Goal: Task Accomplishment & Management: Use online tool/utility

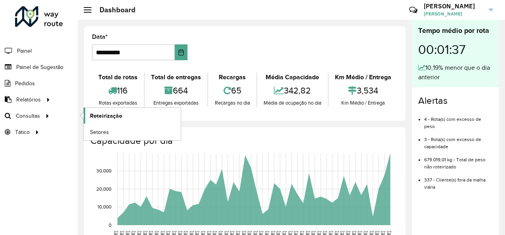
click at [98, 116] on span "Roteirização" at bounding box center [106, 116] width 32 height 8
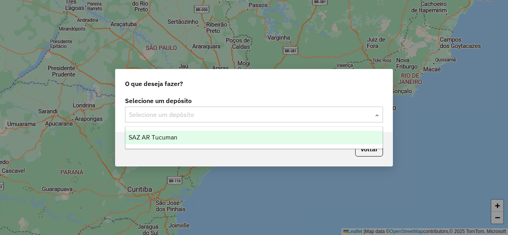
click at [378, 116] on span at bounding box center [378, 115] width 10 height 10
click at [167, 136] on span "SAZ AR Tucuman" at bounding box center [153, 137] width 49 height 7
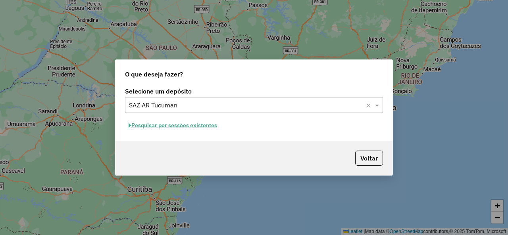
click at [194, 131] on button "Pesquisar por sessões existentes" at bounding box center [173, 125] width 96 height 12
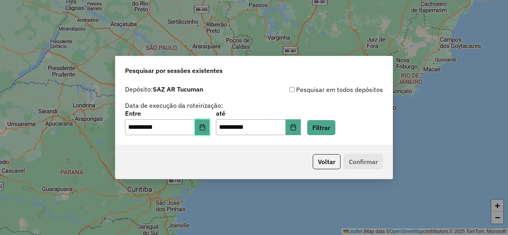
click at [206, 129] on icon "Choose Date" at bounding box center [202, 127] width 6 height 6
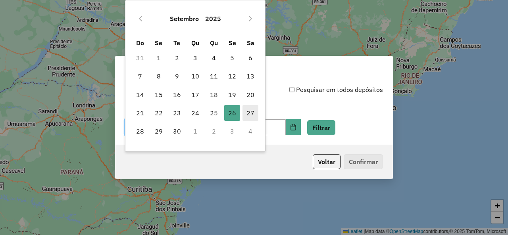
click at [248, 115] on span "27" at bounding box center [250, 113] width 16 height 16
type input "**********"
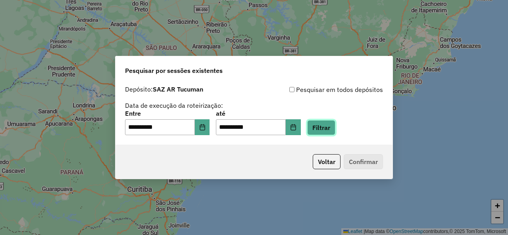
click at [332, 125] on button "Filtrar" at bounding box center [321, 127] width 28 height 15
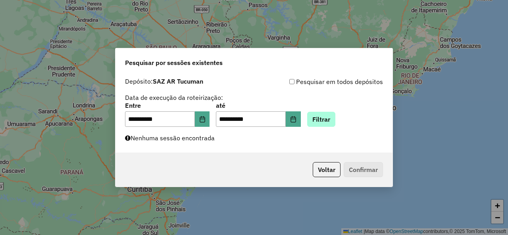
click at [344, 120] on div "**********" at bounding box center [254, 115] width 258 height 25
click at [335, 121] on button "Filtrar" at bounding box center [321, 119] width 28 height 15
click at [335, 115] on button "Filtrar" at bounding box center [321, 119] width 28 height 15
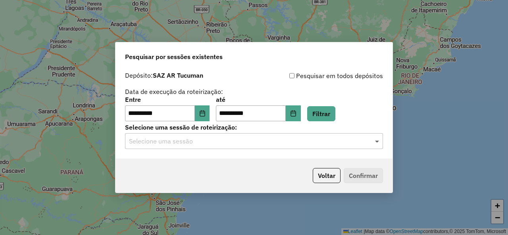
click at [380, 141] on span at bounding box center [378, 141] width 10 height 10
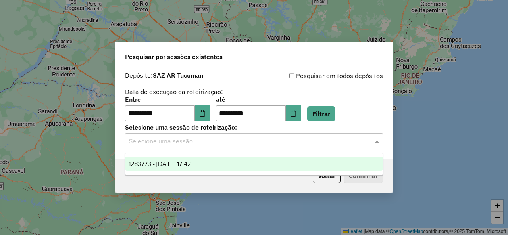
click at [235, 164] on div "1283773 - 27/09/2025 17:42" at bounding box center [253, 164] width 257 height 13
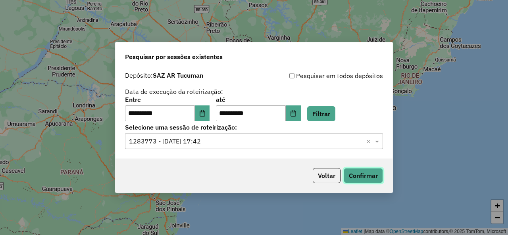
click at [349, 177] on button "Confirmar" at bounding box center [363, 175] width 39 height 15
click at [333, 108] on button "Filtrar" at bounding box center [321, 113] width 28 height 15
click at [379, 140] on span at bounding box center [378, 141] width 10 height 10
click at [329, 117] on button "Filtrar" at bounding box center [321, 113] width 28 height 15
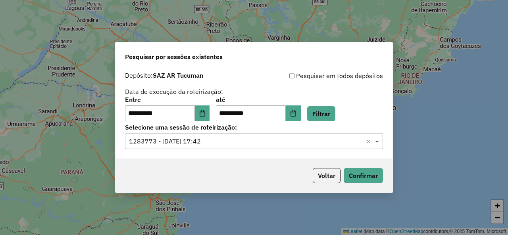
click at [380, 140] on span at bounding box center [378, 141] width 10 height 10
click at [335, 113] on button "Filtrar" at bounding box center [321, 113] width 28 height 15
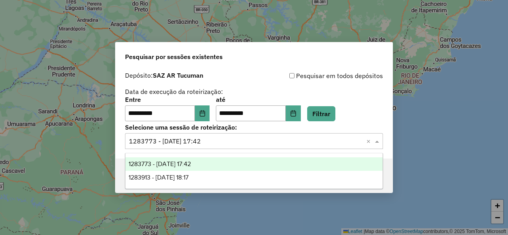
click at [379, 140] on span at bounding box center [378, 141] width 10 height 10
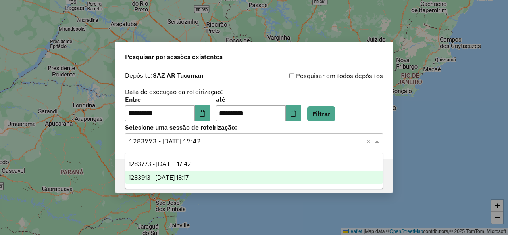
click at [213, 173] on div "1283913 - 27/09/2025 18:17" at bounding box center [253, 177] width 257 height 13
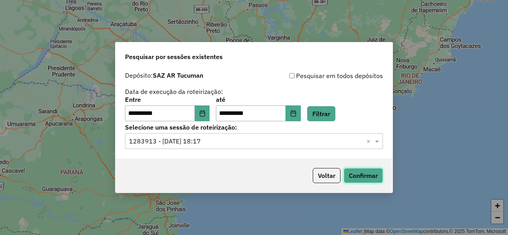
click at [368, 179] on button "Confirmar" at bounding box center [363, 175] width 39 height 15
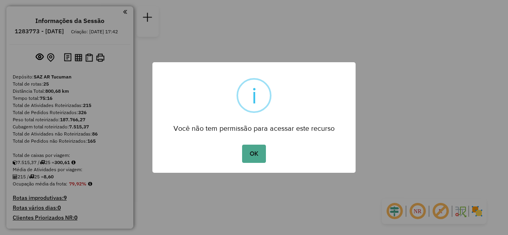
click at [266, 154] on div "OK No Cancel" at bounding box center [253, 154] width 203 height 22
click at [256, 158] on button "OK" at bounding box center [253, 154] width 23 height 18
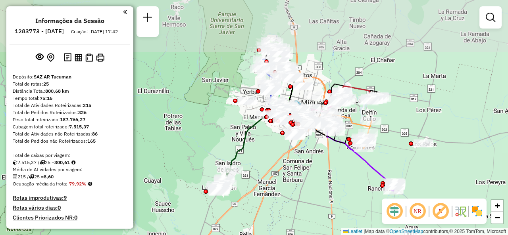
drag, startPoint x: 291, startPoint y: 26, endPoint x: 318, endPoint y: 90, distance: 69.9
click at [321, 90] on div "Rota 17 - Placa AE963SY 0000450293 - Figueroa Iris Carola Janela de atendimento…" at bounding box center [254, 117] width 508 height 235
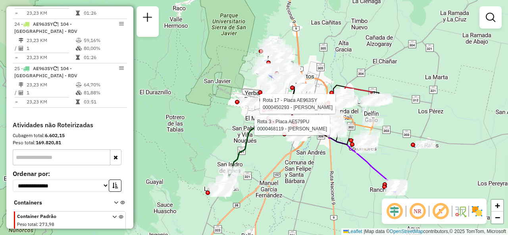
scroll to position [1309, 0]
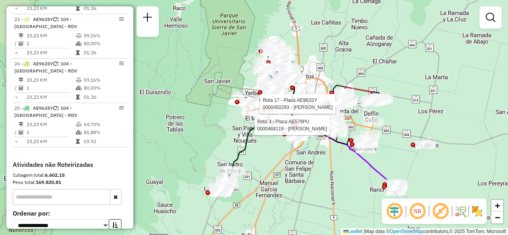
click at [315, 53] on div "Rota 17 - Placa AE963SY 0000450293 - Figueroa Iris Carola Rota 3 - Placa AE579P…" at bounding box center [254, 117] width 508 height 235
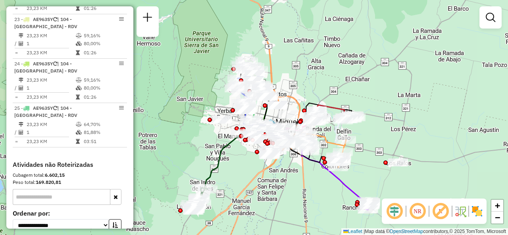
drag, startPoint x: 314, startPoint y: 52, endPoint x: 286, endPoint y: 69, distance: 32.7
click at [286, 69] on div "Janela de atendimento Grade de atendimento Capacidade Transportadoras Veículos …" at bounding box center [254, 117] width 508 height 235
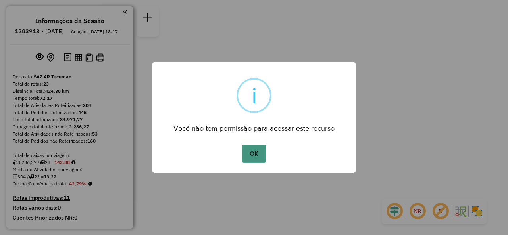
click at [253, 156] on button "OK" at bounding box center [253, 154] width 23 height 18
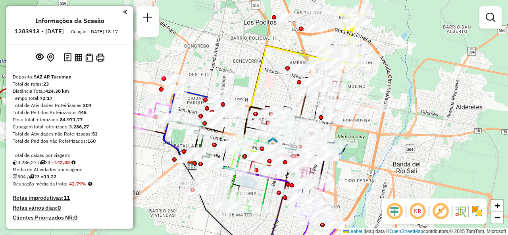
drag, startPoint x: 272, startPoint y: 63, endPoint x: 267, endPoint y: 76, distance: 14.1
click at [268, 78] on div "Janela de atendimento Grade de atendimento Capacidade Transportadoras Veículos …" at bounding box center [254, 117] width 508 height 235
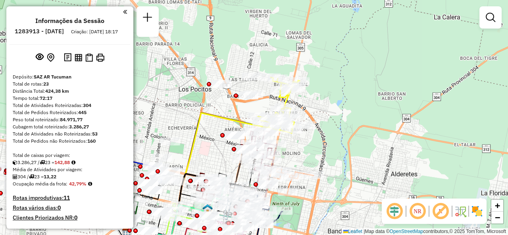
drag, startPoint x: 292, startPoint y: 76, endPoint x: 228, endPoint y: 144, distance: 93.2
click at [228, 144] on div "Janela de atendimento Grade de atendimento Capacidade Transportadoras Veículos …" at bounding box center [254, 117] width 508 height 235
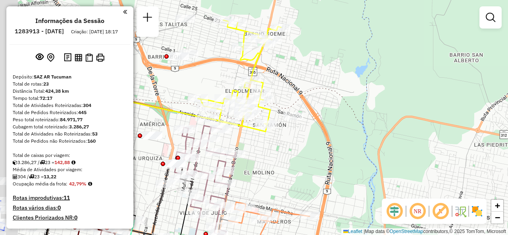
drag, startPoint x: 268, startPoint y: 142, endPoint x: 294, endPoint y: 127, distance: 29.7
click at [292, 125] on div "Janela de atendimento Grade de atendimento Capacidade Transportadoras Veículos …" at bounding box center [254, 117] width 508 height 235
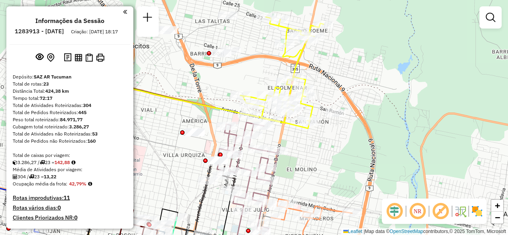
drag, startPoint x: 254, startPoint y: 151, endPoint x: 287, endPoint y: 146, distance: 33.7
click at [287, 146] on div "Janela de atendimento Grade de atendimento Capacidade Transportadoras Veículos …" at bounding box center [254, 117] width 508 height 235
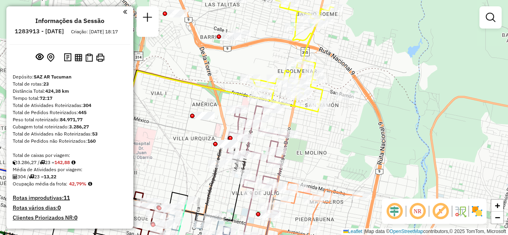
drag, startPoint x: 276, startPoint y: 120, endPoint x: 291, endPoint y: 120, distance: 15.1
click at [291, 120] on div "Janela de atendimento Grade de atendimento Capacidade Transportadoras Veículos …" at bounding box center [254, 117] width 508 height 235
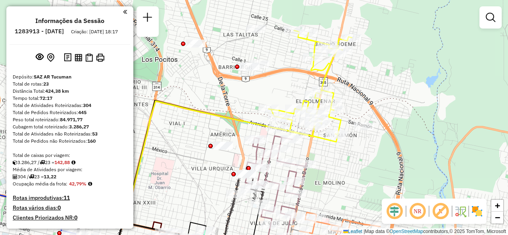
drag, startPoint x: 308, startPoint y: 113, endPoint x: 319, endPoint y: 130, distance: 20.4
click at [322, 139] on icon at bounding box center [310, 86] width 83 height 111
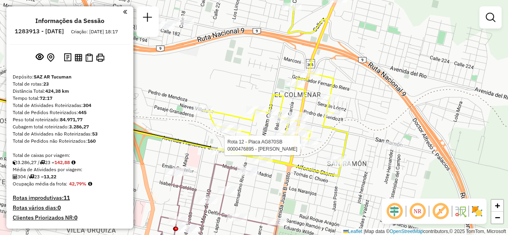
drag, startPoint x: 313, startPoint y: 122, endPoint x: 313, endPoint y: 137, distance: 15.1
click at [305, 142] on div at bounding box center [295, 146] width 20 height 8
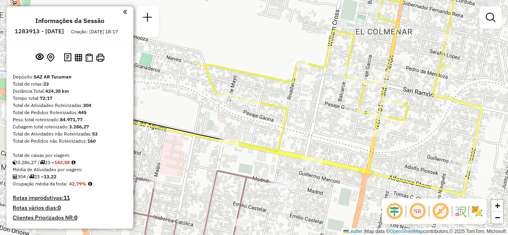
drag, startPoint x: 291, startPoint y: 148, endPoint x: 368, endPoint y: 166, distance: 78.7
click at [368, 166] on icon at bounding box center [337, 95] width 288 height 200
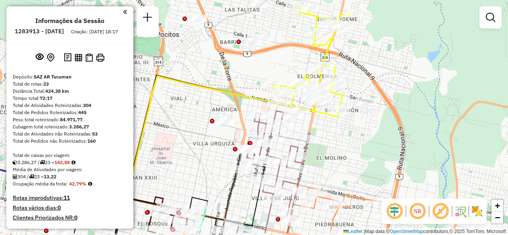
drag, startPoint x: 237, startPoint y: 101, endPoint x: 277, endPoint y: 52, distance: 63.8
click at [277, 52] on div "Janela de atendimento Grade de atendimento Capacidade Transportadoras Veículos …" at bounding box center [254, 117] width 508 height 235
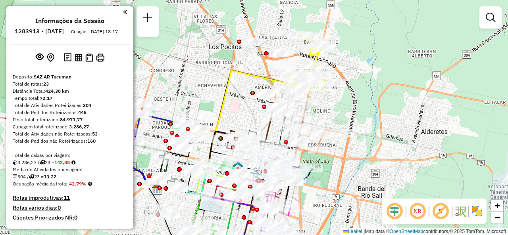
drag, startPoint x: 250, startPoint y: 121, endPoint x: 217, endPoint y: 92, distance: 44.4
click at [217, 92] on div "Janela de atendimento Grade de atendimento Capacidade Transportadoras Veículos …" at bounding box center [254, 117] width 508 height 235
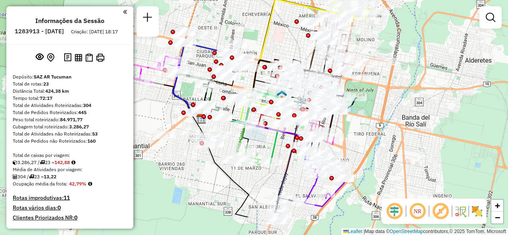
drag, startPoint x: 213, startPoint y: 79, endPoint x: 290, endPoint y: 37, distance: 87.6
click at [290, 37] on div "Janela de atendimento Grade de atendimento Capacidade Transportadoras Veículos …" at bounding box center [254, 117] width 508 height 235
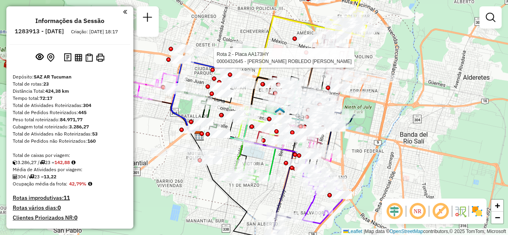
drag, startPoint x: 373, startPoint y: 145, endPoint x: 371, endPoint y: 163, distance: 17.9
click at [371, 163] on div "Rota 2 - Placa AA173HY 0000432645 - LOPEZ ROBLEDO ANA VALERIA Janela de atendim…" at bounding box center [254, 117] width 508 height 235
click at [284, 42] on div "Rota 2 - Placa AA173HY 0000432645 - LOPEZ ROBLEDO ANA VALERIA Rota 17 - Placa H…" at bounding box center [254, 117] width 508 height 235
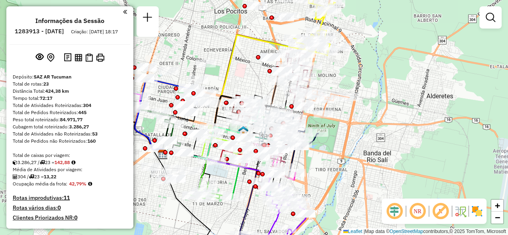
drag, startPoint x: 296, startPoint y: 52, endPoint x: 258, endPoint y: 71, distance: 42.1
click at [258, 71] on div "Janela de atendimento Grade de atendimento Capacidade Transportadoras Veículos …" at bounding box center [254, 117] width 508 height 235
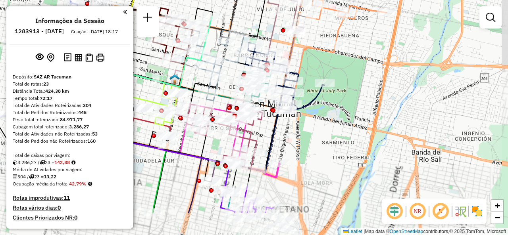
drag, startPoint x: 290, startPoint y: 148, endPoint x: 263, endPoint y: 119, distance: 40.4
click at [261, 108] on icon at bounding box center [225, 136] width 78 height 75
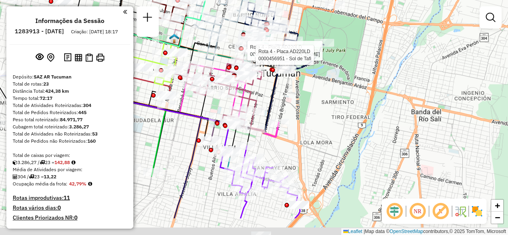
drag, startPoint x: 277, startPoint y: 137, endPoint x: 275, endPoint y: 83, distance: 53.6
click at [277, 86] on icon at bounding box center [146, 96] width 267 height 73
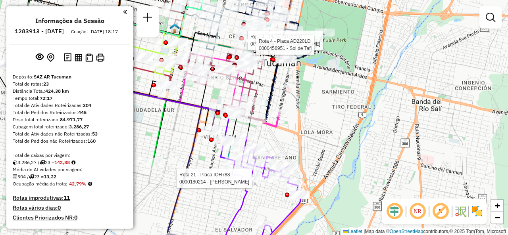
select select "**********"
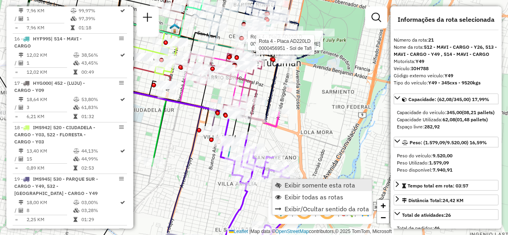
scroll to position [1340, 0]
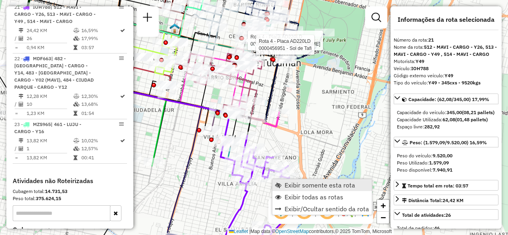
click at [291, 182] on span "Exibir somente esta rota" at bounding box center [319, 185] width 71 height 6
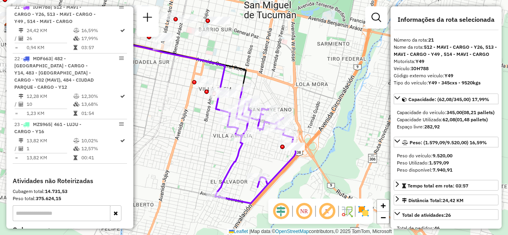
drag, startPoint x: 306, startPoint y: 156, endPoint x: 198, endPoint y: 146, distance: 108.3
click at [198, 146] on div "Janela de atendimento Grade de atendimento Capacidade Transportadoras Veículos …" at bounding box center [254, 117] width 508 height 235
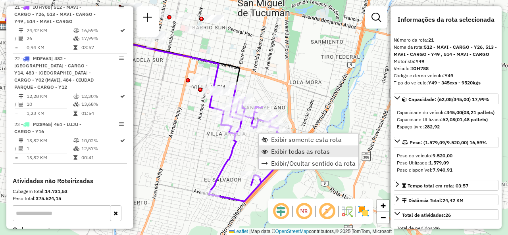
click at [281, 147] on link "Exibir todas as rotas" at bounding box center [309, 152] width 100 height 12
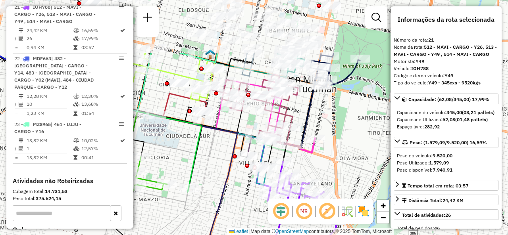
drag, startPoint x: 273, startPoint y: 90, endPoint x: 320, endPoint y: 166, distance: 89.4
click at [320, 166] on div "Janela de atendimento Grade de atendimento Capacidade Transportadoras Veículos …" at bounding box center [254, 117] width 508 height 235
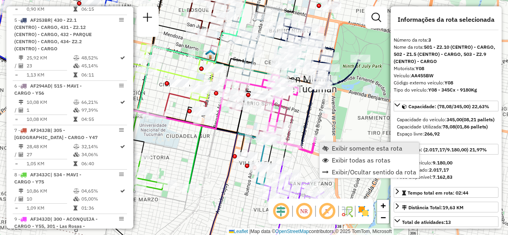
scroll to position [392, 0]
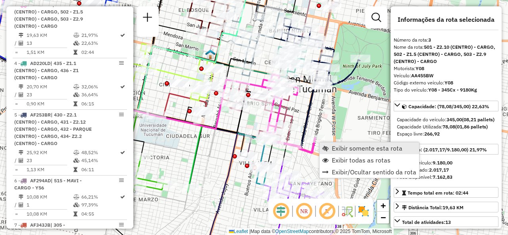
click at [329, 146] on link "Exibir somente esta rota" at bounding box center [369, 148] width 100 height 12
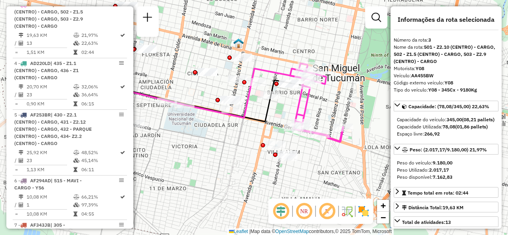
drag, startPoint x: 288, startPoint y: 131, endPoint x: 267, endPoint y: 125, distance: 21.9
click at [267, 125] on div "Rota 3 - Placa AA455BW 0000457950 - CORREA ANDRES Janela de atendimento Grade d…" at bounding box center [254, 117] width 508 height 235
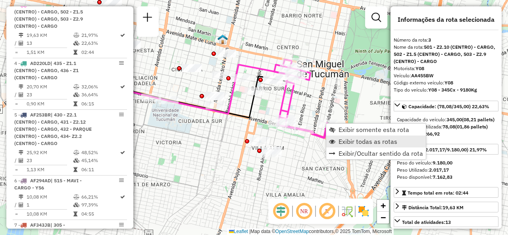
click at [341, 141] on span "Exibir todas as rotas" at bounding box center [367, 141] width 59 height 6
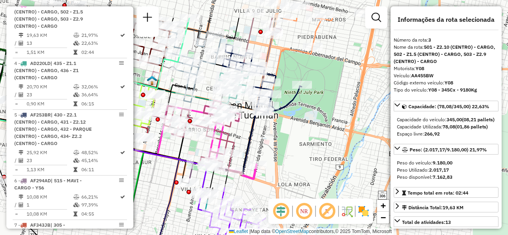
drag, startPoint x: 338, startPoint y: 97, endPoint x: 267, endPoint y: 138, distance: 82.1
click at [267, 138] on div "Janela de atendimento Grade de atendimento Capacidade Transportadoras Veículos …" at bounding box center [254, 117] width 508 height 235
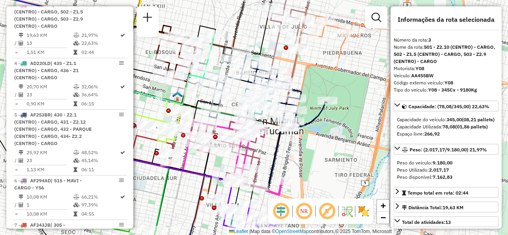
drag, startPoint x: 282, startPoint y: 148, endPoint x: 306, endPoint y: 164, distance: 28.6
click at [306, 164] on div "Janela de atendimento Grade de atendimento Capacidade Transportadoras Veículos …" at bounding box center [254, 117] width 508 height 235
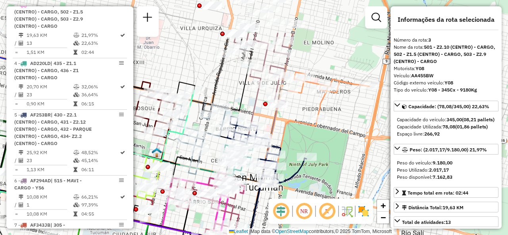
drag, startPoint x: 323, startPoint y: 148, endPoint x: 303, endPoint y: 204, distance: 60.4
click at [303, 204] on hb-router-mapa "Informações da Sessão 1283913 - 27/09/2025 Criação: 26/09/2025 18:17 Depósito: …" at bounding box center [254, 117] width 508 height 235
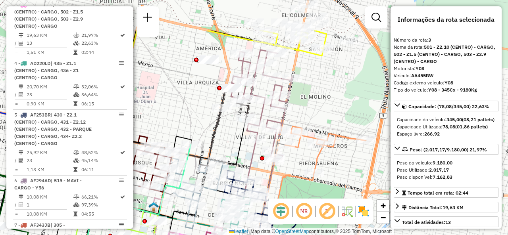
drag, startPoint x: 294, startPoint y: 114, endPoint x: 295, endPoint y: 179, distance: 65.1
click at [295, 179] on div "Janela de atendimento Grade de atendimento Capacidade Transportadoras Veículos …" at bounding box center [254, 117] width 508 height 235
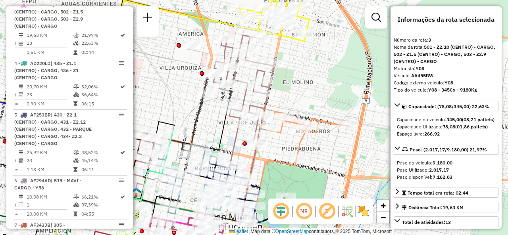
drag, startPoint x: 264, startPoint y: 108, endPoint x: 252, endPoint y: 99, distance: 14.9
click at [252, 99] on div "Janela de atendimento Grade de atendimento Capacidade Transportadoras Veículos …" at bounding box center [254, 117] width 508 height 235
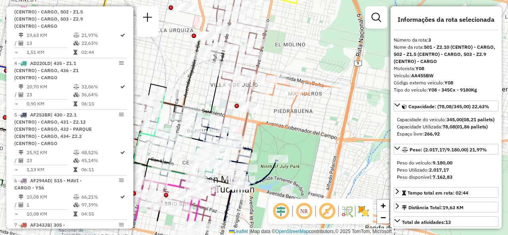
drag, startPoint x: 284, startPoint y: 148, endPoint x: 309, endPoint y: 90, distance: 63.5
click at [309, 90] on div "Janela de atendimento Grade de atendimento Capacidade Transportadoras Veículos …" at bounding box center [254, 117] width 508 height 235
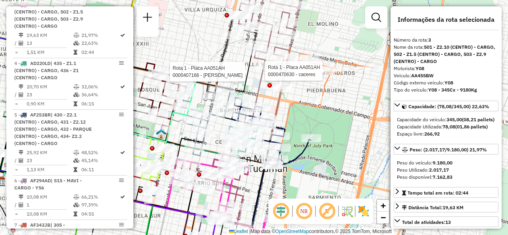
click at [204, 54] on div "Rota 1 - Placa AA051AH 0000407166 - BAUZA GAYA BARTOLOME GUSTAVO Rota 1 - Placa…" at bounding box center [254, 117] width 508 height 235
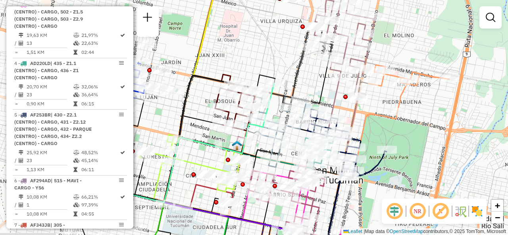
drag, startPoint x: 199, startPoint y: 51, endPoint x: 275, endPoint y: 62, distance: 76.6
click at [275, 62] on div "Janela de atendimento Grade de atendimento Capacidade Transportadoras Veículos …" at bounding box center [254, 117] width 508 height 235
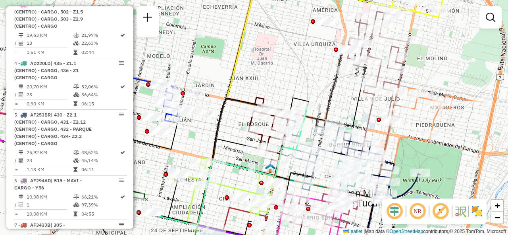
drag, startPoint x: 275, startPoint y: 60, endPoint x: 332, endPoint y: 38, distance: 61.3
click at [332, 39] on div "Janela de atendimento Grade de atendimento Capacidade Transportadoras Veículos …" at bounding box center [254, 117] width 508 height 235
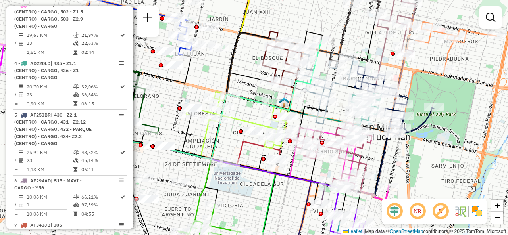
drag, startPoint x: 255, startPoint y: 94, endPoint x: 238, endPoint y: 66, distance: 32.6
click at [239, 73] on icon at bounding box center [196, 116] width 146 height 86
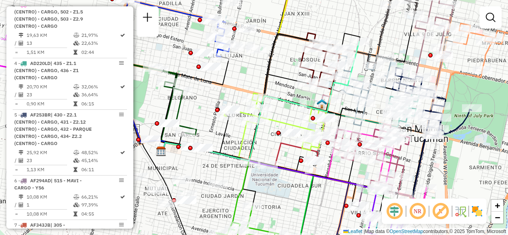
drag, startPoint x: 235, startPoint y: 52, endPoint x: 242, endPoint y: 60, distance: 10.4
click at [243, 59] on div "Janela de atendimento Grade de atendimento Capacidade Transportadoras Veículos …" at bounding box center [254, 117] width 508 height 235
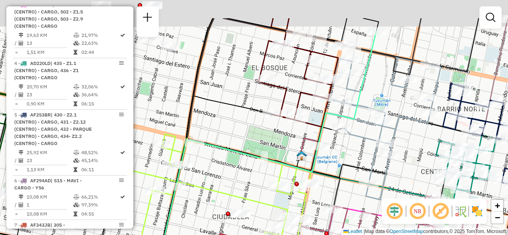
drag, startPoint x: 239, startPoint y: 92, endPoint x: 272, endPoint y: 136, distance: 55.0
click at [272, 136] on div "Janela de atendimento Grade de atendimento Capacidade Transportadoras Veículos …" at bounding box center [254, 117] width 508 height 235
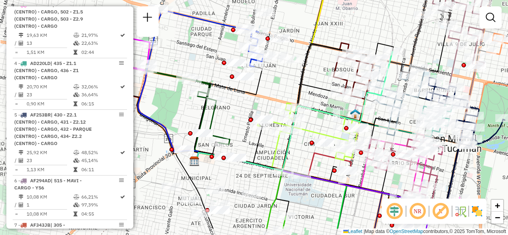
drag, startPoint x: 219, startPoint y: 115, endPoint x: 285, endPoint y: 88, distance: 71.5
click at [287, 87] on div "Janela de atendimento Grade de atendimento Capacidade Transportadoras Veículos …" at bounding box center [254, 117] width 508 height 235
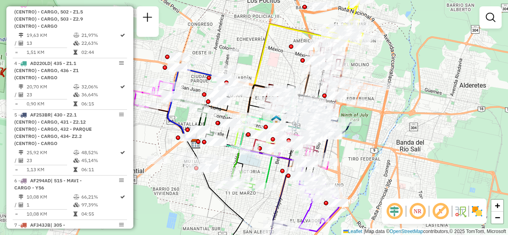
drag, startPoint x: 319, startPoint y: 46, endPoint x: 275, endPoint y: 60, distance: 45.9
click at [275, 60] on div "Janela de atendimento Grade de atendimento Capacidade Transportadoras Veículos …" at bounding box center [254, 117] width 508 height 235
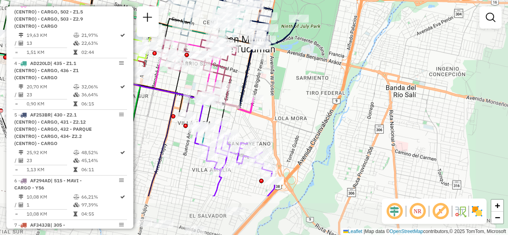
drag, startPoint x: 339, startPoint y: 155, endPoint x: 286, endPoint y: 96, distance: 78.9
click at [286, 96] on div "Janela de atendimento Grade de atendimento Capacidade Transportadoras Veículos …" at bounding box center [254, 117] width 508 height 235
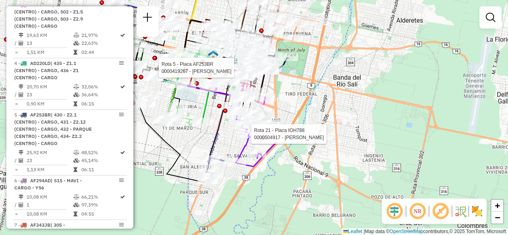
select select "**********"
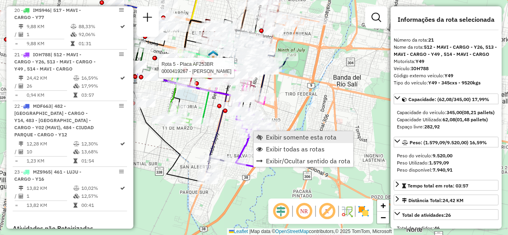
scroll to position [1340, 0]
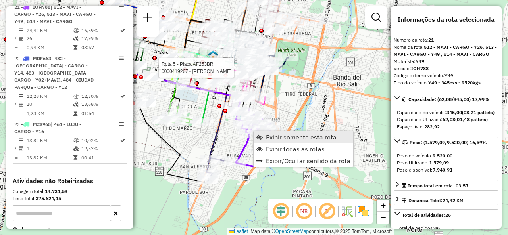
click at [266, 136] on span "Exibir somente esta rota" at bounding box center [301, 137] width 71 height 6
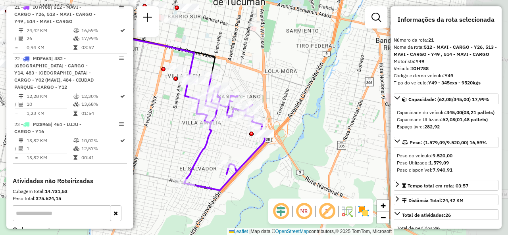
drag, startPoint x: 329, startPoint y: 154, endPoint x: 211, endPoint y: 136, distance: 118.8
click at [211, 136] on icon at bounding box center [224, 133] width 81 height 116
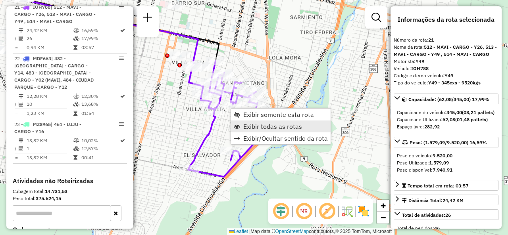
click at [246, 130] on span "Exibir todas as rotas" at bounding box center [272, 126] width 59 height 6
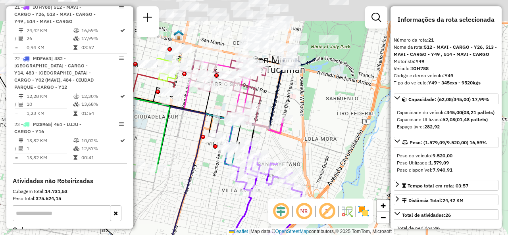
drag, startPoint x: 262, startPoint y: 45, endPoint x: 298, endPoint y: 123, distance: 85.9
click at [298, 123] on div "Janela de atendimento Grade de atendimento Capacidade Transportadoras Veículos …" at bounding box center [254, 117] width 508 height 235
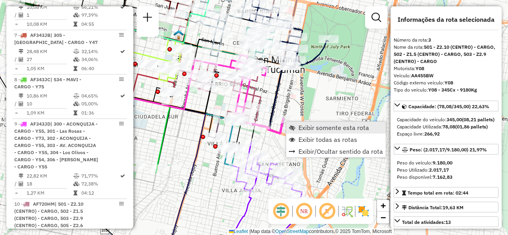
scroll to position [392, 0]
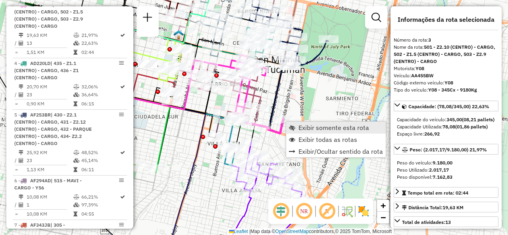
click at [300, 128] on span "Exibir somente esta rota" at bounding box center [333, 128] width 71 height 6
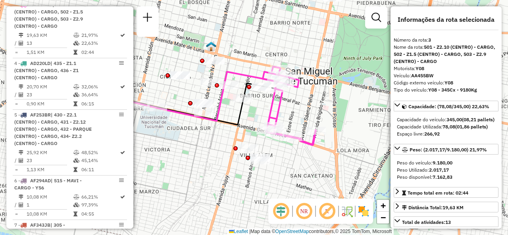
drag, startPoint x: 290, startPoint y: 130, endPoint x: 179, endPoint y: 120, distance: 111.5
click at [181, 120] on icon at bounding box center [162, 104] width 224 height 42
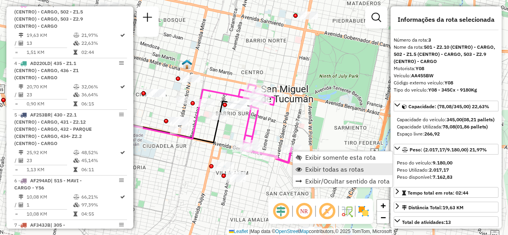
click at [306, 170] on span "Exibir todas as rotas" at bounding box center [334, 169] width 59 height 6
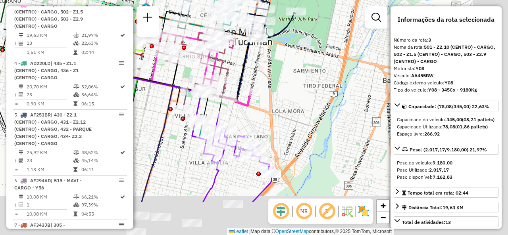
drag, startPoint x: 260, startPoint y: 176, endPoint x: 241, endPoint y: 147, distance: 34.1
click at [218, 115] on div at bounding box center [219, 115] width 20 height 8
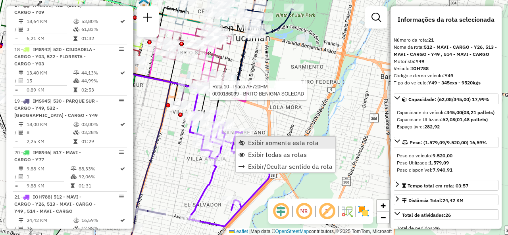
scroll to position [1340, 0]
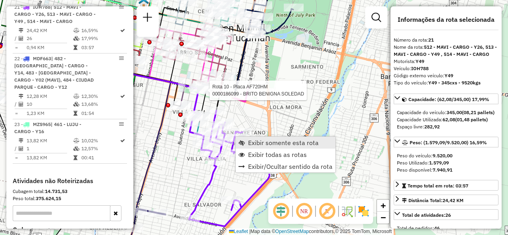
click at [246, 140] on link "Exibir somente esta rota" at bounding box center [286, 143] width 100 height 12
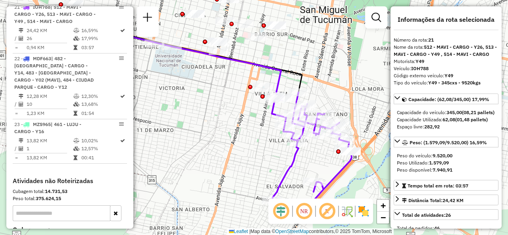
drag, startPoint x: 257, startPoint y: 154, endPoint x: 188, endPoint y: 145, distance: 70.0
click at [188, 145] on div "Janela de atendimento Grade de atendimento Capacidade Transportadoras Veículos …" at bounding box center [254, 117] width 508 height 235
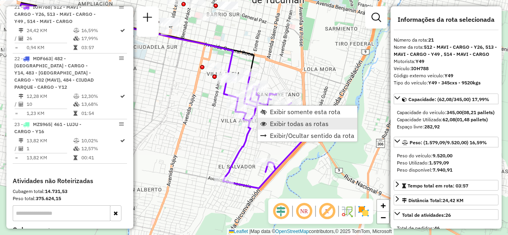
click at [272, 123] on span "Exibir todas as rotas" at bounding box center [299, 124] width 59 height 6
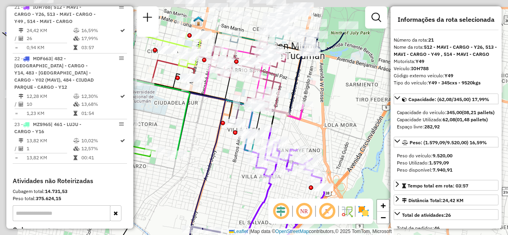
drag, startPoint x: 272, startPoint y: 123, endPoint x: 301, endPoint y: 131, distance: 29.6
click at [301, 116] on icon at bounding box center [171, 78] width 267 height 73
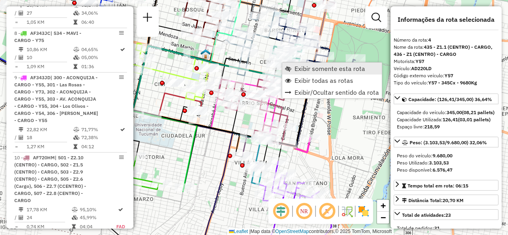
scroll to position [451, 0]
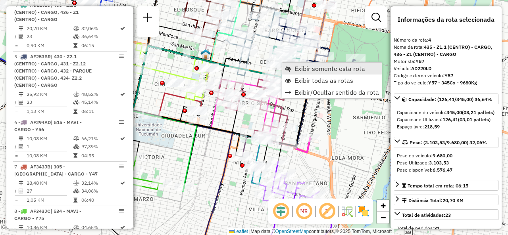
click at [295, 70] on span "Exibir somente esta rota" at bounding box center [329, 68] width 71 height 6
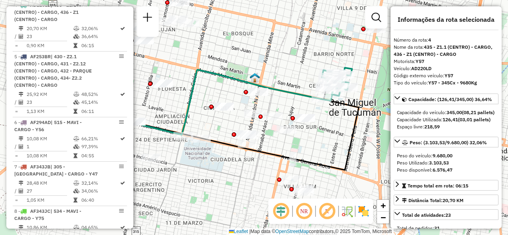
drag, startPoint x: 289, startPoint y: 86, endPoint x: 157, endPoint y: 88, distance: 131.7
click at [158, 88] on icon at bounding box center [207, 102] width 227 height 65
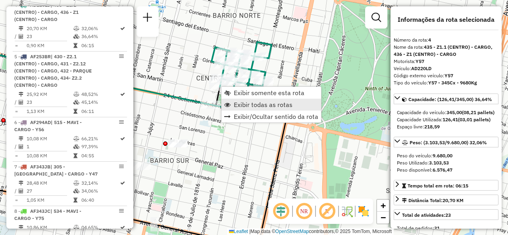
click at [235, 102] on span "Exibir todas as rotas" at bounding box center [263, 105] width 59 height 6
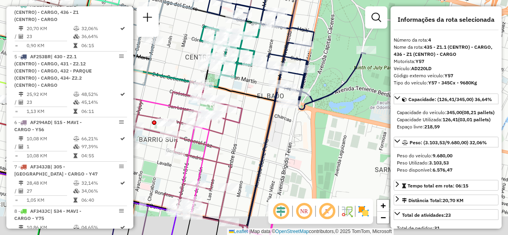
drag, startPoint x: 234, startPoint y: 158, endPoint x: 223, endPoint y: 137, distance: 24.3
click at [223, 137] on icon at bounding box center [169, 156] width 158 height 149
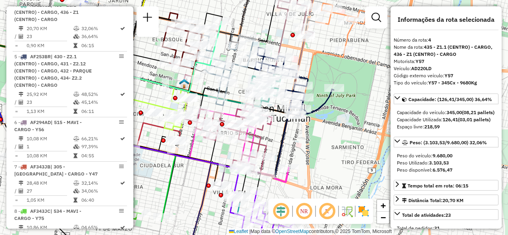
drag, startPoint x: 232, startPoint y: 139, endPoint x: 271, endPoint y: 134, distance: 39.2
click at [271, 134] on div "Janela de atendimento Grade de atendimento Capacidade Transportadoras Veículos …" at bounding box center [254, 117] width 508 height 235
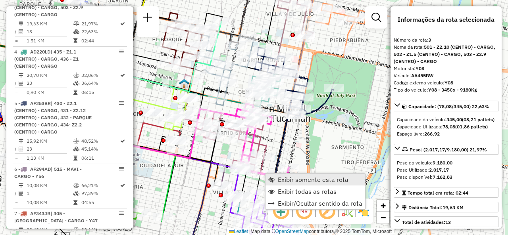
scroll to position [392, 0]
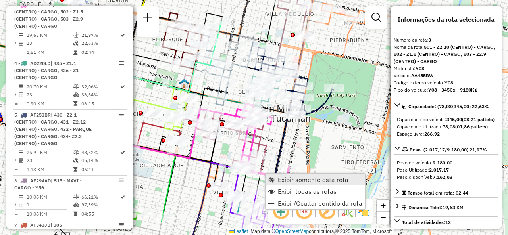
click at [272, 175] on link "Exibir somente esta rota" at bounding box center [315, 180] width 100 height 12
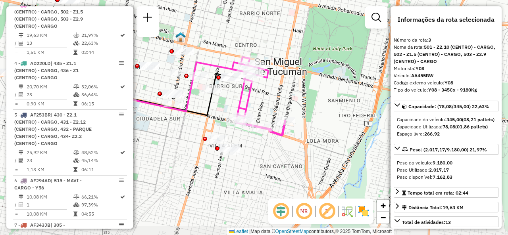
drag, startPoint x: 266, startPoint y: 163, endPoint x: 174, endPoint y: 159, distance: 92.1
click at [171, 156] on div "Janela de atendimento Grade de atendimento Capacidade Transportadoras Veículos …" at bounding box center [254, 117] width 508 height 235
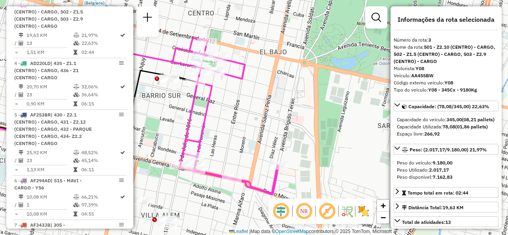
drag, startPoint x: 259, startPoint y: 96, endPoint x: 218, endPoint y: 123, distance: 49.0
click at [218, 123] on div "Janela de atendimento Grade de atendimento Capacidade Transportadoras Veículos …" at bounding box center [254, 117] width 508 height 235
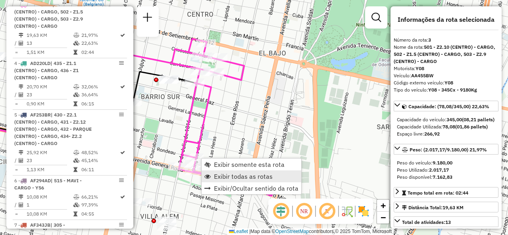
click at [215, 173] on span "Exibir todas as rotas" at bounding box center [243, 176] width 59 height 6
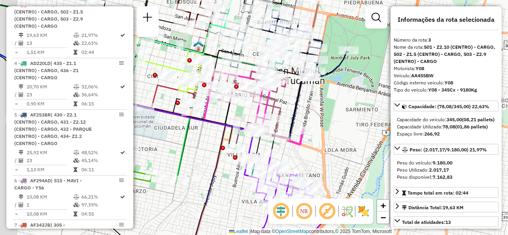
drag, startPoint x: 270, startPoint y: 136, endPoint x: 309, endPoint y: 115, distance: 44.7
click at [309, 115] on div "Janela de atendimento Grade de atendimento Capacidade Transportadoras Veículos …" at bounding box center [254, 117] width 508 height 235
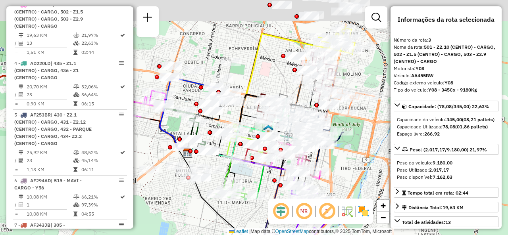
drag, startPoint x: 249, startPoint y: 135, endPoint x: 240, endPoint y: 196, distance: 61.4
click at [240, 196] on icon at bounding box center [226, 174] width 76 height 50
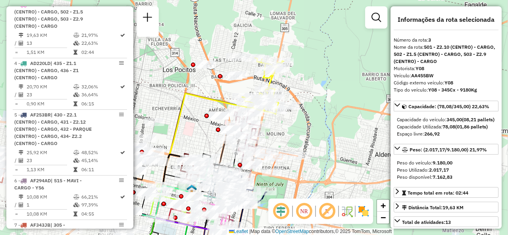
drag, startPoint x: 224, startPoint y: 88, endPoint x: 169, endPoint y: 137, distance: 73.3
click at [169, 137] on icon at bounding box center [181, 155] width 141 height 124
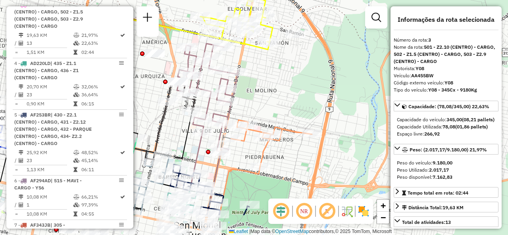
drag, startPoint x: 291, startPoint y: 147, endPoint x: 249, endPoint y: 96, distance: 66.5
click at [249, 96] on div "Rota 20 - Placa IMS946 0000433125 - ALBERDI SOCIEDAD ANONIMA Rota 22 - Placa MD…" at bounding box center [254, 117] width 508 height 235
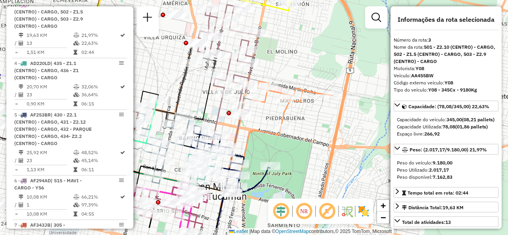
click at [42, 38] on div "Rota 20 - Placa IMS946 0000433125 - ALBERDI SOCIEDAD ANONIMA Rota 22 - Placa MD…" at bounding box center [42, 38] width 0 height 0
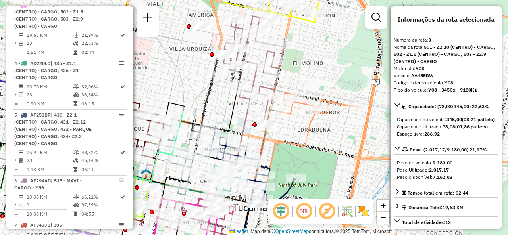
drag, startPoint x: 197, startPoint y: 100, endPoint x: 216, endPoint y: 122, distance: 29.2
click at [216, 123] on div "Rota 20 - Placa IMS946 0000433125 - ALBERDI SOCIEDAD ANONIMA Rota 22 - Placa MD…" at bounding box center [254, 117] width 508 height 235
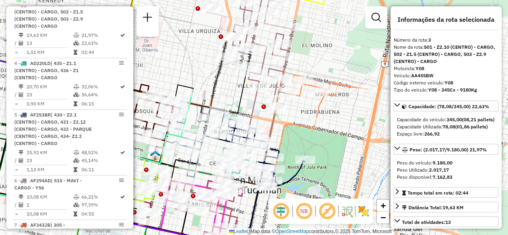
drag, startPoint x: 226, startPoint y: 124, endPoint x: 243, endPoint y: 87, distance: 40.7
click at [242, 88] on div "Rota 20 - Placa IMS946 0000433125 - ALBERDI SOCIEDAD ANONIMA Rota 22 - Placa MD…" at bounding box center [254, 117] width 508 height 235
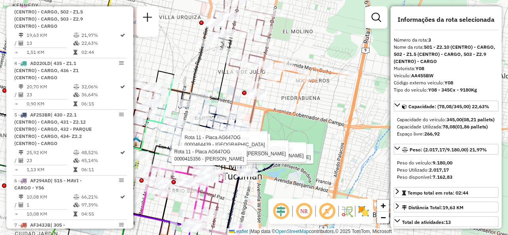
click at [209, 83] on div "Rota 20 - Placa IMS946 0000433125 - ALBERDI SOCIEDAD ANONIMA Rota 22 - Placa MD…" at bounding box center [254, 117] width 508 height 235
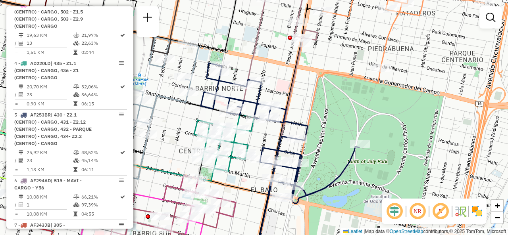
click at [172, 132] on div "Janela de atendimento Grade de atendimento Capacidade Transportadoras Veículos …" at bounding box center [254, 117] width 508 height 235
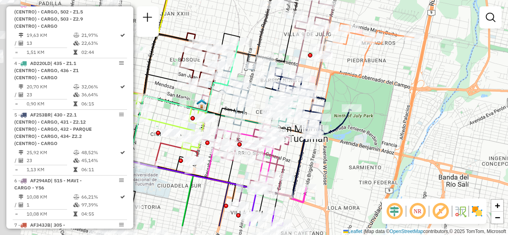
drag, startPoint x: 180, startPoint y: 139, endPoint x: 280, endPoint y: 100, distance: 106.9
click at [280, 99] on div "Janela de atendimento Grade de atendimento Capacidade Transportadoras Veículos …" at bounding box center [254, 117] width 508 height 235
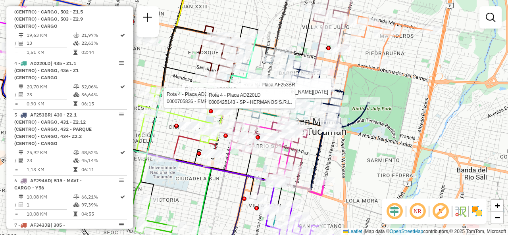
click at [227, 191] on div "Rota 5 - Placa AF253BR 0000528025 - Murcani Ana Lucia Rota 4 - Placa AD220LD 00…" at bounding box center [254, 117] width 508 height 235
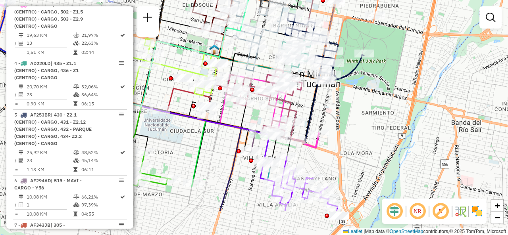
drag, startPoint x: 223, startPoint y: 168, endPoint x: 213, endPoint y: 135, distance: 33.9
click at [214, 135] on div "Janela de atendimento Grade de atendimento Capacidade Transportadoras Veículos …" at bounding box center [254, 117] width 508 height 235
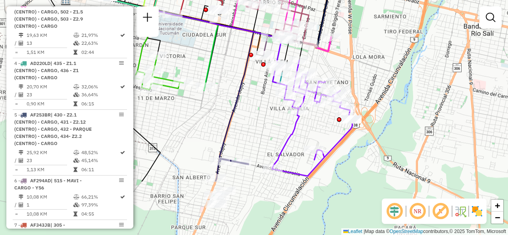
drag, startPoint x: 250, startPoint y: 195, endPoint x: 269, endPoint y: 117, distance: 79.7
click at [269, 117] on div "Janela de atendimento Grade de atendimento Capacidade Transportadoras Veículos …" at bounding box center [254, 117] width 508 height 235
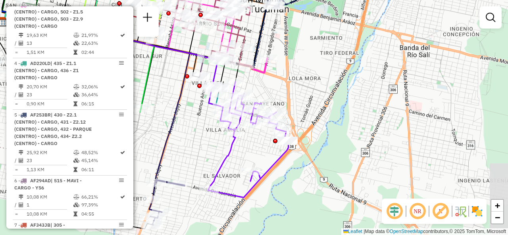
drag, startPoint x: 273, startPoint y: 122, endPoint x: 200, endPoint y: 147, distance: 76.9
click at [200, 147] on div "Janela de atendimento Grade de atendimento Capacidade Transportadoras Veículos …" at bounding box center [254, 117] width 508 height 235
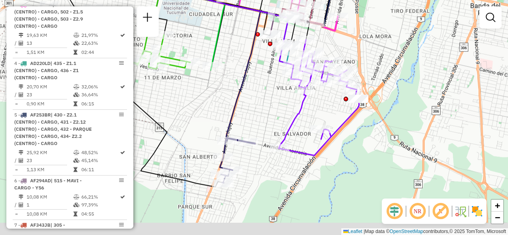
drag, startPoint x: 208, startPoint y: 150, endPoint x: 289, endPoint y: 103, distance: 94.0
click at [289, 103] on div "Rota 21 - Placa IOH788 0000504917 - FIGUEROA ZOILA PATRICIA Janela de atendimen…" at bounding box center [254, 117] width 508 height 235
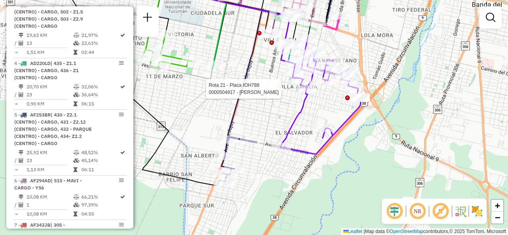
click at [214, 125] on div "Rota 21 - Placa IOH788 0000504917 - FIGUEROA ZOILA PATRICIA Rota 19 - Placa IMS…" at bounding box center [254, 117] width 508 height 235
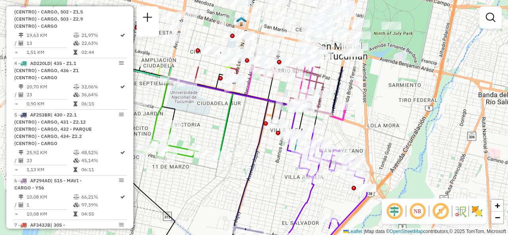
drag, startPoint x: 274, startPoint y: 95, endPoint x: 263, endPoint y: 176, distance: 82.1
click at [283, 190] on div "Janela de atendimento Grade de atendimento Capacidade Transportadoras Veículos …" at bounding box center [254, 117] width 508 height 235
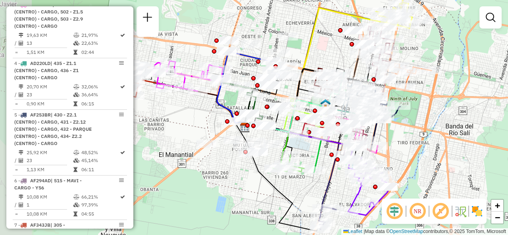
drag, startPoint x: 183, startPoint y: 182, endPoint x: 266, endPoint y: 193, distance: 84.4
click at [266, 193] on div "Janela de atendimento Grade de atendimento Capacidade Transportadoras Veículos …" at bounding box center [254, 117] width 508 height 235
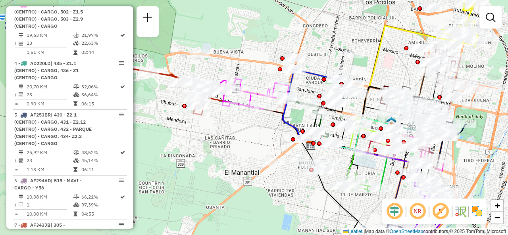
drag, startPoint x: 198, startPoint y: 124, endPoint x: 263, endPoint y: 141, distance: 67.3
click at [263, 141] on div "Janela de atendimento Grade de atendimento Capacidade Transportadoras Veículos …" at bounding box center [254, 117] width 508 height 235
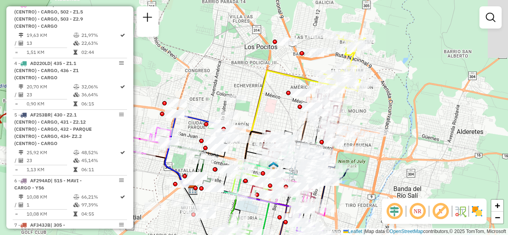
drag, startPoint x: 339, startPoint y: 38, endPoint x: 218, endPoint y: 85, distance: 129.6
click at [219, 85] on div "Janela de atendimento Grade de atendimento Capacidade Transportadoras Veículos …" at bounding box center [254, 117] width 508 height 235
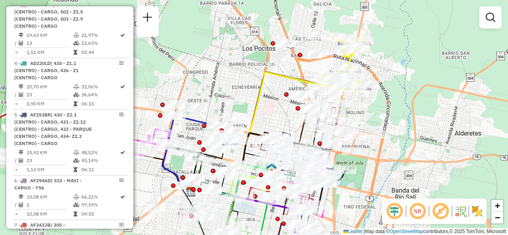
click at [283, 118] on div "Janela de atendimento Grade de atendimento Capacidade Transportadoras Veículos …" at bounding box center [254, 117] width 508 height 235
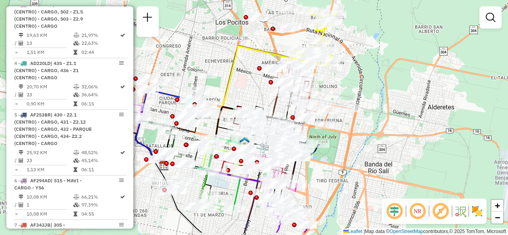
drag, startPoint x: 282, startPoint y: 121, endPoint x: 263, endPoint y: 86, distance: 39.8
click at [263, 86] on div "Janela de atendimento Grade de atendimento Capacidade Transportadoras Veículos …" at bounding box center [254, 117] width 508 height 235
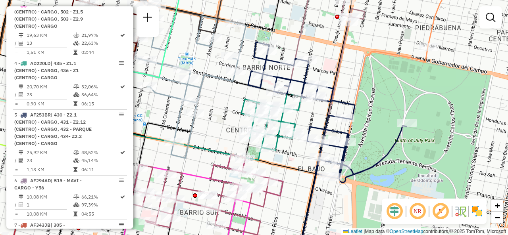
drag, startPoint x: 331, startPoint y: 88, endPoint x: 348, endPoint y: 84, distance: 16.7
click at [348, 84] on div "Janela de atendimento Grade de atendimento Capacidade Transportadoras Veículos …" at bounding box center [254, 117] width 508 height 235
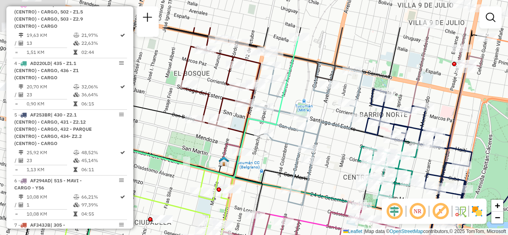
drag, startPoint x: 274, startPoint y: 88, endPoint x: 333, endPoint y: 139, distance: 78.2
click at [333, 139] on div "Janela de atendimento Grade de atendimento Capacidade Transportadoras Veículos …" at bounding box center [254, 117] width 508 height 235
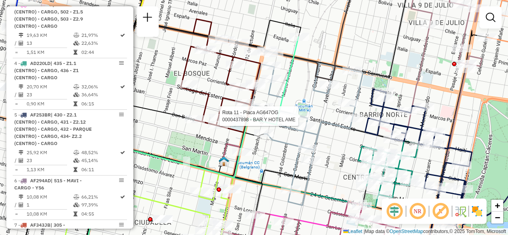
select select "**********"
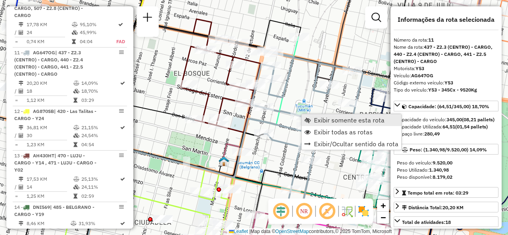
click at [310, 118] on link "Exibir somente esta rota" at bounding box center [352, 120] width 100 height 12
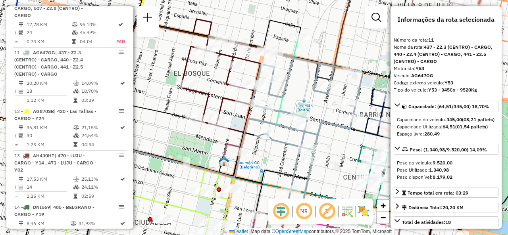
scroll to position [861, 0]
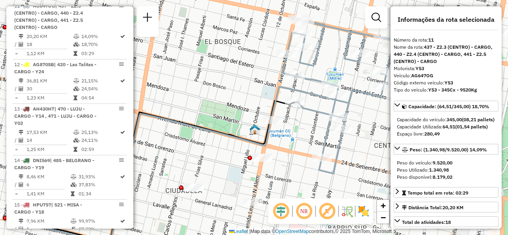
drag, startPoint x: 312, startPoint y: 121, endPoint x: 165, endPoint y: 161, distance: 152.1
click at [165, 160] on icon at bounding box center [102, 179] width 337 height 130
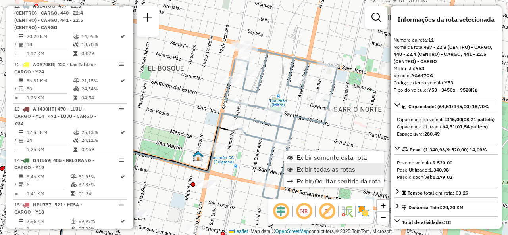
click at [294, 166] on link "Exibir todas as rotas" at bounding box center [334, 169] width 100 height 12
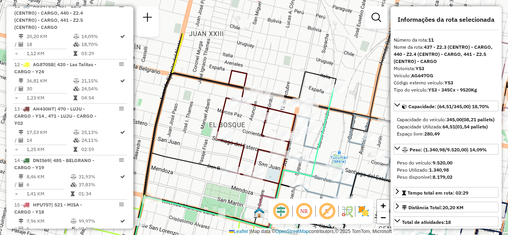
drag, startPoint x: 209, startPoint y: 122, endPoint x: 271, endPoint y: 179, distance: 83.4
click at [271, 179] on icon at bounding box center [257, 127] width 85 height 113
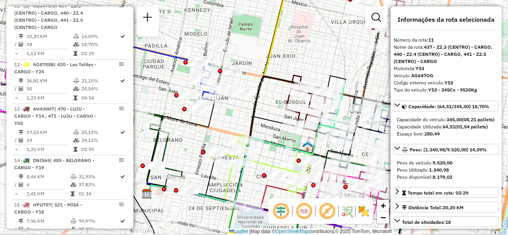
drag, startPoint x: 276, startPoint y: 89, endPoint x: 308, endPoint y: 54, distance: 47.5
click at [308, 54] on div "Janela de atendimento Grade de atendimento Capacidade Transportadoras Veículos …" at bounding box center [254, 117] width 508 height 235
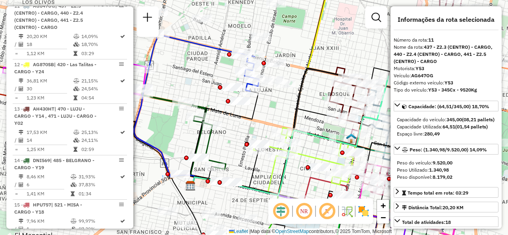
click at [276, 114] on div "Janela de atendimento Grade de atendimento Capacidade Transportadoras Veículos …" at bounding box center [254, 117] width 508 height 235
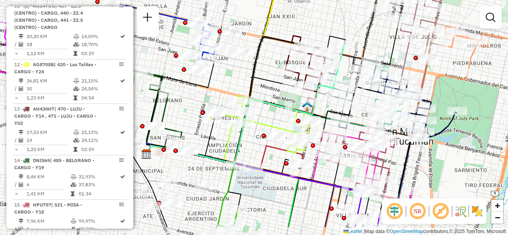
drag, startPoint x: 250, startPoint y: 99, endPoint x: 215, endPoint y: 70, distance: 45.1
click at [216, 71] on div "Janela de atendimento Grade de atendimento Capacidade Transportadoras Veículos …" at bounding box center [254, 117] width 508 height 235
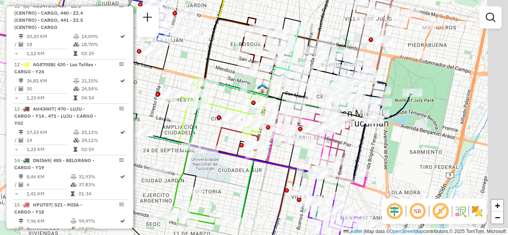
drag, startPoint x: 264, startPoint y: 59, endPoint x: 229, endPoint y: 50, distance: 36.9
click at [229, 50] on div "Janela de atendimento Grade de atendimento Capacidade Transportadoras Veículos …" at bounding box center [254, 117] width 508 height 235
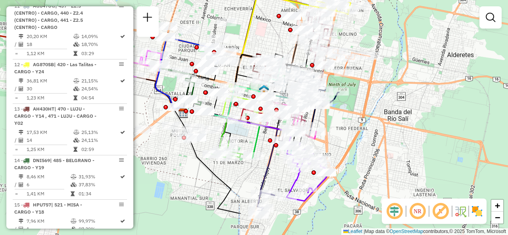
drag, startPoint x: 273, startPoint y: 188, endPoint x: 249, endPoint y: 95, distance: 96.6
click at [249, 108] on icon at bounding box center [222, 132] width 76 height 48
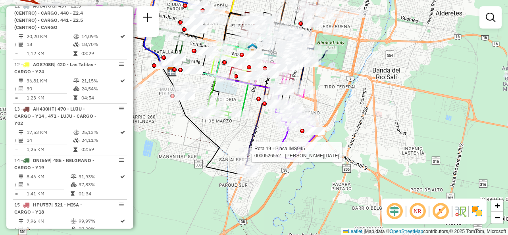
select select "**********"
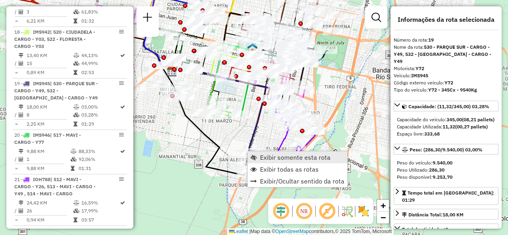
drag, startPoint x: 264, startPoint y: 152, endPoint x: 264, endPoint y: 157, distance: 4.8
click at [264, 153] on link "Exibir somente esta rota" at bounding box center [298, 158] width 100 height 12
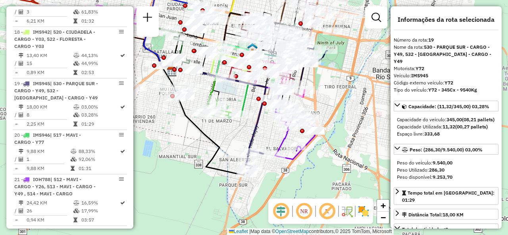
scroll to position [1244, 0]
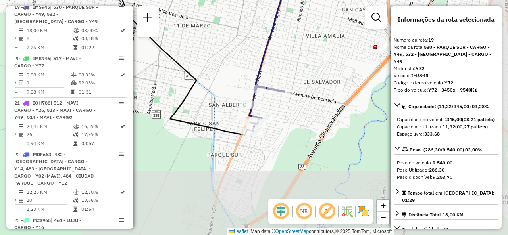
drag, startPoint x: 258, startPoint y: 150, endPoint x: 198, endPoint y: 59, distance: 108.7
click at [198, 60] on div "Janela de atendimento Grade de atendimento Capacidade Transportadoras Veículos …" at bounding box center [254, 117] width 508 height 235
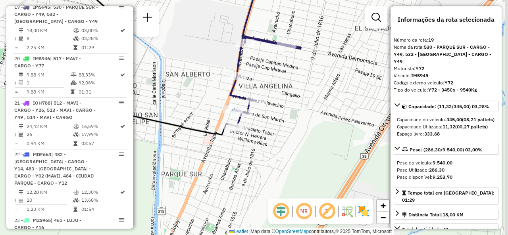
drag, startPoint x: 320, startPoint y: 112, endPoint x: 292, endPoint y: 95, distance: 32.8
click at [298, 96] on div "Janela de atendimento Grade de atendimento Capacidade Transportadoras Veículos …" at bounding box center [254, 117] width 508 height 235
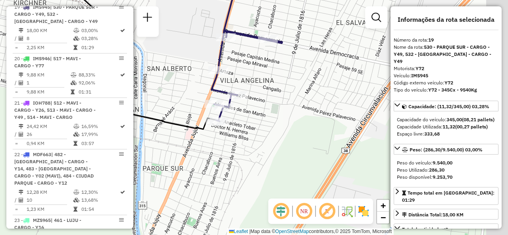
drag, startPoint x: 278, startPoint y: 95, endPoint x: 244, endPoint y: 112, distance: 38.7
click at [244, 112] on div "Janela de atendimento Grade de atendimento Capacidade Transportadoras Veículos …" at bounding box center [254, 117] width 508 height 235
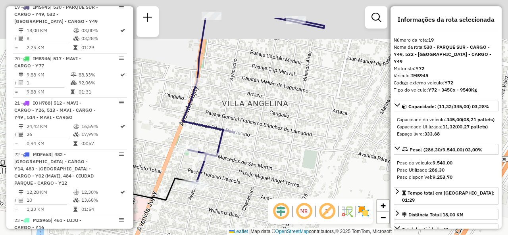
drag, startPoint x: 252, startPoint y: 125, endPoint x: 273, endPoint y: 162, distance: 42.4
click at [272, 162] on div "Janela de atendimento Grade de atendimento Capacidade Transportadoras Veículos …" at bounding box center [254, 117] width 508 height 235
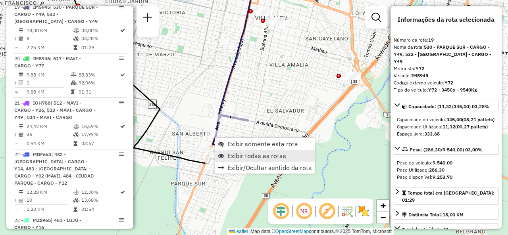
click at [229, 150] on link "Exibir todas as rotas" at bounding box center [265, 156] width 100 height 12
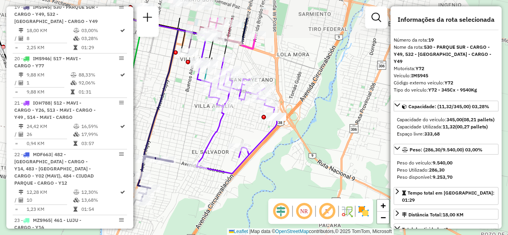
drag, startPoint x: 274, startPoint y: 81, endPoint x: 208, endPoint y: 122, distance: 77.0
click at [208, 122] on div "Janela de atendimento Grade de atendimento Capacidade Transportadoras Veículos …" at bounding box center [254, 117] width 508 height 235
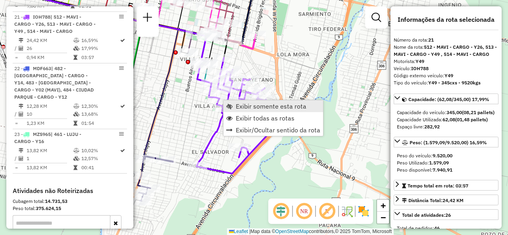
click at [232, 104] on link "Exibir somente esta rota" at bounding box center [273, 106] width 100 height 12
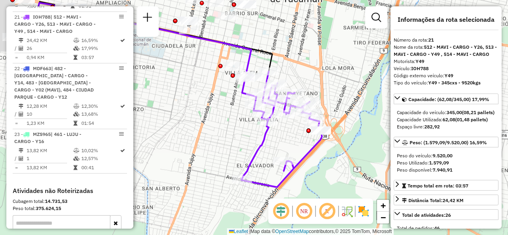
scroll to position [1340, 0]
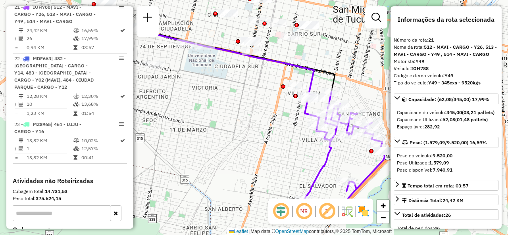
drag, startPoint x: 236, startPoint y: 111, endPoint x: 167, endPoint y: 83, distance: 74.4
click at [167, 83] on div "Janela de atendimento Grade de atendimento Capacidade Transportadoras Veículos …" at bounding box center [254, 117] width 508 height 235
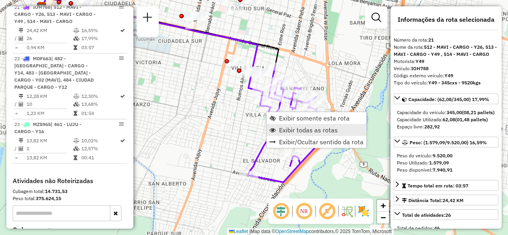
click at [280, 131] on span "Exibir todas as rotas" at bounding box center [308, 130] width 59 height 6
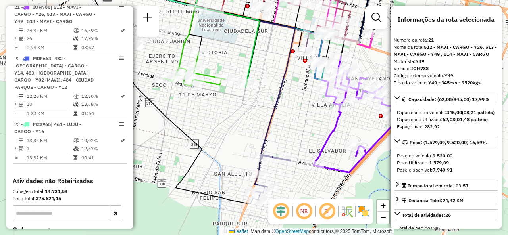
drag, startPoint x: 221, startPoint y: 129, endPoint x: 271, endPoint y: 120, distance: 50.7
click at [271, 120] on icon at bounding box center [202, 73] width 188 height 170
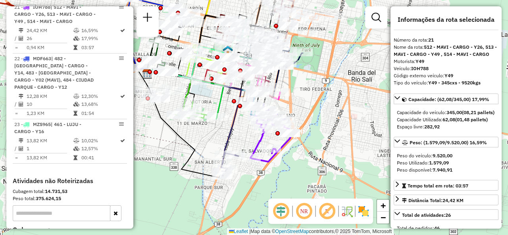
drag, startPoint x: 244, startPoint y: 111, endPoint x: 202, endPoint y: 130, distance: 46.4
click at [202, 130] on div "Janela de atendimento Grade de atendimento Capacidade Transportadoras Veículos …" at bounding box center [254, 117] width 508 height 235
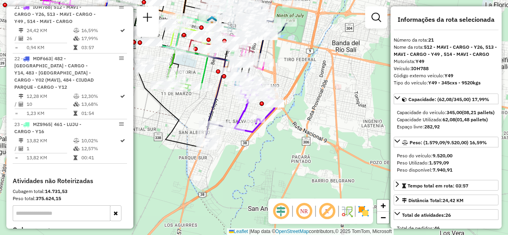
drag, startPoint x: 209, startPoint y: 124, endPoint x: 203, endPoint y: 98, distance: 26.9
click at [203, 98] on div "Janela de atendimento Grade de atendimento Capacidade Transportadoras Veículos …" at bounding box center [254, 117] width 508 height 235
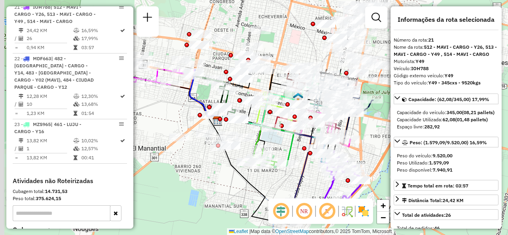
drag, startPoint x: 187, startPoint y: 86, endPoint x: 260, endPoint y: 175, distance: 115.0
click at [261, 181] on div "Janela de atendimento Grade de atendimento Capacidade Transportadoras Veículos …" at bounding box center [254, 117] width 508 height 235
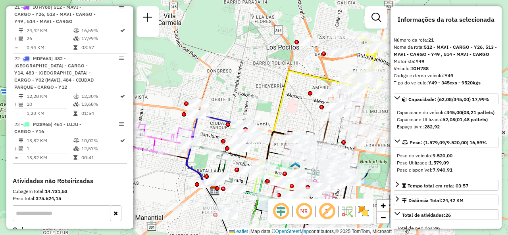
click at [291, 113] on div "Janela de atendimento Grade de atendimento Capacidade Transportadoras Veículos …" at bounding box center [254, 117] width 508 height 235
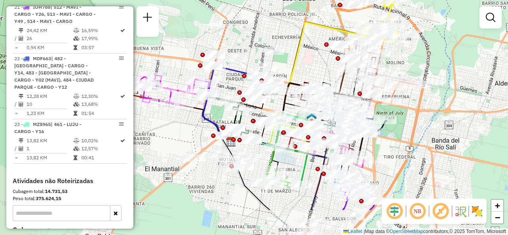
drag, startPoint x: 294, startPoint y: 122, endPoint x: 310, endPoint y: 73, distance: 51.4
click div "Janela de atendimento Grade de atendimento Capacidade Transportadoras Veículos …"
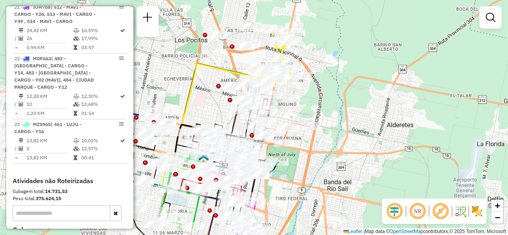
drag, startPoint x: 315, startPoint y: 69, endPoint x: 206, endPoint y: 111, distance: 116.4
click div "Janela de atendimento Grade de atendimento Capacidade Transportadoras Veículos …"
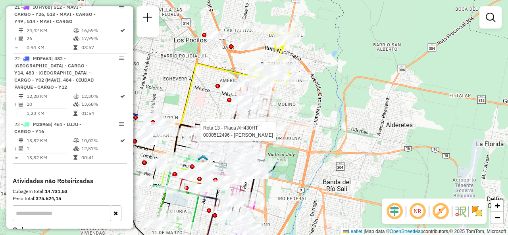
click div "Rota 13 - Placa AH430HT 0000472529 - Nieva Rota 13 - Placa AH430HT 0000512496 -…"
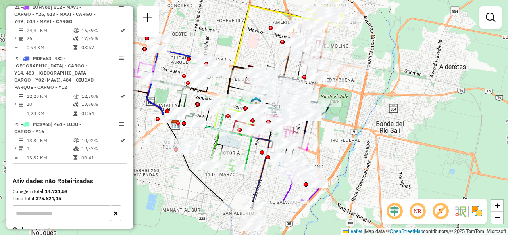
drag, startPoint x: 202, startPoint y: 116, endPoint x: 279, endPoint y: 30, distance: 115.5
click div "Janela de atendimento Grade de atendimento Capacidade Transportadoras Veículos …"
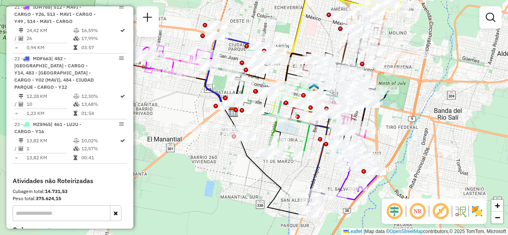
drag, startPoint x: 191, startPoint y: 152, endPoint x: 217, endPoint y: 156, distance: 26.0
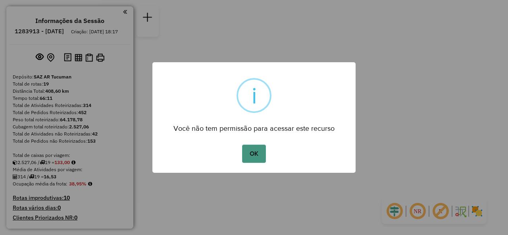
click at [249, 157] on button "OK" at bounding box center [253, 154] width 23 height 18
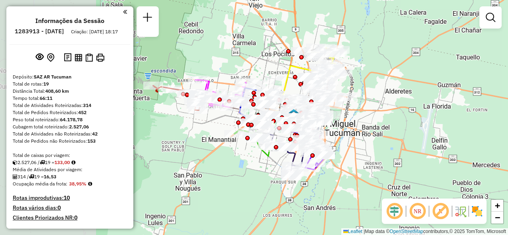
drag, startPoint x: 247, startPoint y: 110, endPoint x: 374, endPoint y: 115, distance: 127.5
click at [374, 115] on div "Janela de atendimento Grade de atendimento Capacidade Transportadoras Veículos …" at bounding box center [254, 117] width 508 height 235
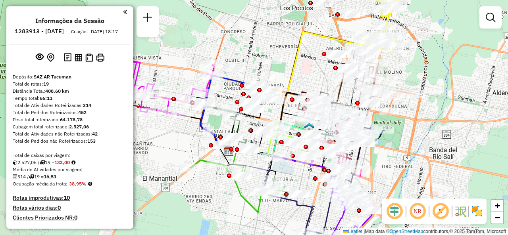
drag, startPoint x: 297, startPoint y: 53, endPoint x: 319, endPoint y: 73, distance: 30.3
click at [319, 73] on div "Janela de atendimento Grade de atendimento Capacidade Transportadoras Veículos …" at bounding box center [254, 117] width 508 height 235
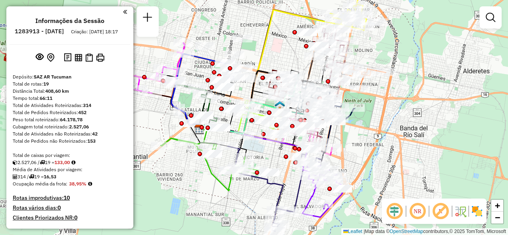
drag, startPoint x: 312, startPoint y: 69, endPoint x: 280, endPoint y: 50, distance: 37.4
click at [280, 50] on div "Janela de atendimento Grade de atendimento Capacidade Transportadoras Veículos …" at bounding box center [254, 117] width 508 height 235
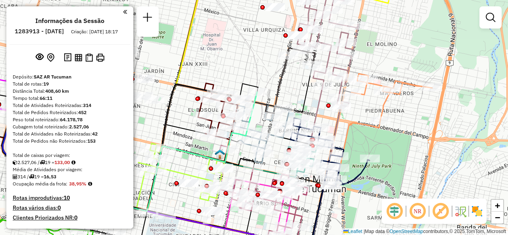
click at [240, 58] on div "Janela de atendimento Grade de atendimento Capacidade Transportadoras Veículos …" at bounding box center [254, 117] width 508 height 235
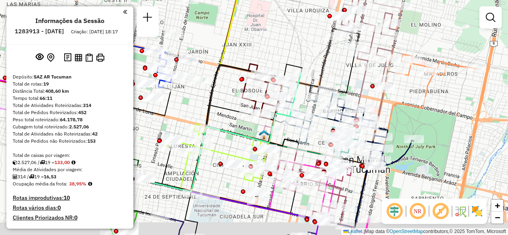
drag, startPoint x: 242, startPoint y: 63, endPoint x: 286, endPoint y: 44, distance: 48.0
click at [286, 44] on div "Janela de atendimento Grade de atendimento Capacidade Transportadoras Veículos …" at bounding box center [254, 117] width 508 height 235
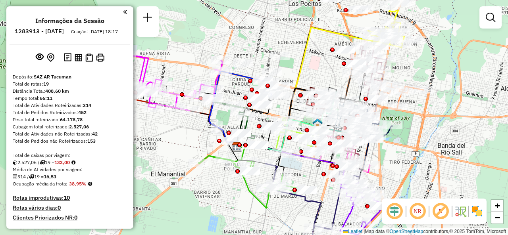
drag, startPoint x: 261, startPoint y: 40, endPoint x: 318, endPoint y: 73, distance: 66.1
click at [318, 73] on div "Janela de atendimento Grade de atendimento Capacidade Transportadoras Veículos …" at bounding box center [254, 117] width 508 height 235
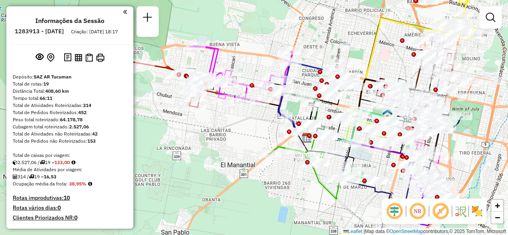
drag, startPoint x: 192, startPoint y: 142, endPoint x: 235, endPoint y: 131, distance: 44.3
click at [235, 131] on div "Janela de atendimento Grade de atendimento Capacidade Transportadoras Veículos …" at bounding box center [254, 117] width 508 height 235
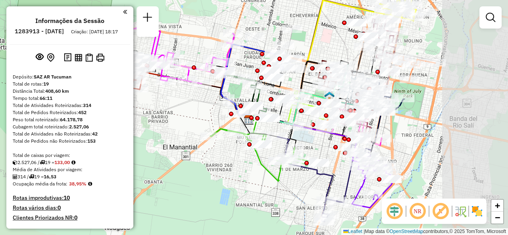
drag, startPoint x: 344, startPoint y: 83, endPoint x: 250, endPoint y: 67, distance: 95.4
click at [251, 67] on div "Janela de atendimento Grade de atendimento Capacidade Transportadoras Veículos …" at bounding box center [254, 117] width 508 height 235
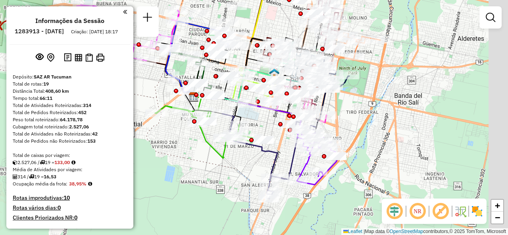
drag, startPoint x: 339, startPoint y: 49, endPoint x: 275, endPoint y: 27, distance: 67.5
click at [275, 27] on div "Janela de atendimento Grade de atendimento Capacidade Transportadoras Veículos …" at bounding box center [254, 117] width 508 height 235
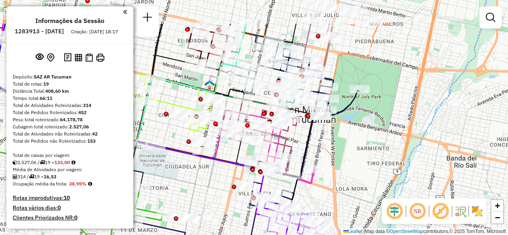
drag, startPoint x: 325, startPoint y: 81, endPoint x: 338, endPoint y: 154, distance: 73.7
click at [336, 153] on div "Janela de atendimento Grade de atendimento Capacidade Transportadoras Veículos …" at bounding box center [254, 117] width 508 height 235
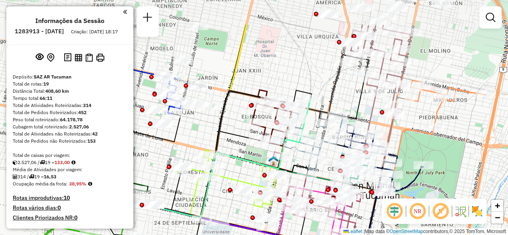
drag, startPoint x: 255, startPoint y: 33, endPoint x: 321, endPoint y: 87, distance: 85.4
click at [320, 85] on div "Janela de atendimento Grade de atendimento Capacidade Transportadoras Veículos …" at bounding box center [254, 117] width 508 height 235
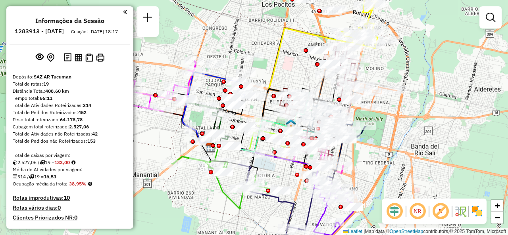
click at [298, 73] on div "Janela de atendimento Grade de atendimento Capacidade Transportadoras Veículos …" at bounding box center [254, 117] width 508 height 235
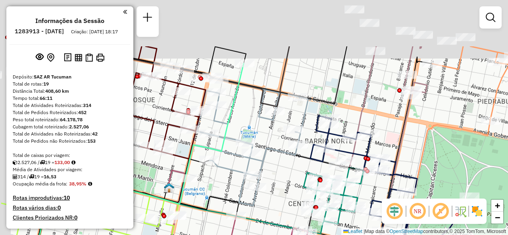
drag, startPoint x: 333, startPoint y: 68, endPoint x: 381, endPoint y: 134, distance: 81.7
click at [386, 139] on div "Janela de atendimento Grade de atendimento Capacidade Transportadoras Veículos …" at bounding box center [254, 117] width 508 height 235
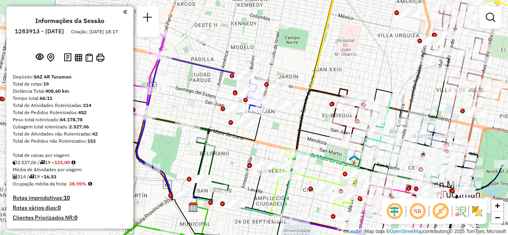
drag, startPoint x: 273, startPoint y: 73, endPoint x: 358, endPoint y: 77, distance: 85.0
click at [357, 75] on div "Janela de atendimento Grade de atendimento Capacidade Transportadoras Veículos …" at bounding box center [254, 117] width 508 height 235
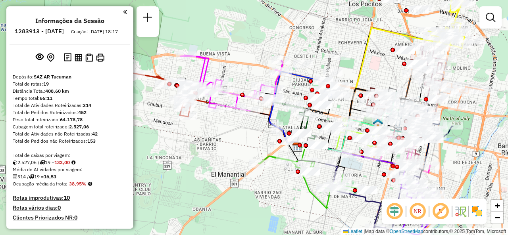
drag, startPoint x: 298, startPoint y: 117, endPoint x: 333, endPoint y: 115, distance: 35.3
click at [343, 115] on div "Janela de atendimento Grade de atendimento Capacidade Transportadoras Veículos …" at bounding box center [254, 117] width 508 height 235
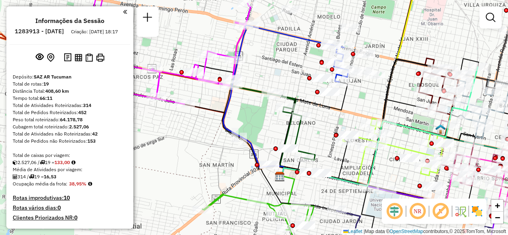
drag, startPoint x: 302, startPoint y: 73, endPoint x: 257, endPoint y: 64, distance: 46.2
click at [257, 64] on div "Janela de atendimento Grade de atendimento Capacidade Transportadoras Veículos …" at bounding box center [254, 117] width 508 height 235
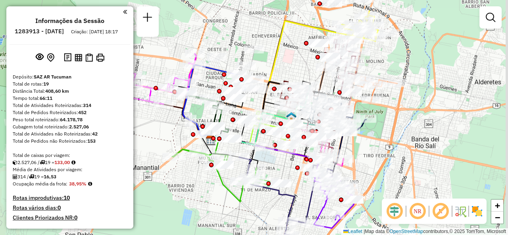
drag, startPoint x: 357, startPoint y: 38, endPoint x: 293, endPoint y: 67, distance: 69.4
click at [293, 67] on div "Janela de atendimento Grade de atendimento Capacidade Transportadoras Veículos …" at bounding box center [254, 117] width 508 height 235
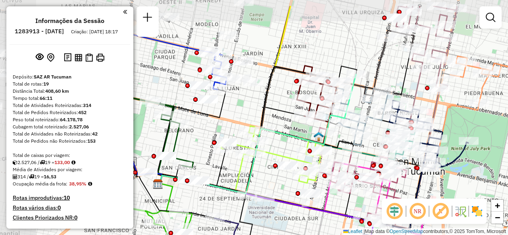
drag, startPoint x: 221, startPoint y: 44, endPoint x: 272, endPoint y: 67, distance: 56.5
click at [271, 67] on div "Janela de atendimento Grade de atendimento Capacidade Transportadoras Veículos …" at bounding box center [254, 117] width 508 height 235
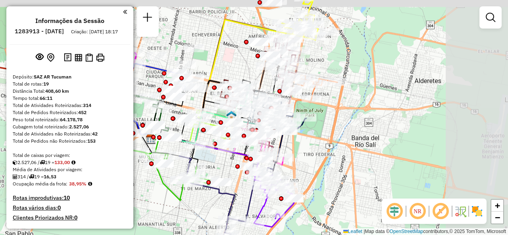
drag, startPoint x: 298, startPoint y: 58, endPoint x: 229, endPoint y: 85, distance: 74.7
click at [229, 79] on div "Janela de atendimento Grade de atendimento Capacidade Transportadoras Veículos …" at bounding box center [254, 117] width 508 height 235
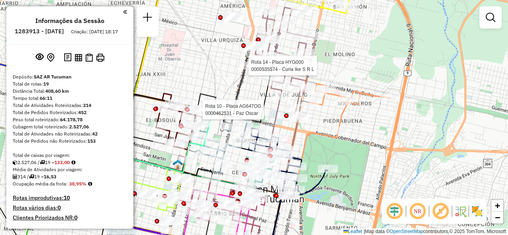
select select "**********"
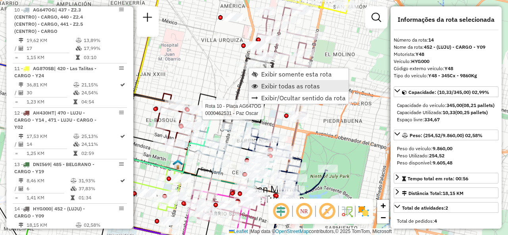
scroll to position [1015, 0]
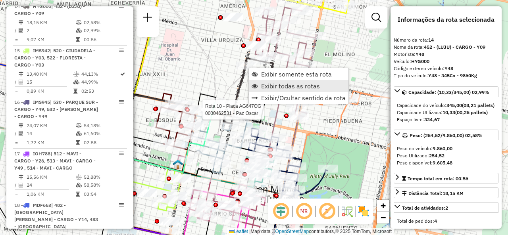
click at [260, 81] on link "Exibir todas as rotas" at bounding box center [299, 86] width 100 height 12
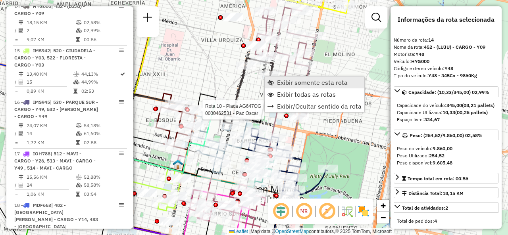
click at [275, 79] on link "Exibir somente esta rota" at bounding box center [315, 83] width 100 height 12
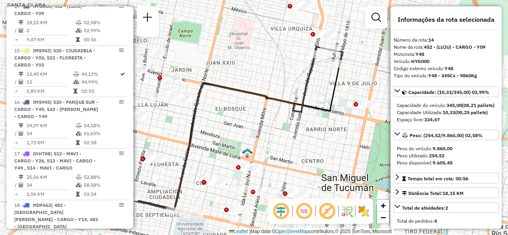
drag, startPoint x: 234, startPoint y: 99, endPoint x: 183, endPoint y: 138, distance: 64.8
click at [184, 138] on div "Janela de atendimento Grade de atendimento Capacidade Transportadoras Veículos …" at bounding box center [254, 117] width 508 height 235
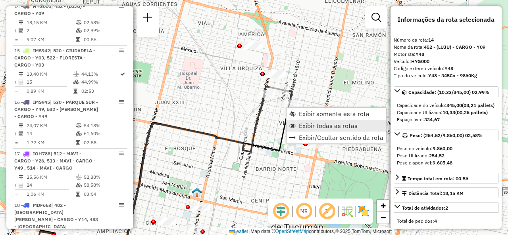
click at [296, 121] on link "Exibir todas as rotas" at bounding box center [336, 126] width 100 height 12
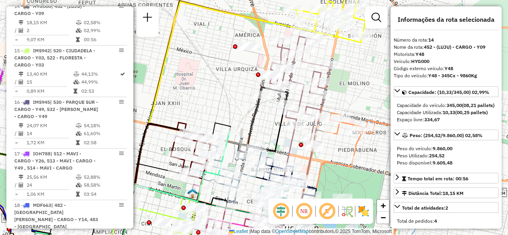
click at [248, 111] on div "Janela de atendimento Grade de atendimento Capacidade Transportadoras Veículos …" at bounding box center [254, 117] width 508 height 235
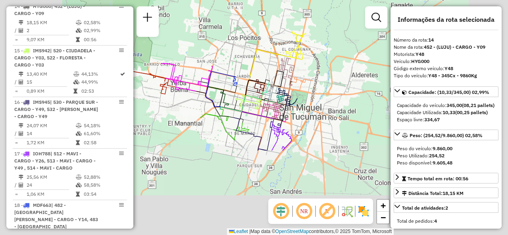
click at [286, 56] on div "Janela de atendimento Grade de atendimento Capacidade Transportadoras Veículos …" at bounding box center [254, 117] width 508 height 235
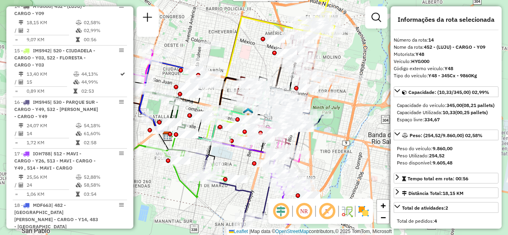
drag, startPoint x: 237, startPoint y: 67, endPoint x: 253, endPoint y: 57, distance: 18.6
click at [253, 58] on div "Rota 11 - Placa AG870SB 0000440480 - VARVARO RICARDO FABIAN Janela de atendimen…" at bounding box center [254, 117] width 508 height 235
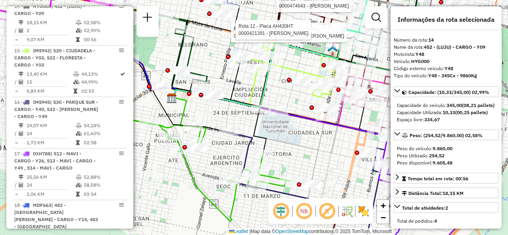
click at [279, 84] on div "Rota 11 - Placa AG870SB 0000440480 - VARVARO RICARDO FABIAN Rota 12 - Placa AH4…" at bounding box center [254, 117] width 508 height 235
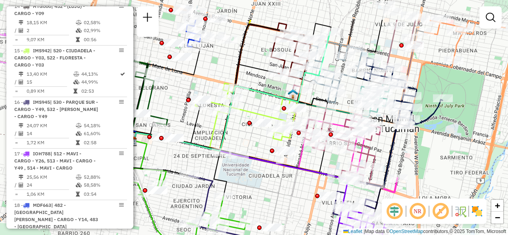
drag, startPoint x: 276, startPoint y: 85, endPoint x: 227, endPoint y: 143, distance: 76.3
click at [227, 143] on div "Janela de atendimento Grade de atendimento Capacidade Transportadoras Veículos …" at bounding box center [254, 117] width 508 height 235
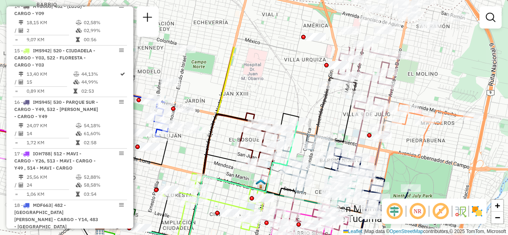
drag, startPoint x: 285, startPoint y: 30, endPoint x: 271, endPoint y: 103, distance: 74.3
click at [271, 103] on div "Janela de atendimento Grade de atendimento Capacidade Transportadoras Veículos …" at bounding box center [254, 117] width 508 height 235
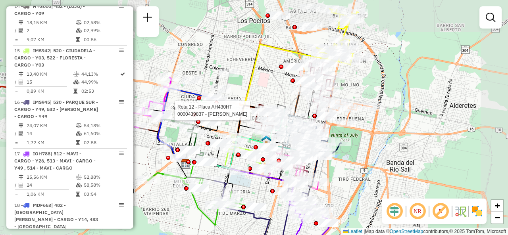
click at [275, 88] on div "Rota 12 - Placa AH430HT 0000439837 - AVILA ENRIQUE GASTON Janela de atendimento…" at bounding box center [254, 117] width 508 height 235
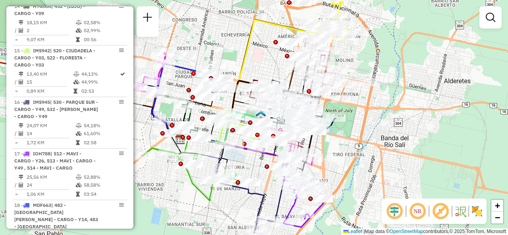
drag, startPoint x: 270, startPoint y: 93, endPoint x: 265, endPoint y: 67, distance: 26.7
click at [265, 67] on div "Janela de atendimento Grade de atendimento Capacidade Transportadoras Veículos …" at bounding box center [254, 117] width 508 height 235
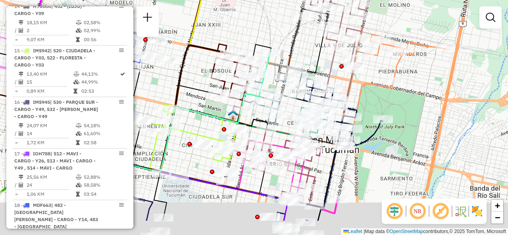
drag, startPoint x: 305, startPoint y: 88, endPoint x: 305, endPoint y: 50, distance: 38.1
click at [305, 50] on div "Janela de atendimento Grade de atendimento Capacidade Transportadoras Veículos …" at bounding box center [254, 117] width 508 height 235
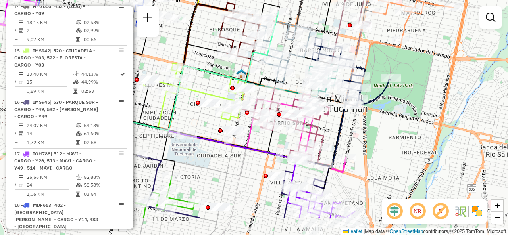
drag, startPoint x: 286, startPoint y: 124, endPoint x: 296, endPoint y: 73, distance: 51.7
click at [296, 73] on div "Janela de atendimento Grade de atendimento Capacidade Transportadoras Veículos …" at bounding box center [254, 117] width 508 height 235
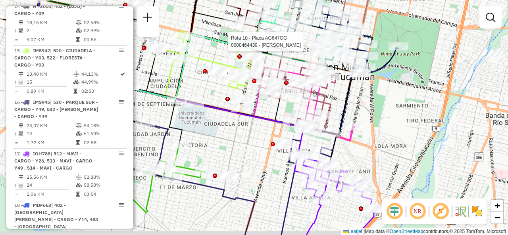
drag, startPoint x: 256, startPoint y: 173, endPoint x: 263, endPoint y: 147, distance: 27.4
click at [263, 147] on div "Rota 10 - Placa AG647OG 0000464439 - Maidana Janela de atendimento Grade de ate…" at bounding box center [254, 117] width 508 height 235
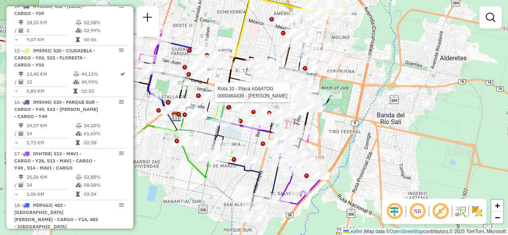
click at [254, 145] on div "Rota 10 - Placa AG647OG 0000464439 - Maidana Janela de atendimento Grade de ate…" at bounding box center [254, 117] width 508 height 235
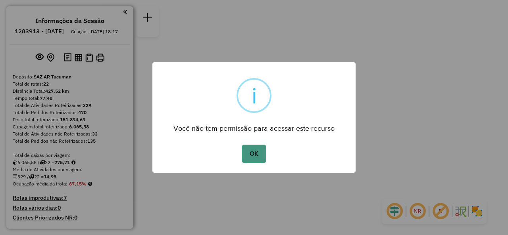
click at [257, 152] on button "OK" at bounding box center [253, 154] width 23 height 18
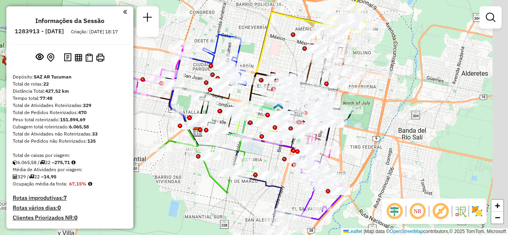
drag, startPoint x: 277, startPoint y: 50, endPoint x: 268, endPoint y: 77, distance: 27.9
click at [270, 60] on div "Janela de atendimento Grade de atendimento Capacidade Transportadoras Veículos …" at bounding box center [254, 117] width 508 height 235
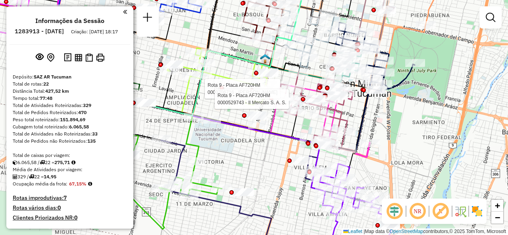
click at [244, 151] on div "Rota 9 - Placa AF720HM 0000706716 - PONCE BLANCA ROSA Rota 9 - Placa AF720HM 00…" at bounding box center [254, 117] width 508 height 235
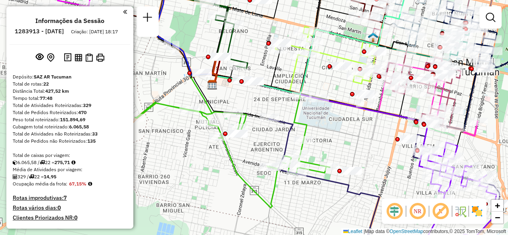
drag, startPoint x: 254, startPoint y: 148, endPoint x: 325, endPoint y: 127, distance: 74.1
click at [340, 122] on div "Janela de atendimento Grade de atendimento Capacidade Transportadoras Veículos …" at bounding box center [254, 117] width 508 height 235
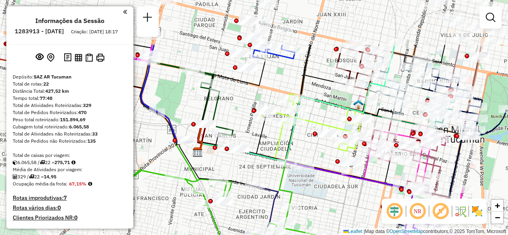
drag, startPoint x: 333, startPoint y: 124, endPoint x: 338, endPoint y: 184, distance: 60.9
click at [338, 192] on div "Janela de atendimento Grade de atendimento Capacidade Transportadoras Veículos …" at bounding box center [254, 117] width 508 height 235
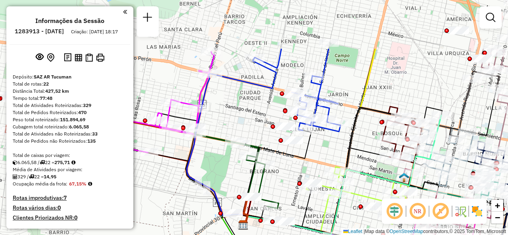
drag, startPoint x: 281, startPoint y: 81, endPoint x: 323, endPoint y: 154, distance: 83.6
click at [323, 154] on div "Janela de atendimento Grade de atendimento Capacidade Transportadoras Veículos …" at bounding box center [254, 117] width 508 height 235
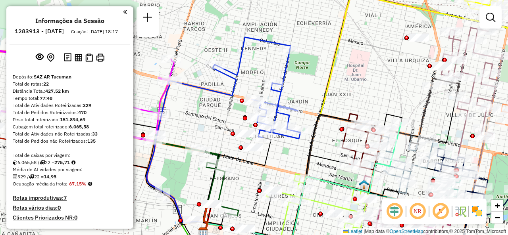
drag, startPoint x: 361, startPoint y: 89, endPoint x: 330, endPoint y: 100, distance: 32.6
click at [330, 99] on icon at bounding box center [348, 117] width 291 height 249
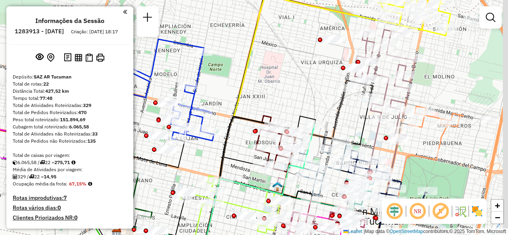
drag, startPoint x: 420, startPoint y: 101, endPoint x: 300, endPoint y: 96, distance: 119.9
click at [302, 96] on div "Janela de atendimento Grade de atendimento Capacidade Transportadoras Veículos …" at bounding box center [254, 117] width 508 height 235
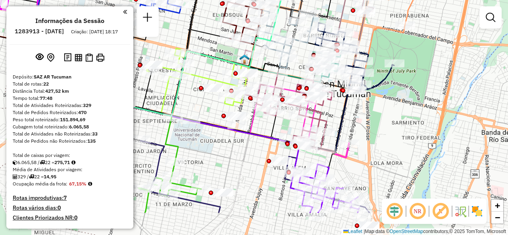
drag, startPoint x: 378, startPoint y: 153, endPoint x: 413, endPoint y: 92, distance: 70.2
click at [413, 92] on div "Janela de atendimento Grade de atendimento Capacidade Transportadoras Veículos …" at bounding box center [254, 117] width 508 height 235
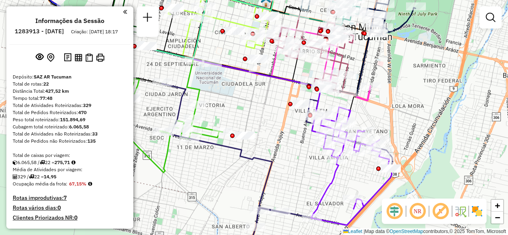
drag, startPoint x: 298, startPoint y: 173, endPoint x: 283, endPoint y: 130, distance: 45.2
click at [286, 131] on div "Janela de atendimento Grade de atendimento Capacidade Transportadoras Veículos …" at bounding box center [254, 117] width 508 height 235
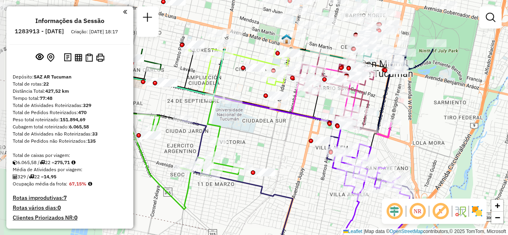
drag, startPoint x: 276, startPoint y: 100, endPoint x: 312, endPoint y: 171, distance: 79.1
click at [312, 171] on div "Janela de atendimento Grade de atendimento Capacidade Transportadoras Veículos …" at bounding box center [254, 117] width 508 height 235
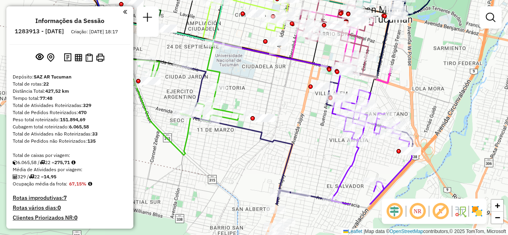
drag, startPoint x: 300, startPoint y: 146, endPoint x: 306, endPoint y: 97, distance: 49.6
click at [305, 100] on div "Janela de atendimento Grade de atendimento Capacidade Transportadoras Veículos …" at bounding box center [254, 117] width 508 height 235
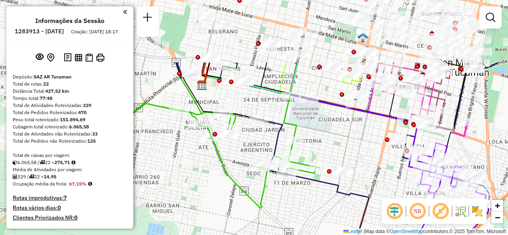
drag, startPoint x: 270, startPoint y: 91, endPoint x: 338, endPoint y: 176, distance: 109.2
click at [338, 175] on div at bounding box center [342, 171] width 20 height 8
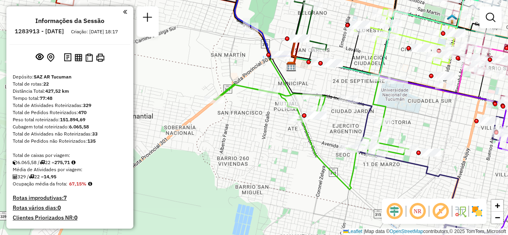
drag, startPoint x: 246, startPoint y: 106, endPoint x: 341, endPoint y: 86, distance: 97.3
click at [341, 86] on div "Janela de atendimento Grade de atendimento Capacidade Transportadoras Veículos …" at bounding box center [254, 117] width 508 height 235
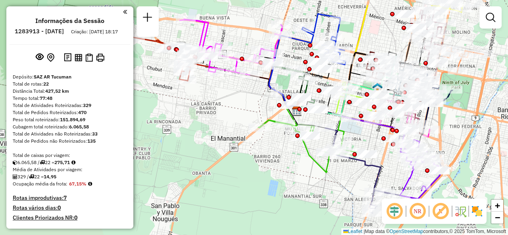
drag, startPoint x: 257, startPoint y: 129, endPoint x: 299, endPoint y: 157, distance: 50.9
click at [299, 157] on div "Janela de atendimento Grade de atendimento Capacidade Transportadoras Veículos …" at bounding box center [254, 117] width 508 height 235
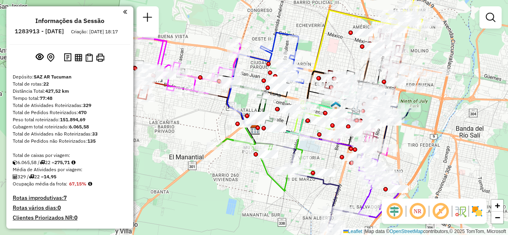
drag, startPoint x: 240, startPoint y: 105, endPoint x: 192, endPoint y: 120, distance: 49.4
click at [196, 120] on div "Janela de atendimento Grade de atendimento Capacidade Transportadoras Veículos …" at bounding box center [254, 117] width 508 height 235
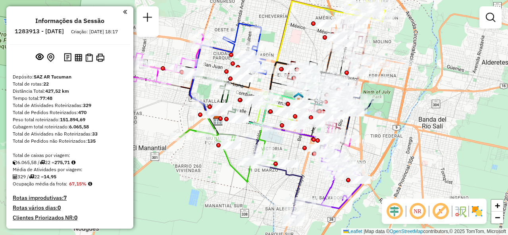
drag, startPoint x: 417, startPoint y: 142, endPoint x: 386, endPoint y: 132, distance: 33.3
click at [386, 132] on div "Janela de atendimento Grade de atendimento Capacidade Transportadoras Veículos …" at bounding box center [254, 117] width 508 height 235
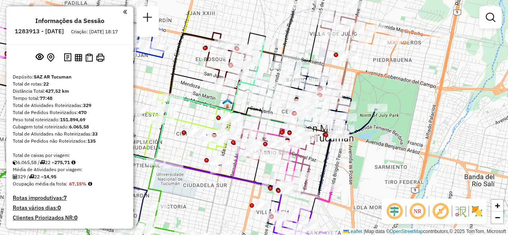
drag, startPoint x: 201, startPoint y: 67, endPoint x: 217, endPoint y: 101, distance: 37.5
click at [216, 101] on icon at bounding box center [157, 124] width 181 height 71
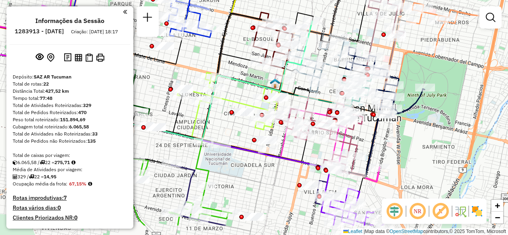
drag, startPoint x: 264, startPoint y: 112, endPoint x: 257, endPoint y: 79, distance: 34.0
click at [257, 79] on div "Janela de atendimento Grade de atendimento Capacidade Transportadoras Veículos …" at bounding box center [254, 117] width 508 height 235
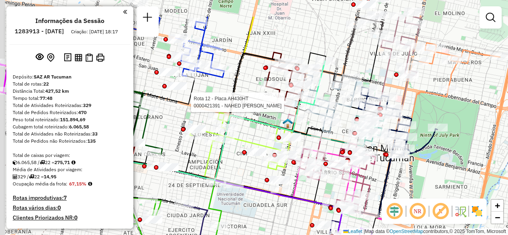
drag, startPoint x: 330, startPoint y: 75, endPoint x: 370, endPoint y: 132, distance: 69.7
click at [370, 132] on div "Rota 12 - Placa AH430HT 0000421391 - NAHED ANA MARIA Janela de atendimento Grad…" at bounding box center [254, 117] width 508 height 235
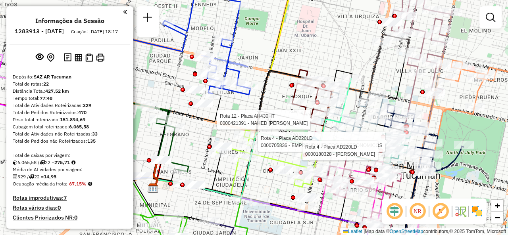
click at [321, 52] on div "Rota 12 - Placa AH430HT 0000421391 - NAHED ANA MARIA Rota 4 - Placa AD220LD 000…" at bounding box center [254, 117] width 508 height 235
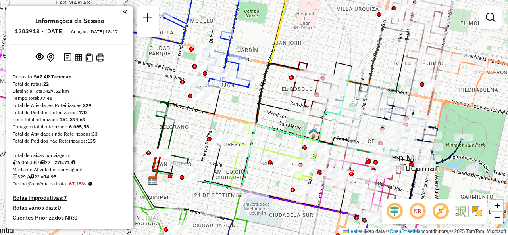
drag, startPoint x: 300, startPoint y: 47, endPoint x: 300, endPoint y: 40, distance: 7.5
click at [300, 40] on div "Janela de atendimento Grade de atendimento Capacidade Transportadoras Veículos …" at bounding box center [254, 117] width 508 height 235
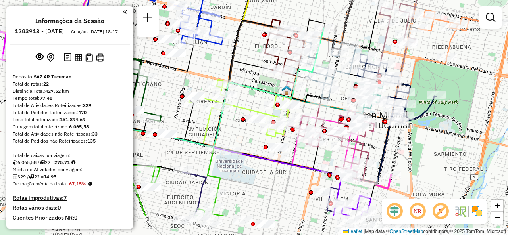
drag, startPoint x: 313, startPoint y: 212, endPoint x: 267, endPoint y: 127, distance: 97.0
click at [267, 129] on div "Janela de atendimento Grade de atendimento Capacidade Transportadoras Veículos …" at bounding box center [254, 117] width 508 height 235
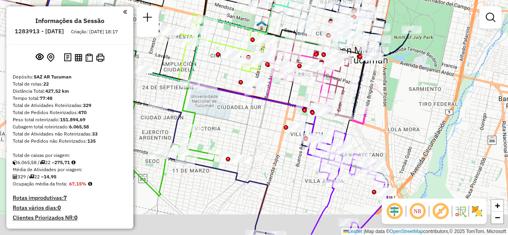
drag, startPoint x: 243, startPoint y: 129, endPoint x: 241, endPoint y: 96, distance: 32.6
click at [241, 97] on div "Janela de atendimento Grade de atendimento Capacidade Transportadoras Veículos …" at bounding box center [254, 117] width 508 height 235
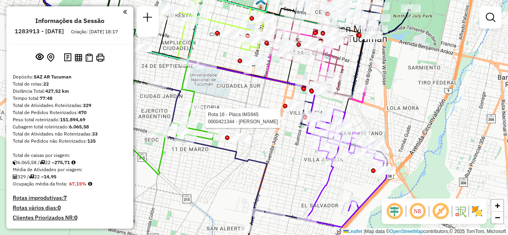
select select "**********"
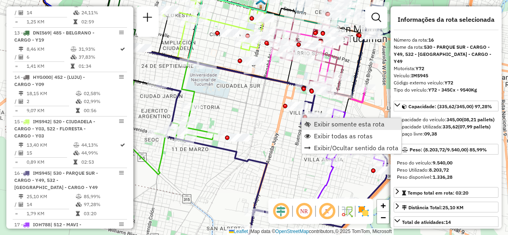
scroll to position [1111, 0]
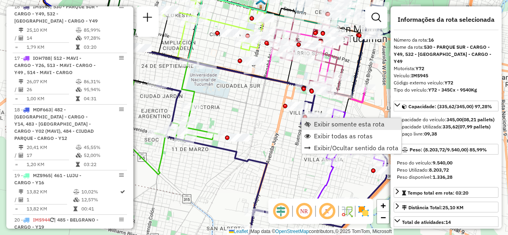
click at [315, 123] on span "Exibir somente esta rota" at bounding box center [349, 124] width 71 height 6
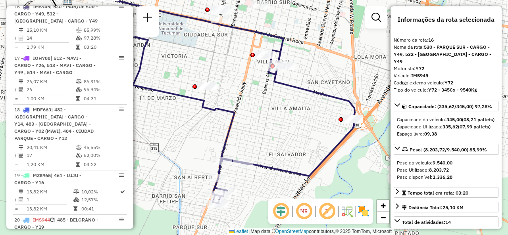
drag, startPoint x: 260, startPoint y: 109, endPoint x: 244, endPoint y: 87, distance: 27.0
click at [246, 91] on div "Janela de atendimento Grade de atendimento Capacidade Transportadoras Veículos …" at bounding box center [254, 117] width 508 height 235
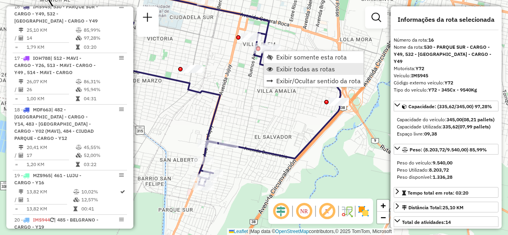
click at [278, 72] on span "Exibir todas as rotas" at bounding box center [305, 69] width 59 height 6
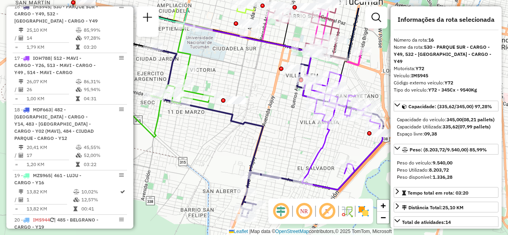
drag, startPoint x: 242, startPoint y: 98, endPoint x: 290, endPoint y: 129, distance: 56.8
click at [286, 129] on div "Janela de atendimento Grade de atendimento Capacidade Transportadoras Veículos …" at bounding box center [254, 117] width 508 height 235
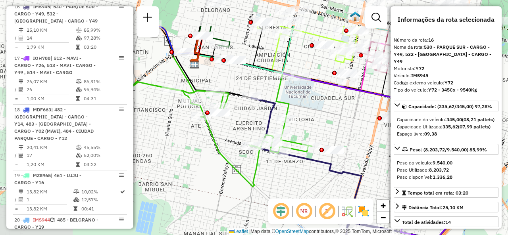
drag, startPoint x: 161, startPoint y: 67, endPoint x: 258, endPoint y: 116, distance: 108.8
click at [258, 116] on div "Janela de atendimento Grade de atendimento Capacidade Transportadoras Veículos …" at bounding box center [254, 117] width 508 height 235
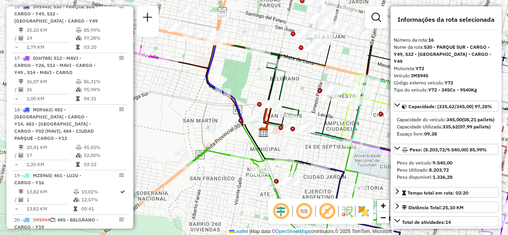
drag, startPoint x: 179, startPoint y: 118, endPoint x: 262, endPoint y: 194, distance: 112.3
click at [262, 198] on div "Janela de atendimento Grade de atendimento Capacidade Transportadoras Veículos …" at bounding box center [254, 117] width 508 height 235
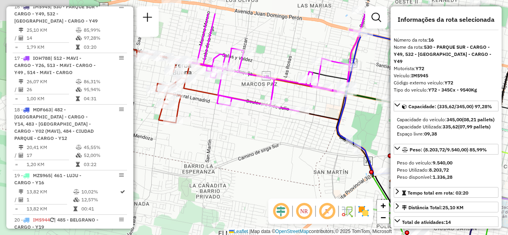
drag, startPoint x: 186, startPoint y: 147, endPoint x: 298, endPoint y: 184, distance: 118.6
click at [298, 184] on div "Janela de atendimento Grade de atendimento Capacidade Transportadoras Veículos …" at bounding box center [254, 117] width 508 height 235
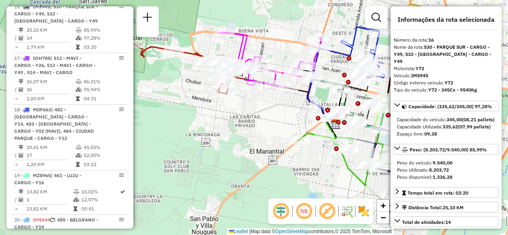
drag, startPoint x: 259, startPoint y: 126, endPoint x: 263, endPoint y: 120, distance: 7.5
click at [263, 120] on div "Janela de atendimento Grade de atendimento Capacidade Transportadoras Veículos …" at bounding box center [254, 117] width 508 height 235
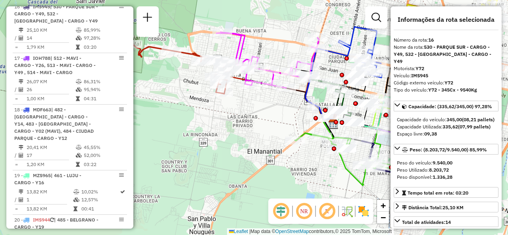
click at [263, 121] on div "Janela de atendimento Grade de atendimento Capacidade Transportadoras Veículos …" at bounding box center [254, 117] width 508 height 235
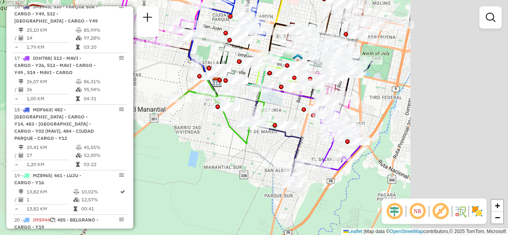
drag, startPoint x: 413, startPoint y: 181, endPoint x: 280, endPoint y: 136, distance: 140.3
click at [283, 137] on icon at bounding box center [303, 141] width 115 height 85
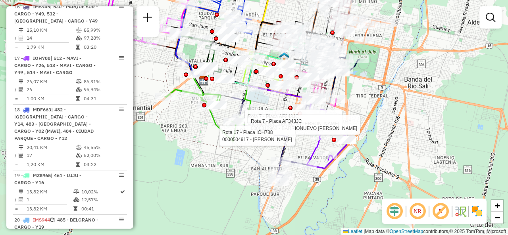
select select "**********"
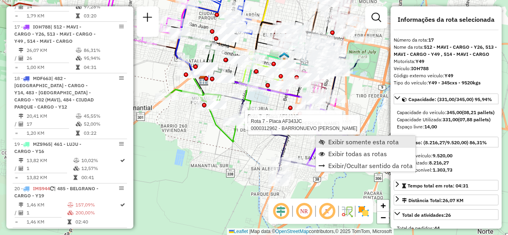
scroll to position [1162, 0]
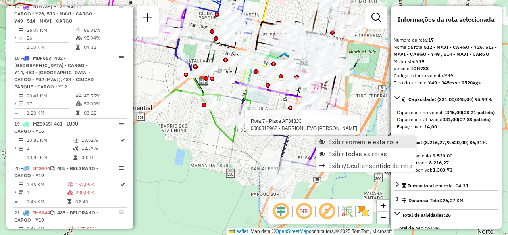
click at [328, 142] on span "Exibir somente esta rota" at bounding box center [363, 142] width 71 height 6
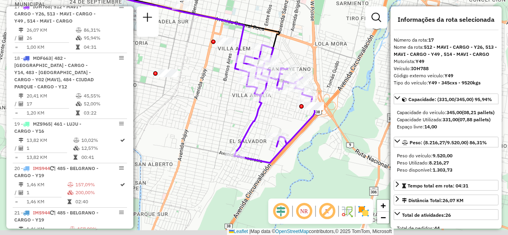
drag, startPoint x: 294, startPoint y: 145, endPoint x: 227, endPoint y: 97, distance: 82.7
click at [227, 97] on div "Janela de atendimento Grade de atendimento Capacidade Transportadoras Veículos …" at bounding box center [254, 117] width 508 height 235
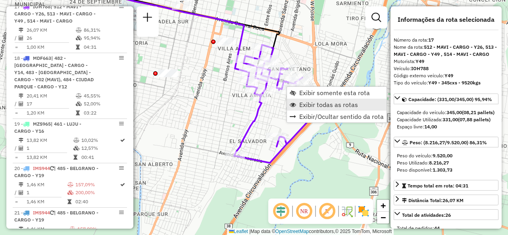
click at [300, 104] on span "Exibir todas as rotas" at bounding box center [328, 105] width 59 height 6
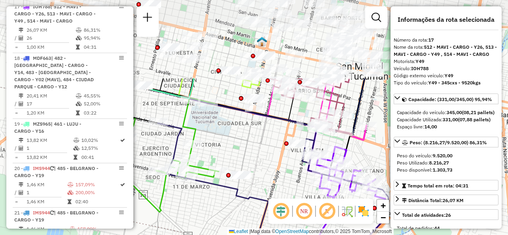
drag, startPoint x: 215, startPoint y: 88, endPoint x: 288, endPoint y: 190, distance: 125.4
click at [288, 190] on div "Janela de atendimento Grade de atendimento Capacidade Transportadoras Veículos …" at bounding box center [254, 117] width 508 height 235
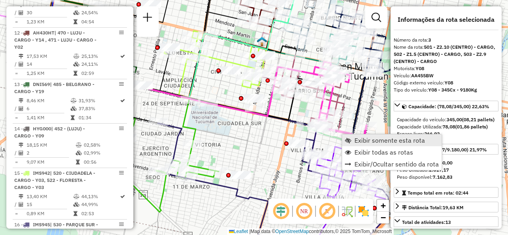
scroll to position [392, 0]
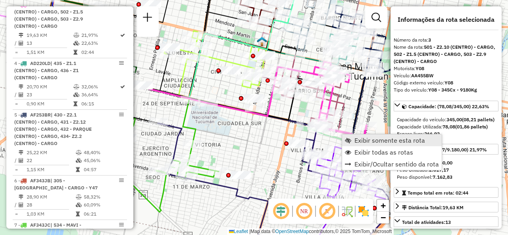
click at [352, 138] on link "Exibir somente esta rota" at bounding box center [392, 140] width 100 height 12
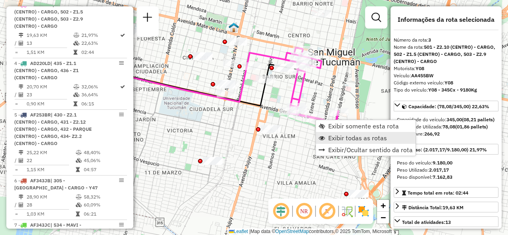
click at [335, 140] on span "Exibir todas as rotas" at bounding box center [357, 138] width 59 height 6
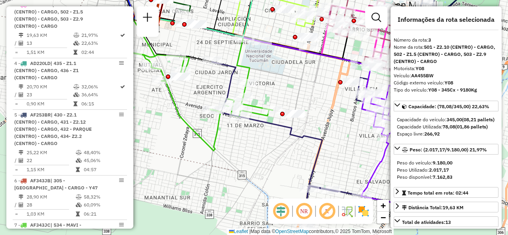
drag, startPoint x: 277, startPoint y: 163, endPoint x: 342, endPoint y: 66, distance: 116.6
click at [342, 66] on div "Rota 17 - Placa IOH788 0000706425 - Romero Maria Cristina Janela de atendimento…" at bounding box center [254, 117] width 508 height 235
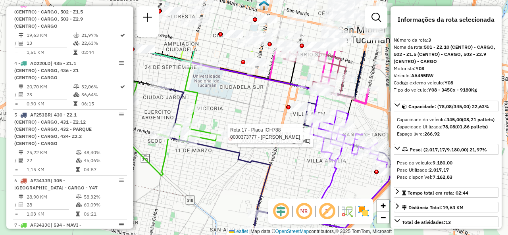
drag, startPoint x: 275, startPoint y: 84, endPoint x: 240, endPoint y: 174, distance: 96.6
click at [240, 174] on icon at bounding box center [275, 171] width 231 height 169
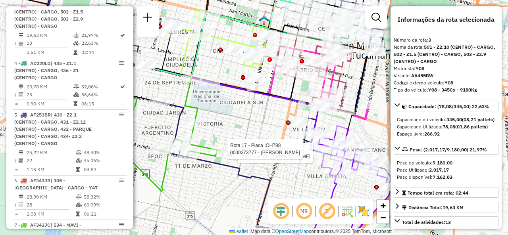
click at [238, 109] on div "Rota 17 - Placa IOH788 0000706425 - Romero Maria Cristina Rota 17 - Placa IOH78…" at bounding box center [254, 117] width 508 height 235
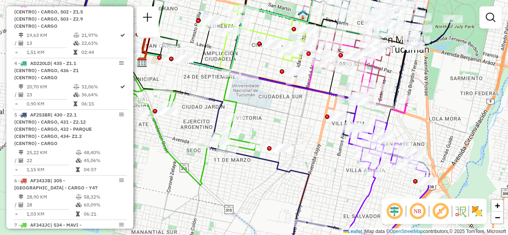
drag, startPoint x: 234, startPoint y: 110, endPoint x: 272, endPoint y: 96, distance: 41.0
click at [265, 85] on div "Janela de atendimento Grade de atendimento Capacidade Transportadoras Veículos …" at bounding box center [254, 117] width 508 height 235
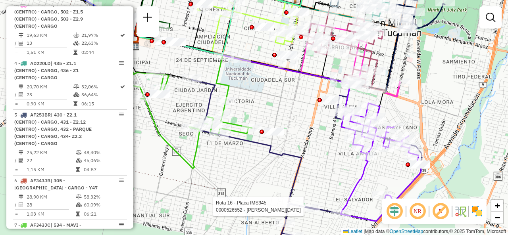
select select "**********"
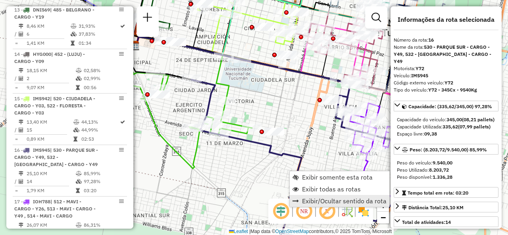
scroll to position [1111, 0]
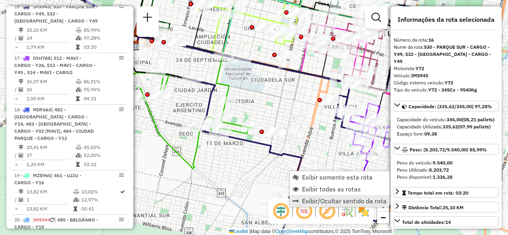
click at [299, 207] on link "Exibir/Ocultar sentido da rota" at bounding box center [340, 201] width 100 height 12
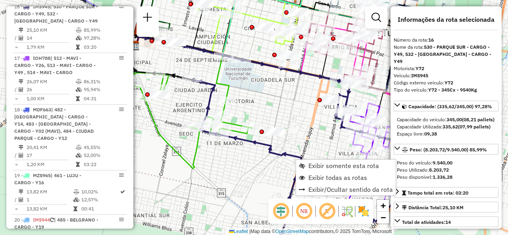
drag, startPoint x: 267, startPoint y: 163, endPoint x: 269, endPoint y: 174, distance: 11.3
click at [267, 164] on div "Janela de atendimento Grade de atendimento Capacidade Transportadoras Veículos …" at bounding box center [254, 117] width 508 height 235
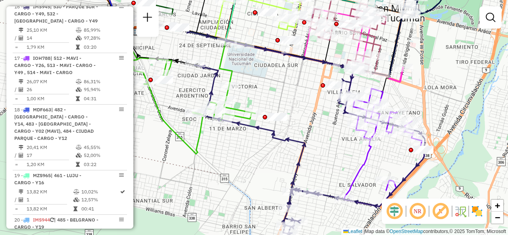
drag, startPoint x: 271, startPoint y: 183, endPoint x: 275, endPoint y: 129, distance: 54.2
click at [273, 123] on div "Janela de atendimento Grade de atendimento Capacidade Transportadoras Veículos …" at bounding box center [254, 117] width 508 height 235
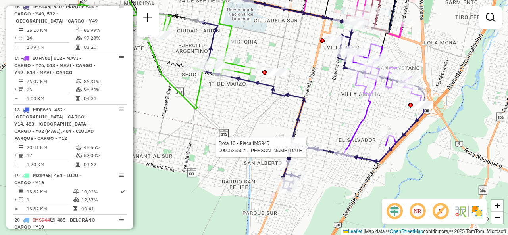
select select "**********"
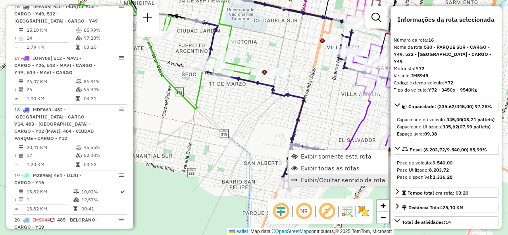
click at [304, 181] on span "Exibir/Ocultar sentido da rota" at bounding box center [343, 180] width 85 height 6
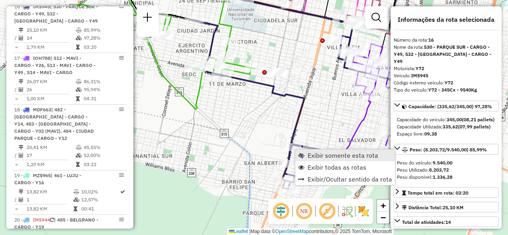
click at [308, 154] on span "Exibir somente esta rota" at bounding box center [342, 155] width 71 height 6
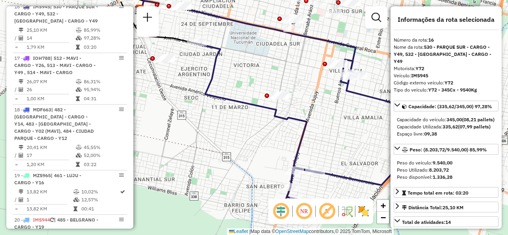
drag, startPoint x: 292, startPoint y: 135, endPoint x: 312, endPoint y: 124, distance: 22.9
click at [312, 124] on div "Janela de atendimento Grade de atendimento Capacidade Transportadoras Veículos …" at bounding box center [254, 117] width 508 height 235
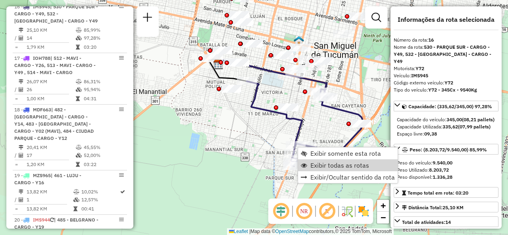
click at [315, 162] on span "Exibir todas as rotas" at bounding box center [339, 165] width 59 height 6
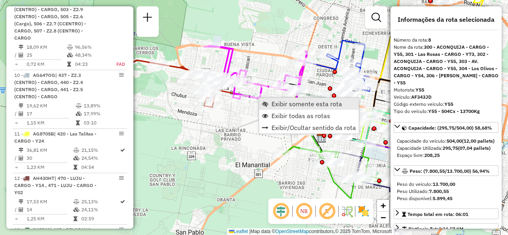
scroll to position [657, 0]
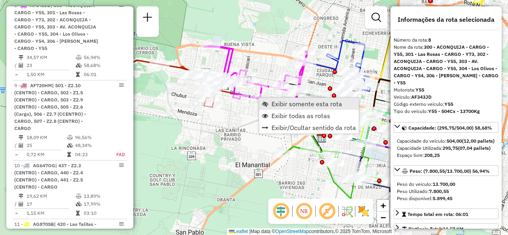
click at [272, 107] on span "Exibir somente esta rota" at bounding box center [306, 104] width 71 height 6
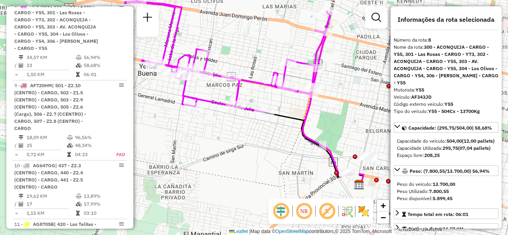
drag, startPoint x: 238, startPoint y: 132, endPoint x: 216, endPoint y: 108, distance: 33.1
click at [216, 108] on icon at bounding box center [227, 56] width 205 height 111
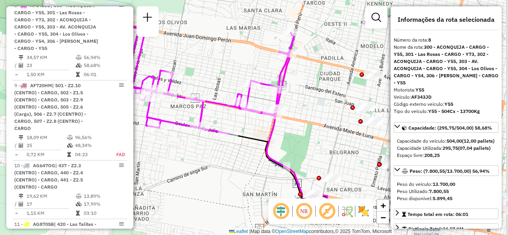
drag, startPoint x: 286, startPoint y: 143, endPoint x: 271, endPoint y: 151, distance: 17.0
click at [271, 151] on div "Janela de atendimento Grade de atendimento Capacidade Transportadoras Veículos …" at bounding box center [254, 117] width 508 height 235
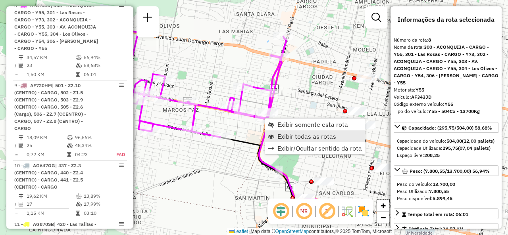
click at [281, 134] on span "Exibir todas as rotas" at bounding box center [306, 136] width 59 height 6
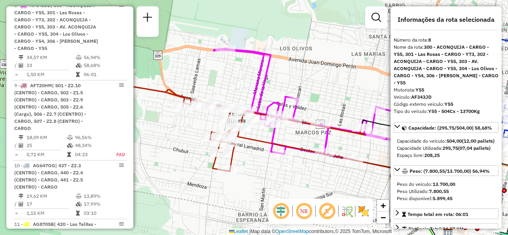
drag, startPoint x: 163, startPoint y: 140, endPoint x: 249, endPoint y: 133, distance: 86.4
click at [297, 162] on div "Janela de atendimento Grade de atendimento Capacidade Transportadoras Veículos …" at bounding box center [254, 117] width 508 height 235
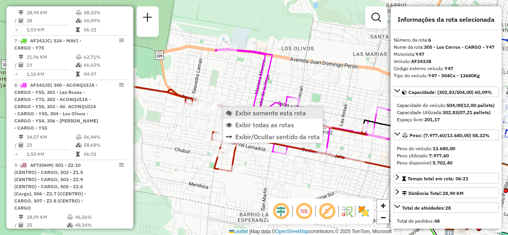
scroll to position [568, 0]
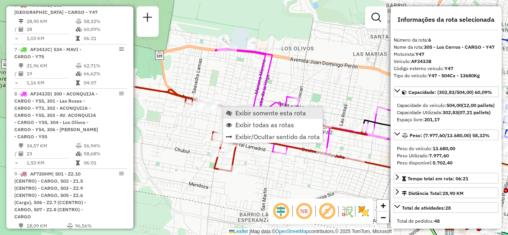
click at [237, 113] on span "Exibir somente esta rota" at bounding box center [270, 113] width 71 height 6
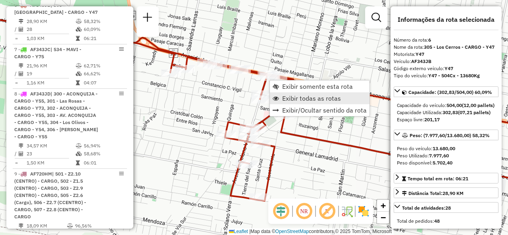
click at [291, 99] on span "Exibir todas as rotas" at bounding box center [311, 98] width 59 height 6
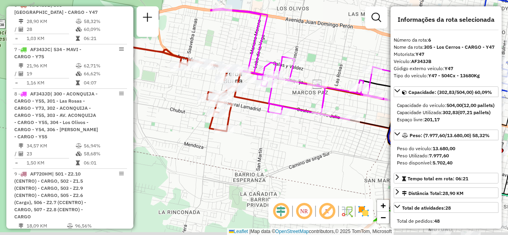
drag, startPoint x: 304, startPoint y: 162, endPoint x: 248, endPoint y: 121, distance: 69.2
click at [248, 121] on div "Janela de atendimento Grade de atendimento Capacidade Transportadoras Veículos …" at bounding box center [254, 117] width 508 height 235
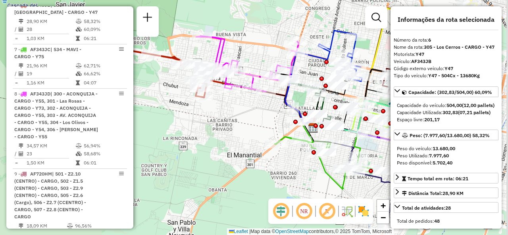
drag, startPoint x: 283, startPoint y: 152, endPoint x: 253, endPoint y: 125, distance: 39.9
click at [253, 125] on div "Janela de atendimento Grade de atendimento Capacidade Transportadoras Veículos …" at bounding box center [254, 117] width 508 height 235
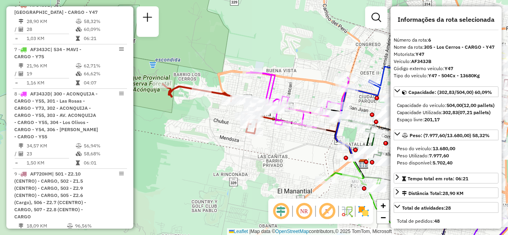
drag, startPoint x: 263, startPoint y: 135, endPoint x: 304, endPoint y: 164, distance: 49.9
click at [305, 164] on div "Janela de atendimento Grade de atendimento Capacidade Transportadoras Veículos …" at bounding box center [254, 117] width 508 height 235
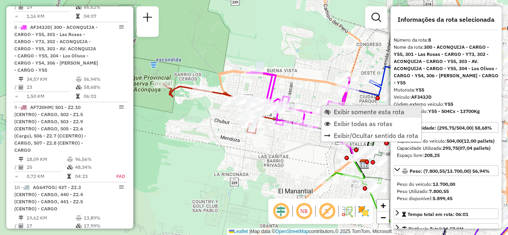
scroll to position [657, 0]
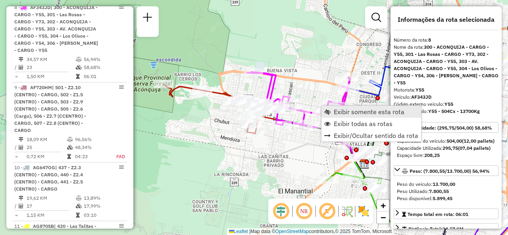
click at [332, 109] on link "Exibir somente esta rota" at bounding box center [371, 112] width 100 height 12
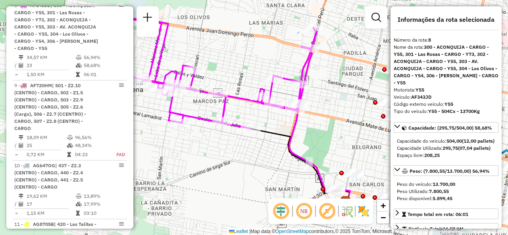
drag, startPoint x: 280, startPoint y: 128, endPoint x: 266, endPoint y: 121, distance: 15.8
click at [266, 121] on div "Janela de atendimento Grade de atendimento Capacidade Transportadoras Veículos …" at bounding box center [254, 117] width 508 height 235
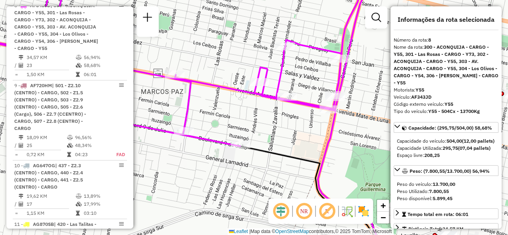
drag, startPoint x: 275, startPoint y: 113, endPoint x: 287, endPoint y: 142, distance: 31.1
click at [288, 142] on div "Janela de atendimento Grade de atendimento Capacidade Transportadoras Veículos …" at bounding box center [254, 117] width 508 height 235
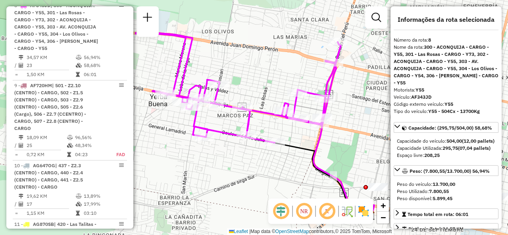
drag, startPoint x: 288, startPoint y: 147, endPoint x: 301, endPoint y: 136, distance: 16.9
click at [301, 136] on div "Janela de atendimento Grade de atendimento Capacidade Transportadoras Veículos …" at bounding box center [254, 117] width 508 height 235
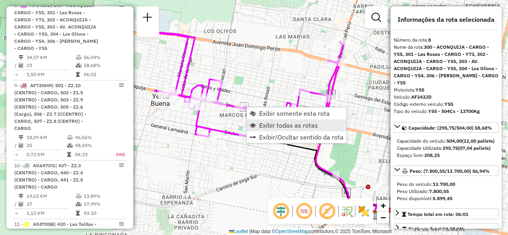
click at [258, 121] on link "Exibir todas as rotas" at bounding box center [297, 125] width 100 height 12
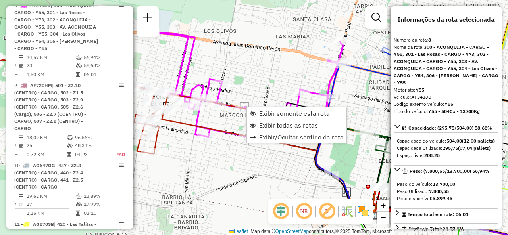
drag, startPoint x: 240, startPoint y: 131, endPoint x: 263, endPoint y: 136, distance: 23.4
click at [263, 136] on div "Janela de atendimento Grade de atendimento Capacidade Transportadoras Veículos …" at bounding box center [254, 117] width 508 height 235
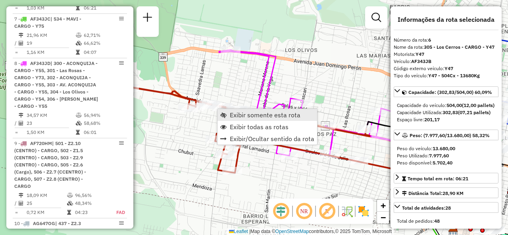
click at [229, 111] on link "Exibir somente esta rota" at bounding box center [267, 115] width 100 height 12
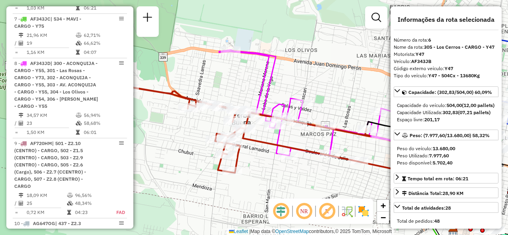
scroll to position [568, 0]
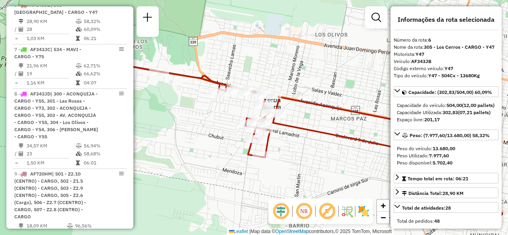
drag, startPoint x: 256, startPoint y: 134, endPoint x: 296, endPoint y: 154, distance: 44.7
click at [292, 155] on div "Janela de atendimento Grade de atendimento Capacidade Transportadoras Veículos …" at bounding box center [254, 117] width 508 height 235
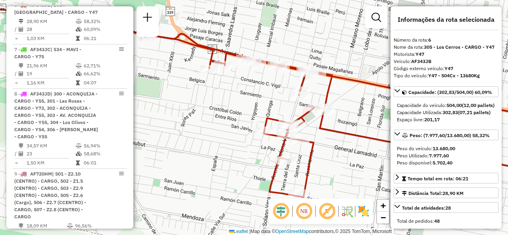
drag, startPoint x: 273, startPoint y: 119, endPoint x: 284, endPoint y: 125, distance: 12.6
click at [285, 125] on icon at bounding box center [275, 104] width 595 height 188
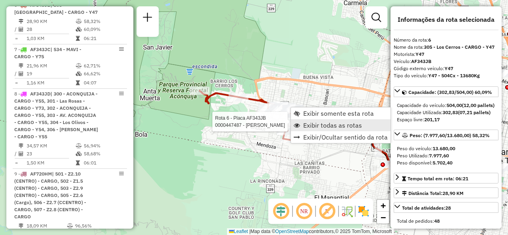
click at [306, 129] on span "Exibir todas as rotas" at bounding box center [332, 125] width 59 height 6
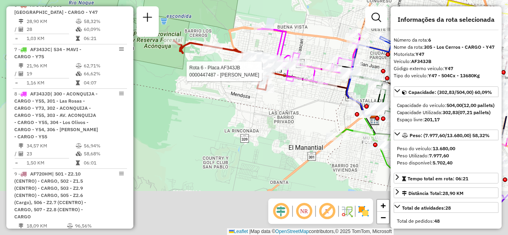
drag, startPoint x: 317, startPoint y: 160, endPoint x: 292, endPoint y: 86, distance: 77.7
click at [288, 104] on div "Rota 6 - Placa AF343JB 0000447487 - LUNA ROBERTO Janela de atendimento Grade de…" at bounding box center [254, 117] width 508 height 235
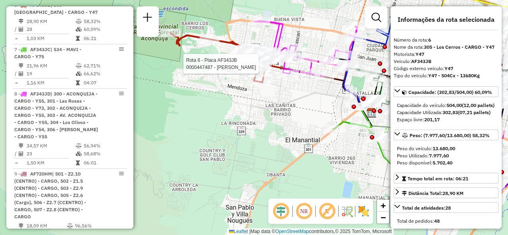
click at [314, 42] on div "Rota 6 - Placa AF343JB 0000447487 - LUNA ROBERTO Janela de atendimento Grade de…" at bounding box center [254, 117] width 508 height 235
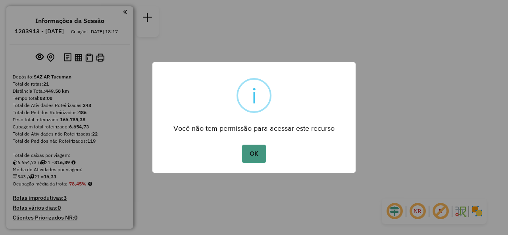
click at [259, 148] on button "OK" at bounding box center [253, 154] width 23 height 18
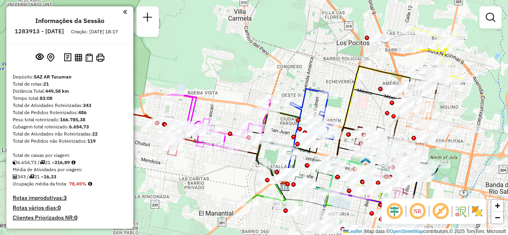
drag, startPoint x: 260, startPoint y: 114, endPoint x: 263, endPoint y: 50, distance: 64.7
click at [262, 54] on div "Janela de atendimento Grade de atendimento Capacidade Transportadoras Veículos …" at bounding box center [254, 117] width 508 height 235
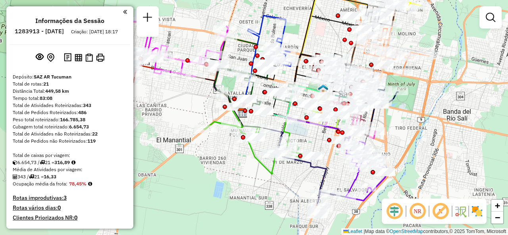
drag, startPoint x: 242, startPoint y: 161, endPoint x: 182, endPoint y: 103, distance: 83.6
click at [182, 103] on div "Janela de atendimento Grade de atendimento Capacidade Transportadoras Veículos …" at bounding box center [254, 117] width 508 height 235
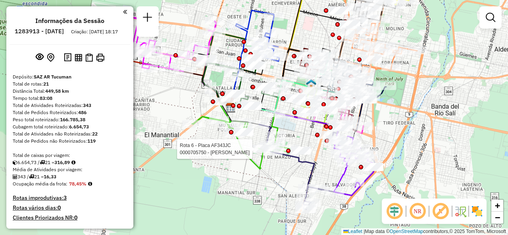
select select "**********"
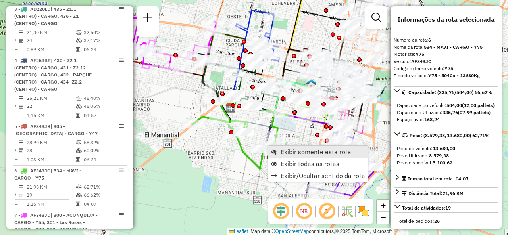
scroll to position [554, 0]
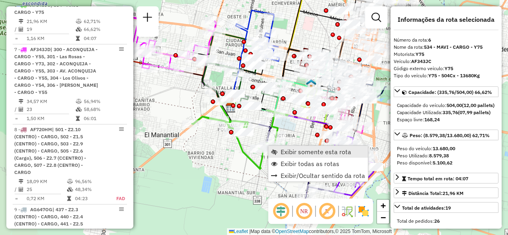
click at [282, 149] on span "Exibir somente esta rota" at bounding box center [315, 152] width 71 height 6
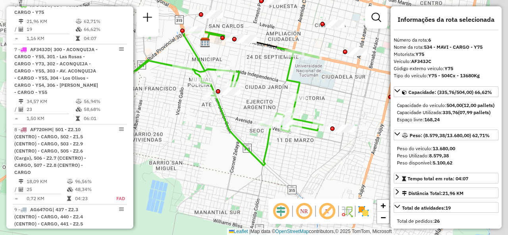
click at [235, 123] on div "Janela de atendimento Grade de atendimento Capacidade Transportadoras Veículos …" at bounding box center [254, 117] width 508 height 235
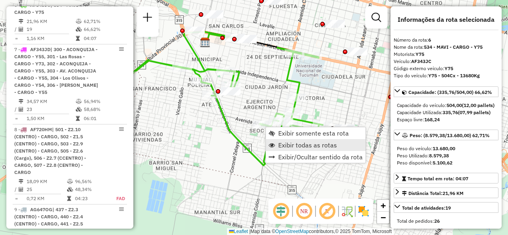
click at [282, 143] on span "Exibir todas as rotas" at bounding box center [307, 145] width 59 height 6
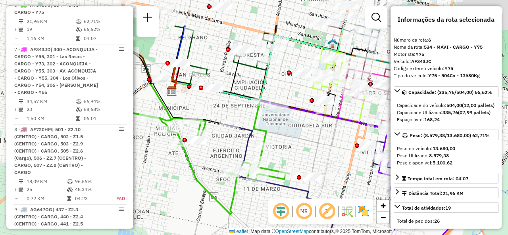
drag, startPoint x: 334, startPoint y: 85, endPoint x: 287, endPoint y: 173, distance: 99.7
click at [287, 173] on div "Janela de atendimento Grade de atendimento Capacidade Transportadoras Veículos …" at bounding box center [254, 117] width 508 height 235
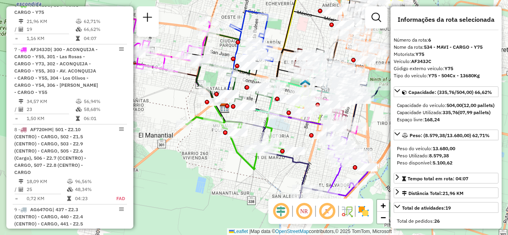
drag, startPoint x: 277, startPoint y: 74, endPoint x: 280, endPoint y: 34, distance: 40.2
click at [280, 34] on div "Janela de atendimento Grade de atendimento Capacidade Transportadoras Veículos …" at bounding box center [254, 117] width 508 height 235
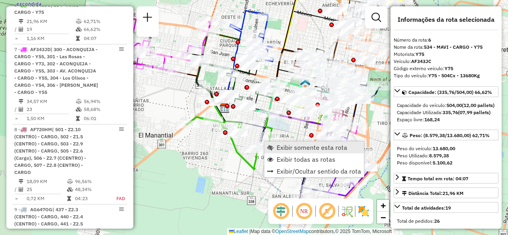
click at [278, 152] on link "Exibir somente esta rota" at bounding box center [314, 148] width 100 height 12
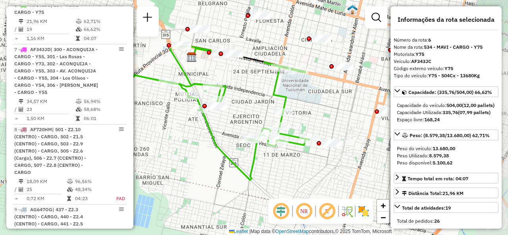
drag, startPoint x: 255, startPoint y: 149, endPoint x: 219, endPoint y: 144, distance: 36.0
click at [219, 144] on icon at bounding box center [211, 113] width 195 height 134
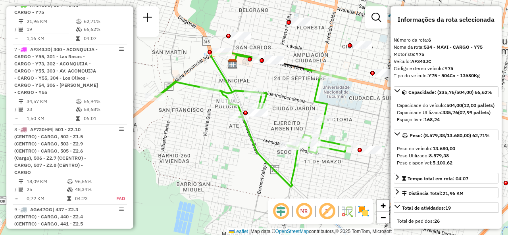
drag, startPoint x: 233, startPoint y: 145, endPoint x: 272, endPoint y: 152, distance: 39.2
click at [272, 152] on div "Janela de atendimento Grade de atendimento Capacidade Transportadoras Veículos …" at bounding box center [254, 117] width 508 height 235
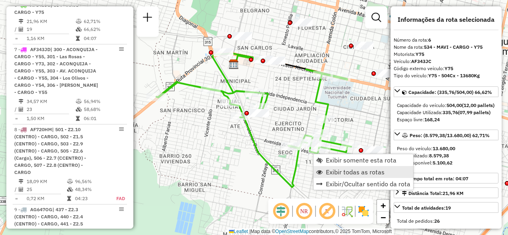
click at [326, 169] on span "Exibir todas as rotas" at bounding box center [355, 172] width 59 height 6
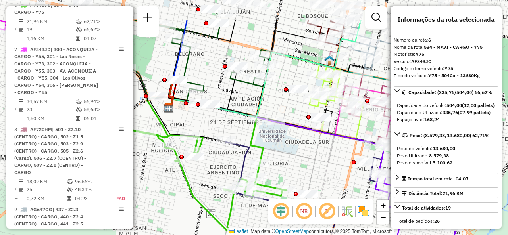
drag, startPoint x: 290, startPoint y: 109, endPoint x: 221, endPoint y: 161, distance: 86.0
click at [221, 161] on div "Janela de atendimento Grade de atendimento Capacidade Transportadoras Veículos …" at bounding box center [254, 117] width 508 height 235
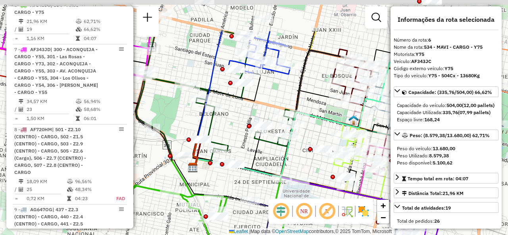
drag, startPoint x: 229, startPoint y: 123, endPoint x: 261, endPoint y: 178, distance: 63.9
click at [261, 178] on div "Janela de atendimento Grade de atendimento Capacidade Transportadoras Veículos …" at bounding box center [254, 117] width 508 height 235
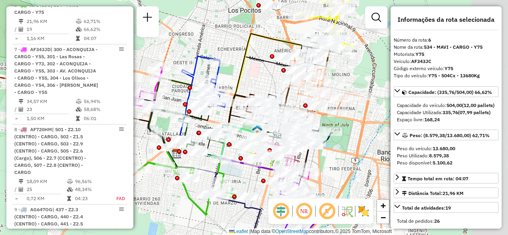
drag, startPoint x: 275, startPoint y: 154, endPoint x: 217, endPoint y: 146, distance: 58.9
click at [232, 146] on div at bounding box center [242, 144] width 20 height 8
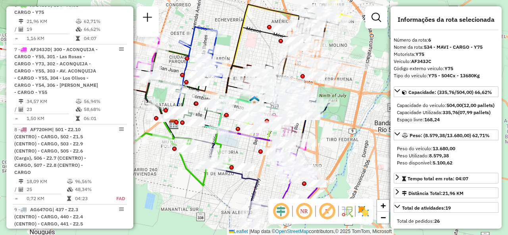
drag, startPoint x: 242, startPoint y: 76, endPoint x: 257, endPoint y: 46, distance: 33.7
click at [257, 46] on div "Janela de atendimento Grade de atendimento Capacidade Transportadoras Veículos …" at bounding box center [254, 117] width 508 height 235
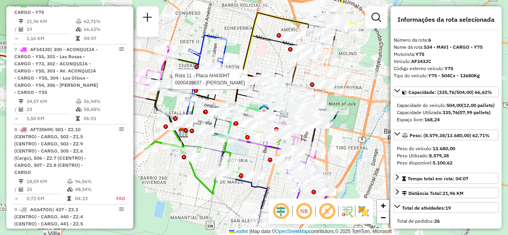
drag, startPoint x: 336, startPoint y: 157, endPoint x: 347, endPoint y: 159, distance: 11.3
click at [358, 178] on div "Rota 11 - Placa AH430HT 0000439837 - AVILA ENRIQUE GASTON Janela de atendimento…" at bounding box center [254, 117] width 508 height 235
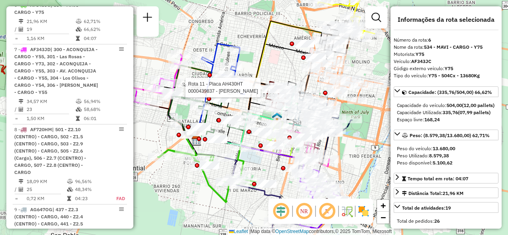
click at [275, 61] on div "Rota 11 - Placa AH430HT 0000439837 - AVILA ENRIQUE GASTON Janela de atendimento…" at bounding box center [254, 117] width 508 height 235
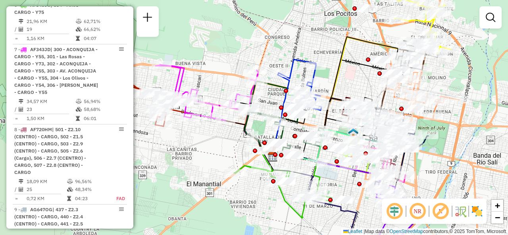
drag, startPoint x: 276, startPoint y: 70, endPoint x: 352, endPoint y: 86, distance: 77.8
click at [352, 86] on div "Janela de atendimento Grade de atendimento Capacidade Transportadoras Veículos …" at bounding box center [254, 117] width 508 height 235
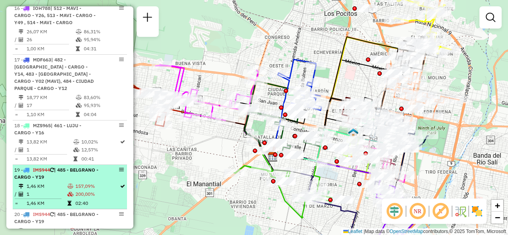
scroll to position [1070, 0]
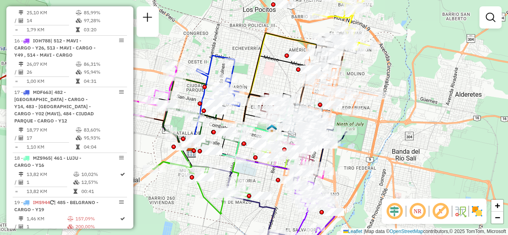
click at [281, 74] on div "Janela de atendimento Grade de atendimento Capacidade Transportadoras Veículos …" at bounding box center [254, 117] width 508 height 235
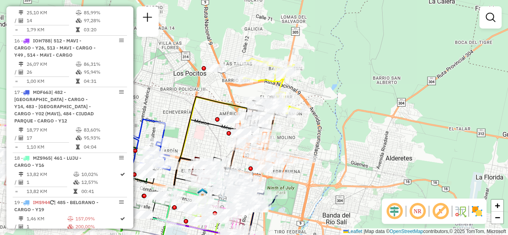
drag, startPoint x: 294, startPoint y: 72, endPoint x: 225, endPoint y: 136, distance: 94.6
click at [225, 136] on div "Janela de atendimento Grade de atendimento Capacidade Transportadoras Veículos …" at bounding box center [254, 117] width 508 height 235
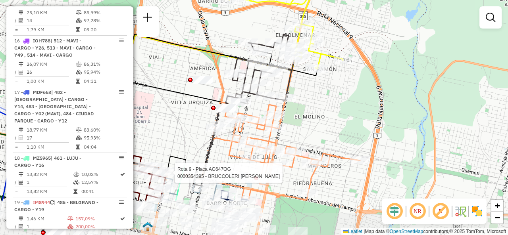
drag, startPoint x: 288, startPoint y: 156, endPoint x: 313, endPoint y: 97, distance: 64.7
click at [313, 97] on div "Rota 9 - Placa AG647OG 0000354395 - BRUCCOLERI TONELLO RICARDO JORGE Janela de …" at bounding box center [254, 117] width 508 height 235
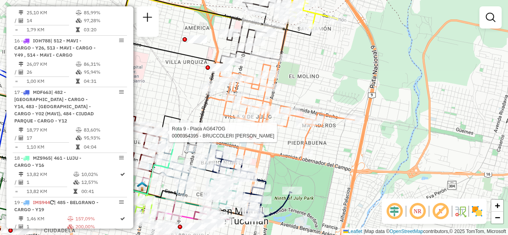
drag, startPoint x: 318, startPoint y: 117, endPoint x: 311, endPoint y: 77, distance: 40.3
click at [311, 77] on div "Rota 9 - Placa AG647OG 0000354395 - BRUCCOLERI TONELLO RICARDO JORGE Janela de …" at bounding box center [254, 117] width 508 height 235
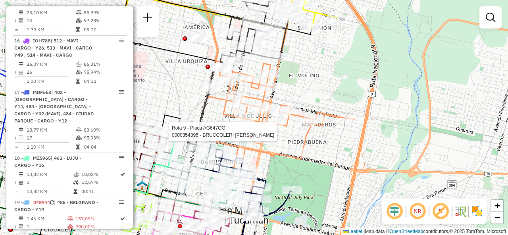
click at [312, 88] on div "Rota 9 - Placa AG647OG 0000354395 - BRUCCOLERI TONELLO RICARDO JORGE Janela de …" at bounding box center [254, 117] width 508 height 235
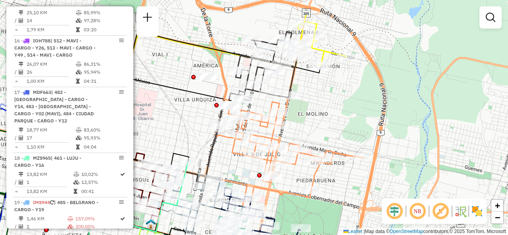
drag, startPoint x: 298, startPoint y: 83, endPoint x: 306, endPoint y: 121, distance: 39.5
click at [306, 121] on div "Janela de atendimento Grade de atendimento Capacidade Transportadoras Veículos …" at bounding box center [254, 117] width 508 height 235
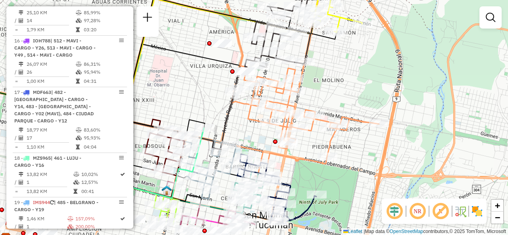
drag, startPoint x: 298, startPoint y: 171, endPoint x: 314, endPoint y: 137, distance: 37.4
click at [315, 136] on div "Janela de atendimento Grade de atendimento Capacidade Transportadoras Veículos …" at bounding box center [254, 117] width 508 height 235
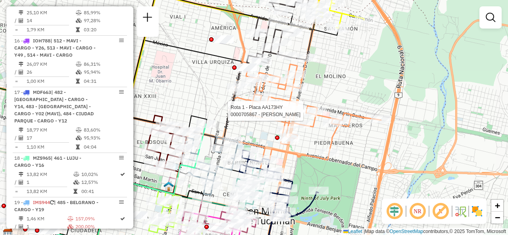
click at [265, 132] on div "Rota 1 - Placa AA173HY 0000705867 - GALVAN ANGEL ARIEL Janela de atendimento Gr…" at bounding box center [254, 117] width 508 height 235
select select "**********"
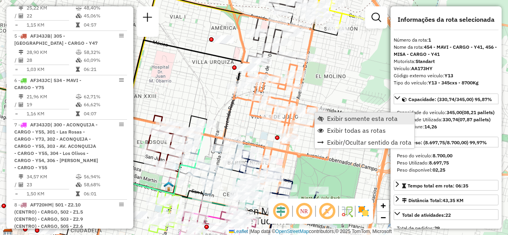
scroll to position [282, 0]
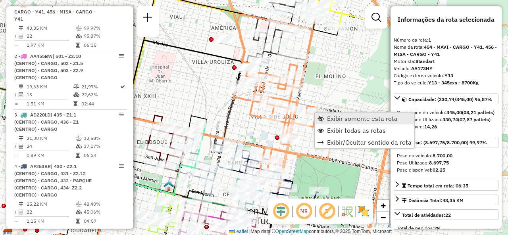
click at [328, 118] on span "Exibir somente esta rota" at bounding box center [362, 118] width 71 height 6
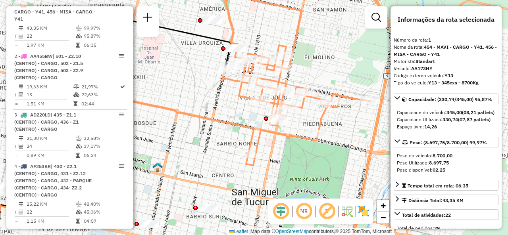
drag, startPoint x: 282, startPoint y: 126, endPoint x: 240, endPoint y: 123, distance: 42.1
click at [240, 123] on icon at bounding box center [125, 161] width 257 height 127
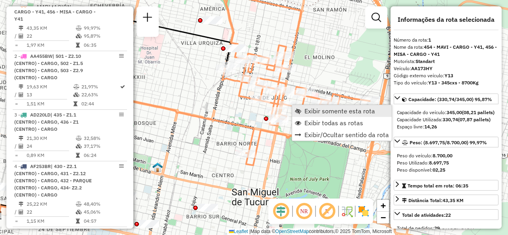
click at [314, 112] on span "Exibir somente esta rota" at bounding box center [339, 111] width 71 height 6
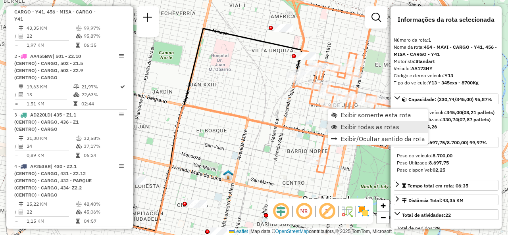
click at [339, 122] on link "Exibir todas as rotas" at bounding box center [378, 127] width 100 height 12
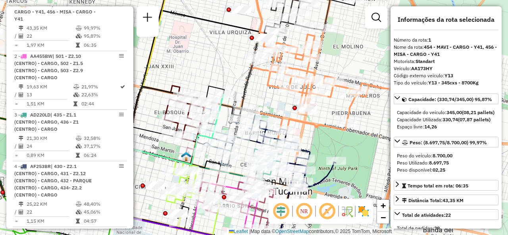
click at [195, 60] on div "Janela de atendimento Grade de atendimento Capacidade Transportadoras Veículos …" at bounding box center [254, 117] width 508 height 235
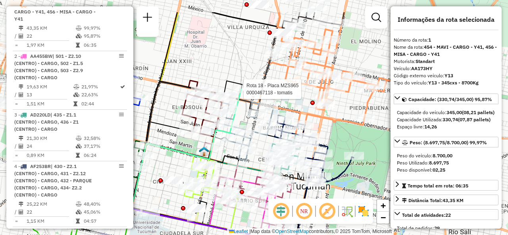
drag, startPoint x: 273, startPoint y: 102, endPoint x: 321, endPoint y: 125, distance: 52.5
click at [332, 137] on div "Rota 18 - Placa MZS965 0000467118 - tomatis Janela de atendimento Grade de aten…" at bounding box center [254, 117] width 508 height 235
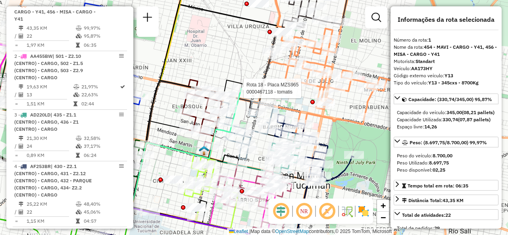
click at [244, 73] on div "Rota 18 - Placa MZS965 0000467118 - tomatis Janela de atendimento Grade de aten…" at bounding box center [254, 117] width 508 height 235
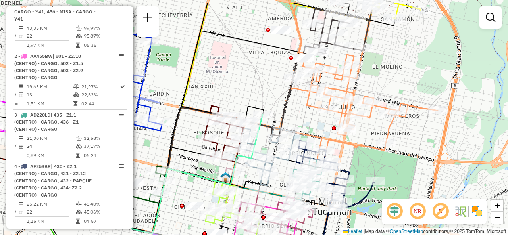
drag, startPoint x: 233, startPoint y: 68, endPoint x: 255, endPoint y: 94, distance: 33.8
click at [255, 94] on div "Janela de atendimento Grade de atendimento Capacidade Transportadoras Veículos …" at bounding box center [254, 117] width 508 height 235
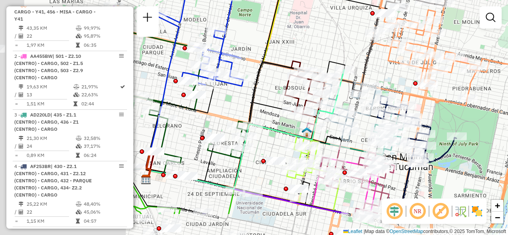
drag, startPoint x: 173, startPoint y: 189, endPoint x: 348, endPoint y: 98, distance: 196.4
click at [348, 98] on div "Janela de atendimento Grade de atendimento Capacidade Transportadoras Veículos …" at bounding box center [254, 117] width 508 height 235
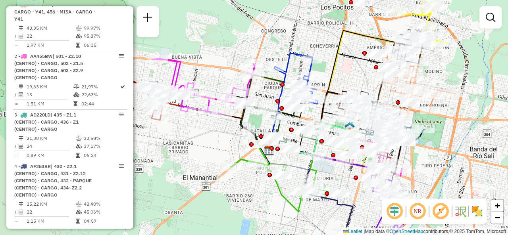
drag, startPoint x: 249, startPoint y: 130, endPoint x: 194, endPoint y: 168, distance: 66.7
click at [195, 168] on div "Janela de atendimento Grade de atendimento Capacidade Transportadoras Veículos …" at bounding box center [254, 117] width 508 height 235
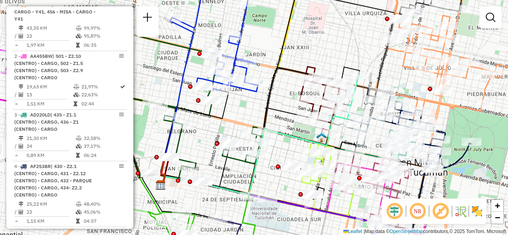
drag, startPoint x: 252, startPoint y: 131, endPoint x: 248, endPoint y: 106, distance: 24.5
click at [248, 106] on div "Janela de atendimento Grade de atendimento Capacidade Transportadoras Veículos …" at bounding box center [254, 117] width 508 height 235
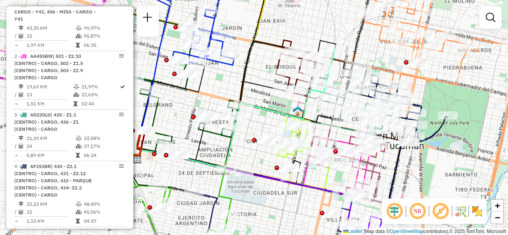
drag, startPoint x: 287, startPoint y: 171, endPoint x: 257, endPoint y: 133, distance: 49.1
click at [257, 136] on div at bounding box center [267, 140] width 20 height 8
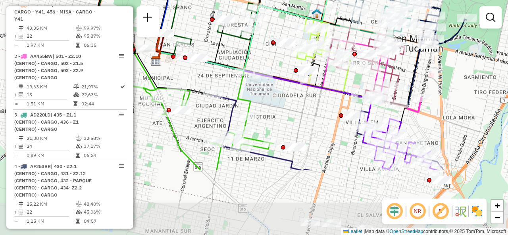
drag, startPoint x: 217, startPoint y: 194, endPoint x: 277, endPoint y: 100, distance: 111.7
click at [281, 103] on div "Janela de atendimento Grade de atendimento Capacidade Transportadoras Veículos …" at bounding box center [254, 117] width 508 height 235
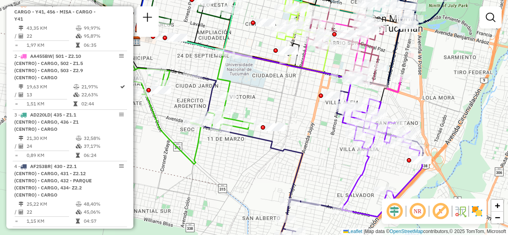
drag, startPoint x: 292, startPoint y: 127, endPoint x: 269, endPoint y: 104, distance: 32.5
click at [269, 104] on div "Janela de atendimento Grade de atendimento Capacidade Transportadoras Veículos …" at bounding box center [254, 117] width 508 height 235
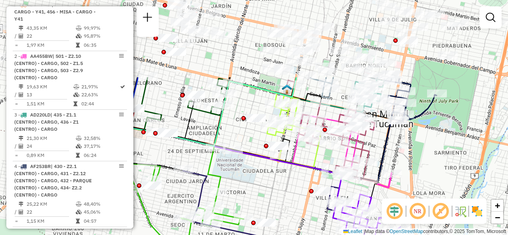
drag, startPoint x: 261, startPoint y: 100, endPoint x: 257, endPoint y: 195, distance: 94.9
click at [257, 193] on div "Janela de atendimento Grade de atendimento Capacidade Transportadoras Veículos …" at bounding box center [254, 117] width 508 height 235
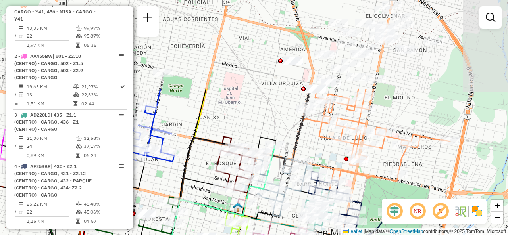
drag, startPoint x: 352, startPoint y: 21, endPoint x: 302, endPoint y: 138, distance: 126.6
click at [302, 138] on icon at bounding box center [197, 177] width 240 height 175
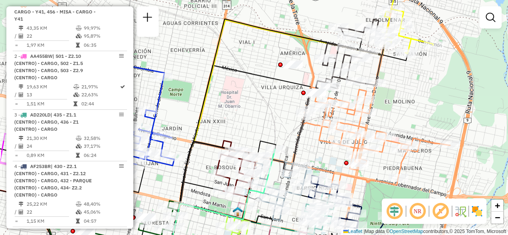
click at [246, 119] on div "Janela de atendimento Grade de atendimento Capacidade Transportadoras Veículos …" at bounding box center [254, 117] width 508 height 235
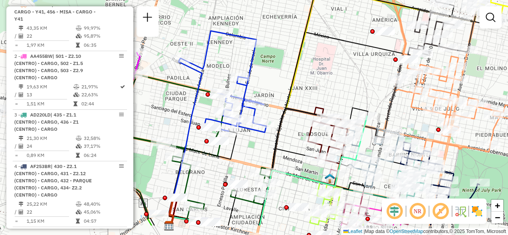
drag, startPoint x: 256, startPoint y: 130, endPoint x: 347, endPoint y: 87, distance: 100.3
click at [347, 87] on div "Janela de atendimento Grade de atendimento Capacidade Transportadoras Veículos …" at bounding box center [254, 117] width 508 height 235
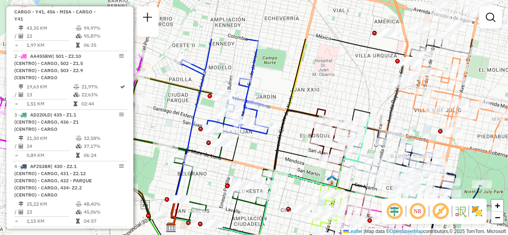
drag, startPoint x: 217, startPoint y: 71, endPoint x: 186, endPoint y: 123, distance: 60.8
click at [186, 123] on div "Janela de atendimento Grade de atendimento Capacidade Transportadoras Veículos …" at bounding box center [254, 117] width 508 height 235
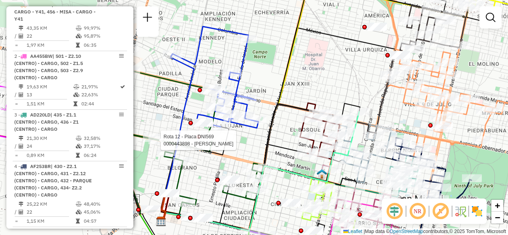
drag, startPoint x: 294, startPoint y: 88, endPoint x: 274, endPoint y: 50, distance: 42.8
click at [274, 52] on div "Rota 12 - Placa DNI569 0000443898 - CAZORLA SILVINA Janela de atendimento Grade…" at bounding box center [254, 117] width 508 height 235
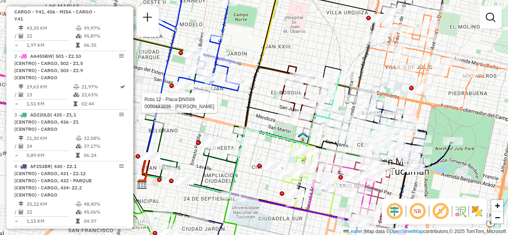
click at [260, 154] on div "Rota 12 - Placa DNI569 0000443898 - CAZORLA SILVINA Janela de atendimento Grade…" at bounding box center [254, 117] width 508 height 235
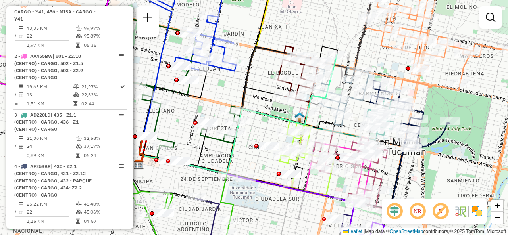
drag, startPoint x: 257, startPoint y: 156, endPoint x: 228, endPoint y: 147, distance: 30.6
click at [228, 148] on div "Janela de atendimento Grade de atendimento Capacidade Transportadoras Veículos …" at bounding box center [254, 117] width 508 height 235
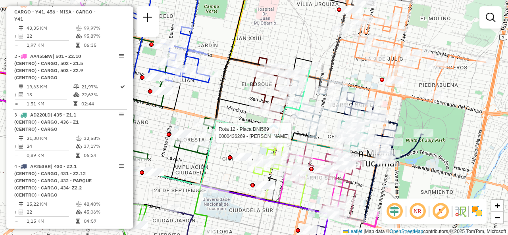
click at [296, 38] on div "Rota 12 - Placa DNI569 0000436269 - AVILA JOSE IGNACIO Janela de atendimento Gr…" at bounding box center [254, 117] width 508 height 235
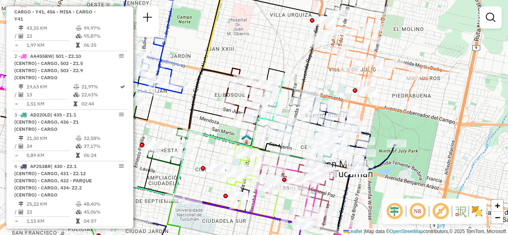
drag, startPoint x: 317, startPoint y: 43, endPoint x: 285, endPoint y: 57, distance: 34.5
click at [285, 57] on div "Janela de atendimento Grade de atendimento Capacidade Transportadoras Veículos …" at bounding box center [254, 117] width 508 height 235
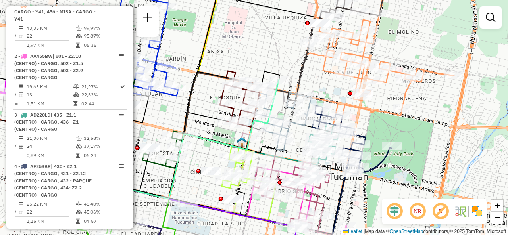
click at [430, 100] on div "Janela de atendimento Grade de atendimento Capacidade Transportadoras Veículos …" at bounding box center [254, 117] width 508 height 235
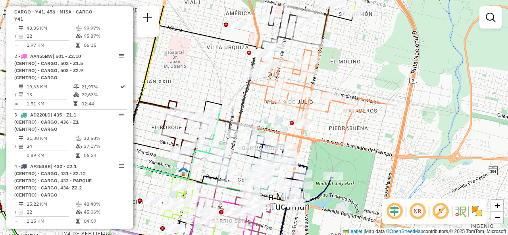
drag, startPoint x: 430, startPoint y: 100, endPoint x: 372, endPoint y: 130, distance: 65.5
click at [372, 130] on div "Janela de atendimento Grade de atendimento Capacidade Transportadoras Veículos …" at bounding box center [254, 117] width 508 height 235
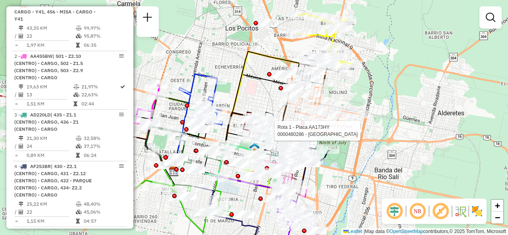
click at [254, 92] on div "Rota 1 - Placa AA173HY 0000480286 - Albarracin Janela de atendimento Grade de a…" at bounding box center [254, 117] width 508 height 235
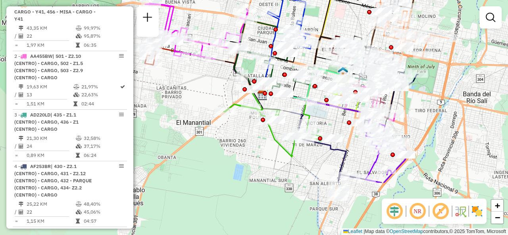
drag, startPoint x: 257, startPoint y: 97, endPoint x: 346, endPoint y: 16, distance: 119.9
click at [346, 15] on div "Janela de atendimento Grade de atendimento Capacidade Transportadoras Veículos …" at bounding box center [254, 117] width 508 height 235
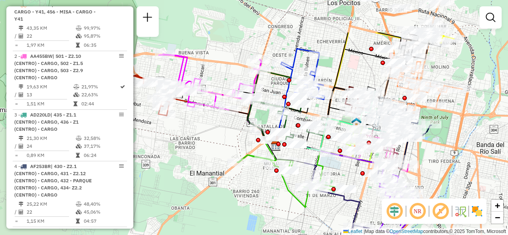
drag, startPoint x: 244, startPoint y: 131, endPoint x: 257, endPoint y: 186, distance: 57.4
click at [257, 186] on div "Janela de atendimento Grade de atendimento Capacidade Transportadoras Veículos …" at bounding box center [254, 117] width 508 height 235
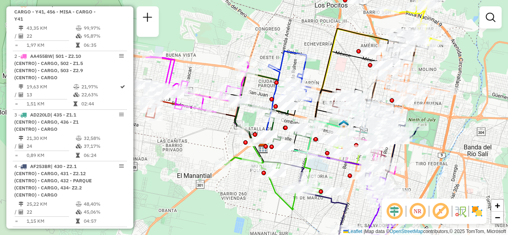
drag, startPoint x: 351, startPoint y: 64, endPoint x: 340, endPoint y: 68, distance: 12.2
click at [340, 68] on div "Janela de atendimento Grade de atendimento Capacidade Transportadoras Veículos …" at bounding box center [254, 117] width 508 height 235
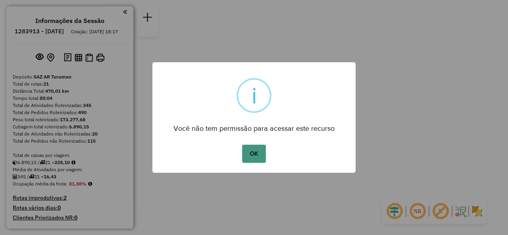
click at [255, 150] on button "OK" at bounding box center [253, 154] width 23 height 18
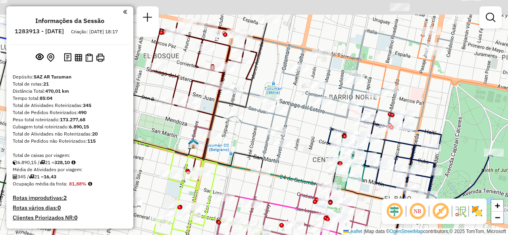
drag, startPoint x: 305, startPoint y: 77, endPoint x: 315, endPoint y: 129, distance: 52.8
click at [315, 129] on div "Janela de atendimento Grade de atendimento Capacidade Transportadoras Veículos …" at bounding box center [254, 117] width 508 height 235
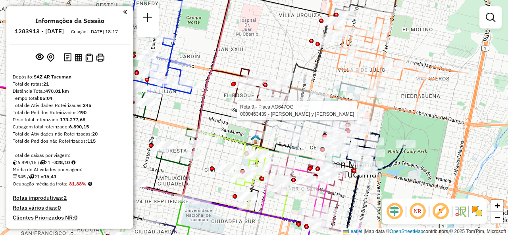
select select "**********"
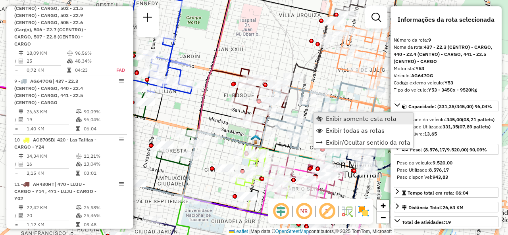
click at [328, 113] on link "Exibir somente esta rota" at bounding box center [363, 119] width 100 height 12
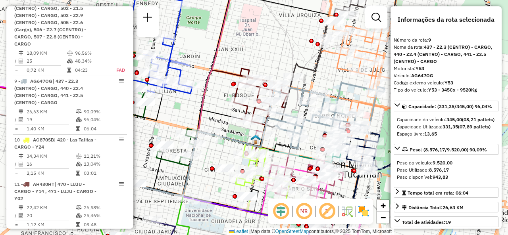
scroll to position [758, 0]
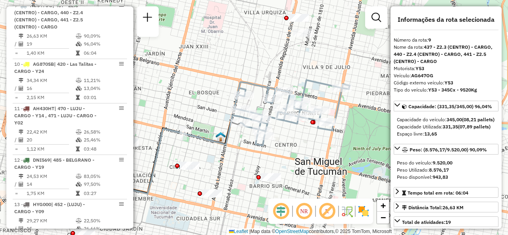
drag, startPoint x: 327, startPoint y: 127, endPoint x: 271, endPoint y: 148, distance: 60.0
click at [271, 148] on div "Janela de atendimento Grade de atendimento Capacidade Transportadoras Veículos …" at bounding box center [254, 117] width 508 height 235
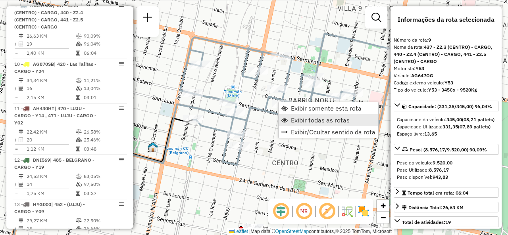
click at [290, 119] on link "Exibir todas as rotas" at bounding box center [329, 120] width 100 height 12
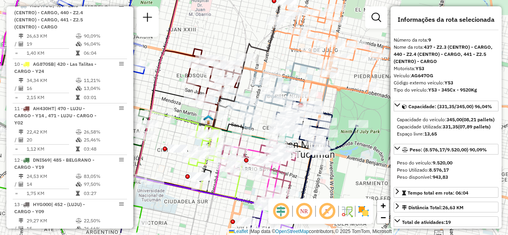
drag, startPoint x: 277, startPoint y: 145, endPoint x: 260, endPoint y: 113, distance: 36.2
click at [260, 113] on div "Janela de atendimento Grade de atendimento Capacidade Transportadoras Veículos …" at bounding box center [254, 117] width 508 height 235
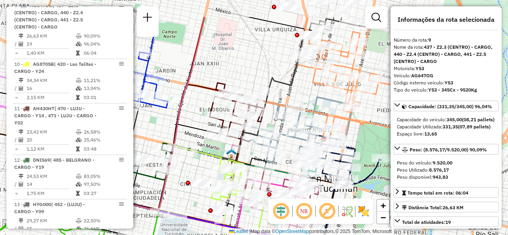
drag, startPoint x: 308, startPoint y: 81, endPoint x: 336, endPoint y: 124, distance: 51.1
click at [336, 123] on icon at bounding box center [370, 84] width 148 height 135
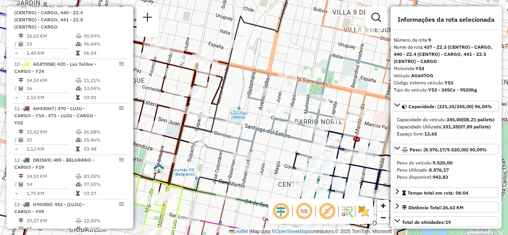
drag, startPoint x: 274, startPoint y: 155, endPoint x: 251, endPoint y: 156, distance: 23.0
click at [253, 156] on div "Janela de atendimento Grade de atendimento Capacidade Transportadoras Veículos …" at bounding box center [254, 117] width 508 height 235
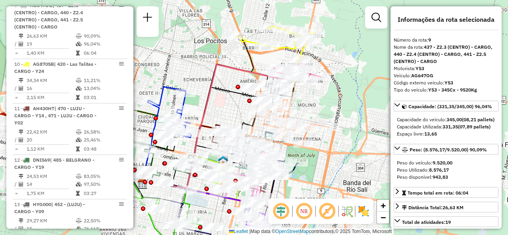
click at [223, 116] on div "Janela de atendimento Grade de atendimento Capacidade Transportadoras Veículos …" at bounding box center [254, 117] width 508 height 235
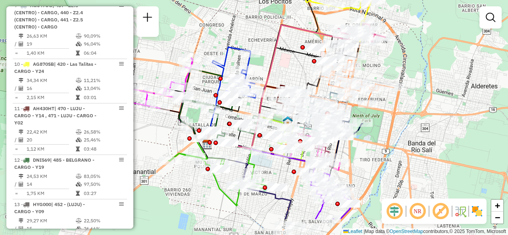
drag, startPoint x: 228, startPoint y: 111, endPoint x: 284, endPoint y: 68, distance: 71.1
click at [284, 68] on div "Janela de atendimento Grade de atendimento Capacidade Transportadoras Veículos …" at bounding box center [254, 117] width 508 height 235
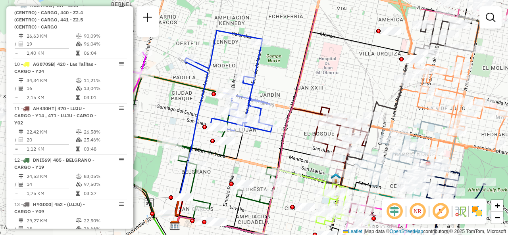
drag, startPoint x: 224, startPoint y: 96, endPoint x: 283, endPoint y: 126, distance: 66.9
click at [284, 123] on icon at bounding box center [317, 122] width 284 height 227
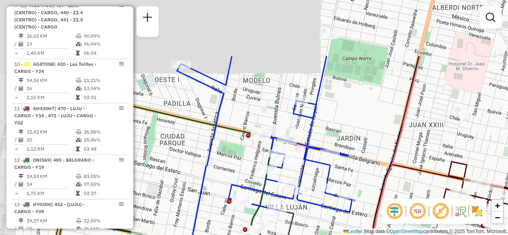
drag, startPoint x: 258, startPoint y: 144, endPoint x: 317, endPoint y: 217, distance: 93.9
click at [317, 217] on div "Janela de atendimento Grade de atendimento Capacidade Transportadoras Veículos …" at bounding box center [254, 117] width 508 height 235
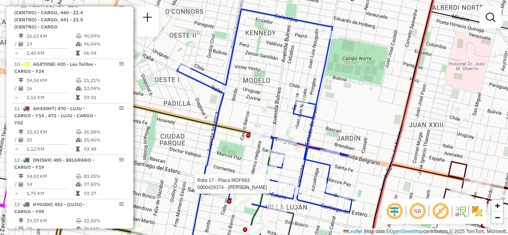
select select "**********"
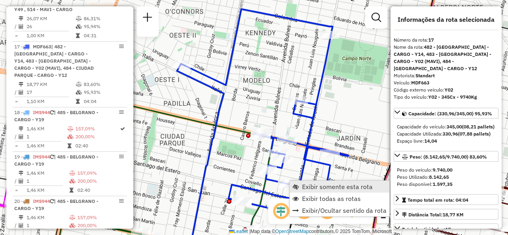
scroll to position [1155, 0]
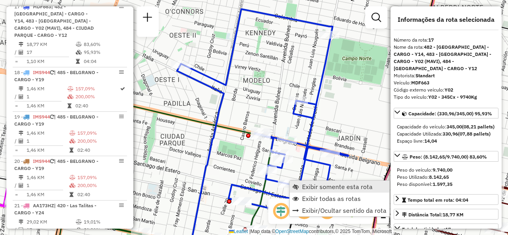
click at [297, 184] on span "Exibir somente esta rota" at bounding box center [295, 187] width 6 height 6
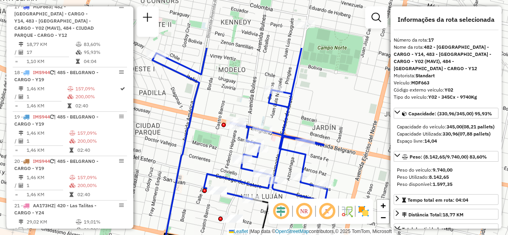
drag, startPoint x: 213, startPoint y: 82, endPoint x: 187, endPoint y: 146, distance: 68.9
click at [187, 146] on icon at bounding box center [170, 192] width 57 height 277
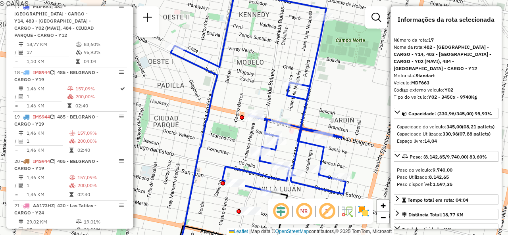
drag, startPoint x: 200, startPoint y: 123, endPoint x: 228, endPoint y: 106, distance: 32.4
click at [223, 106] on div "Janela de atendimento Grade de atendimento Capacidade Transportadoras Veículos …" at bounding box center [254, 117] width 508 height 235
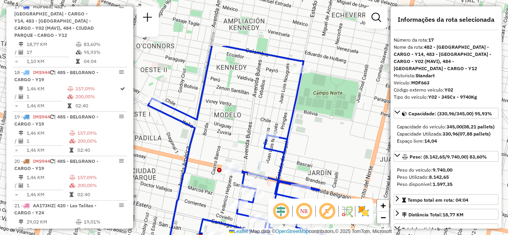
drag, startPoint x: 311, startPoint y: 76, endPoint x: 282, endPoint y: 146, distance: 75.2
click at [282, 146] on icon at bounding box center [237, 146] width 171 height 201
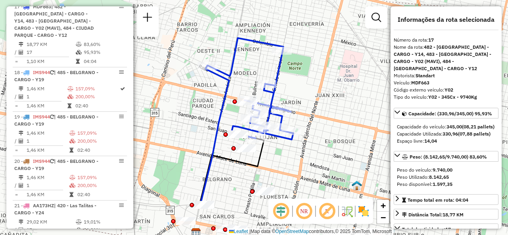
drag, startPoint x: 241, startPoint y: 158, endPoint x: 243, endPoint y: 106, distance: 51.6
click at [233, 100] on div at bounding box center [234, 102] width 4 height 4
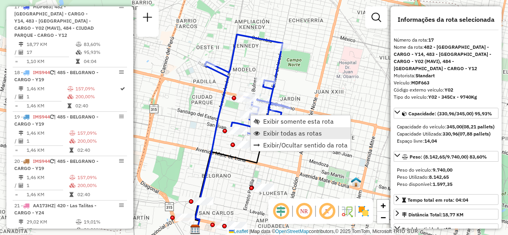
click at [263, 131] on span "Exibir todas as rotas" at bounding box center [292, 133] width 59 height 6
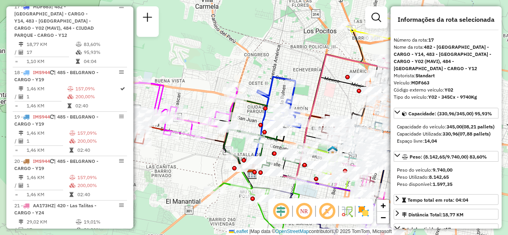
click at [327, 102] on div "Janela de atendimento Grade de atendimento Capacidade Transportadoras Veículos …" at bounding box center [254, 117] width 508 height 235
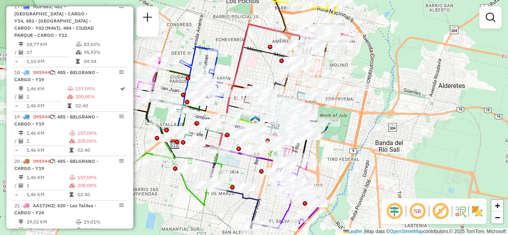
drag, startPoint x: 331, startPoint y: 100, endPoint x: 254, endPoint y: 69, distance: 83.0
click at [254, 69] on div "Janela de atendimento Grade de atendimento Capacidade Transportadoras Veículos …" at bounding box center [254, 117] width 508 height 235
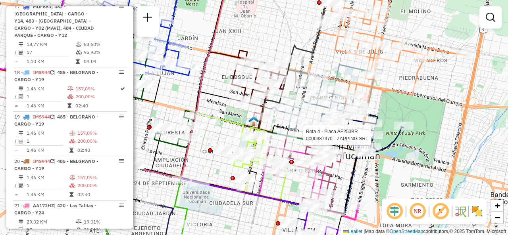
select select "**********"
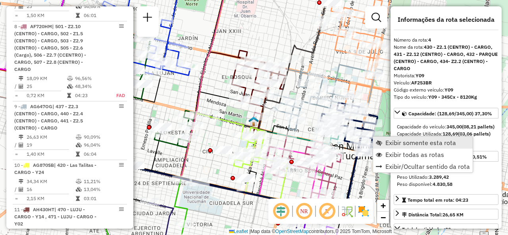
click at [384, 142] on link "Exibir somente esta rota" at bounding box center [423, 143] width 100 height 12
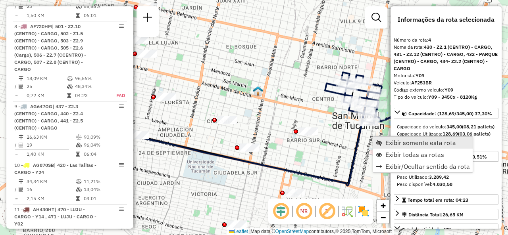
scroll to position [444, 0]
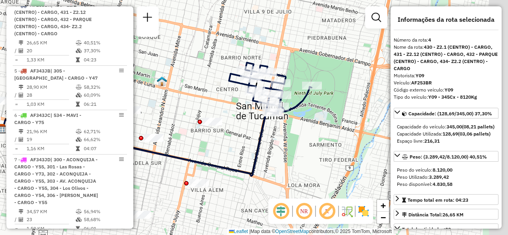
drag, startPoint x: 367, startPoint y: 157, endPoint x: 212, endPoint y: 178, distance: 156.5
click at [214, 178] on div "Janela de atendimento Grade de atendimento Capacidade Transportadoras Veículos …" at bounding box center [254, 117] width 508 height 235
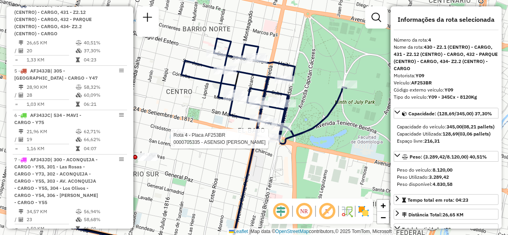
drag, startPoint x: 229, startPoint y: 129, endPoint x: 280, endPoint y: 143, distance: 52.8
click at [280, 142] on div at bounding box center [272, 139] width 20 height 8
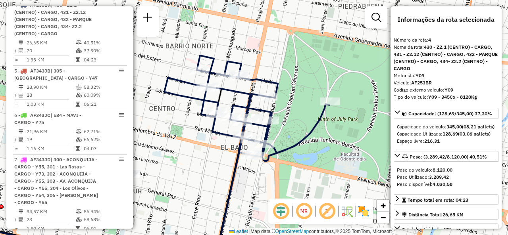
drag, startPoint x: 210, startPoint y: 107, endPoint x: 190, endPoint y: 124, distance: 26.5
click at [190, 124] on div "Janela de atendimento Grade de atendimento Capacidade Transportadoras Veículos …" at bounding box center [254, 117] width 508 height 235
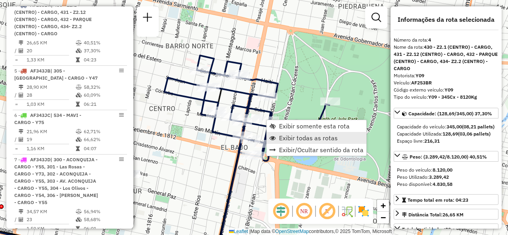
click at [278, 134] on link "Exibir todas as rotas" at bounding box center [317, 138] width 100 height 12
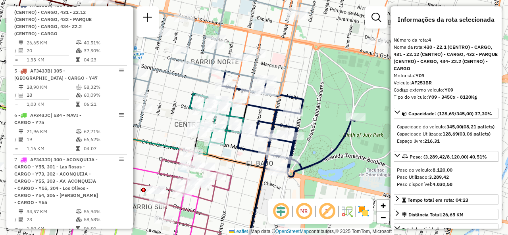
drag, startPoint x: 215, startPoint y: 137, endPoint x: 274, endPoint y: 161, distance: 64.0
click at [275, 162] on icon at bounding box center [272, 124] width 165 height 106
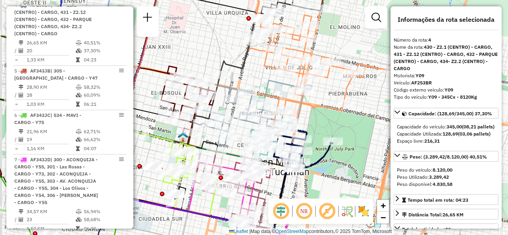
drag, startPoint x: 234, startPoint y: 134, endPoint x: 311, endPoint y: 136, distance: 76.6
click at [311, 136] on div "Janela de atendimento Grade de atendimento Capacidade Transportadoras Veículos …" at bounding box center [254, 117] width 508 height 235
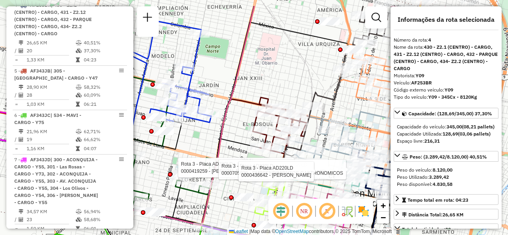
drag, startPoint x: 225, startPoint y: 56, endPoint x: 243, endPoint y: 88, distance: 37.2
click at [242, 89] on div "Rota 3 - Placa AD220LD 0000474781 - GONZALEZ [PERSON_NAME] 3 - Placa AD220LD 00…" at bounding box center [254, 117] width 508 height 235
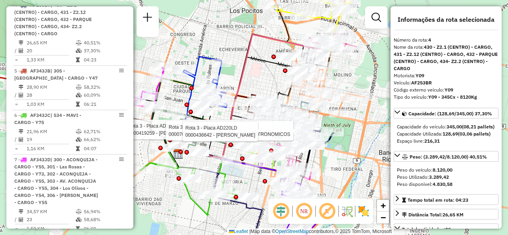
click at [233, 71] on div "Rota 3 - Placa AD220LD 0000474781 - GONZALEZ [PERSON_NAME] 3 - Placa AD220LD 00…" at bounding box center [254, 117] width 508 height 235
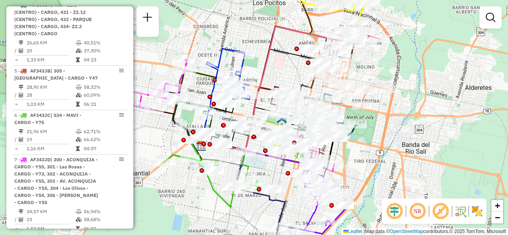
drag, startPoint x: 259, startPoint y: 69, endPoint x: 277, endPoint y: 73, distance: 19.1
click at [277, 73] on div "Janela de atendimento Grade de atendimento Capacidade Transportadoras Veículos …" at bounding box center [254, 117] width 508 height 235
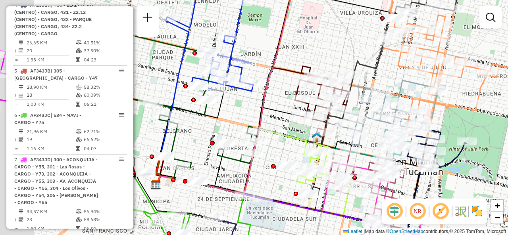
drag, startPoint x: 292, startPoint y: 131, endPoint x: 303, endPoint y: 134, distance: 11.1
click at [313, 126] on div "Janela de atendimento Grade de atendimento Capacidade Transportadoras Veículos …" at bounding box center [254, 117] width 508 height 235
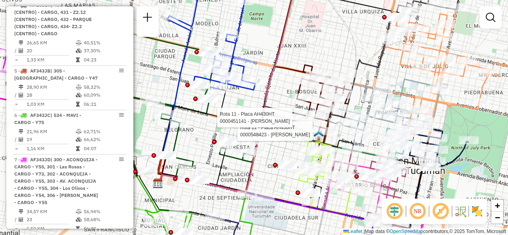
click at [201, 147] on div "Rota 11 - Placa AH430HT 0000548423 - Ferreyra [PERSON_NAME] Rota 11 - Placa AH4…" at bounding box center [254, 117] width 508 height 235
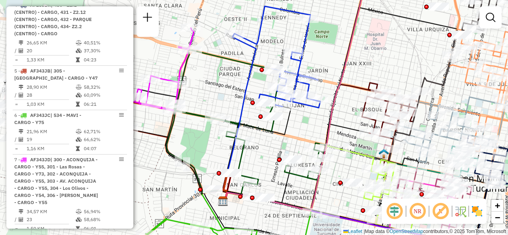
drag, startPoint x: 196, startPoint y: 140, endPoint x: 343, endPoint y: 166, distance: 149.1
click at [338, 168] on div "Janela de atendimento Grade de atendimento Capacidade Transportadoras Veículos …" at bounding box center [254, 117] width 508 height 235
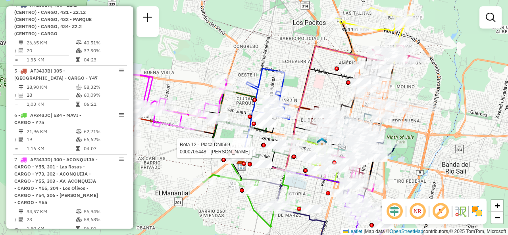
drag, startPoint x: 362, startPoint y: 67, endPoint x: 273, endPoint y: 49, distance: 90.3
click at [263, 43] on div "Rota 12 - Placa DNI569 0000705448 - LURGO [PERSON_NAME] de atendimento Grade de…" at bounding box center [254, 117] width 508 height 235
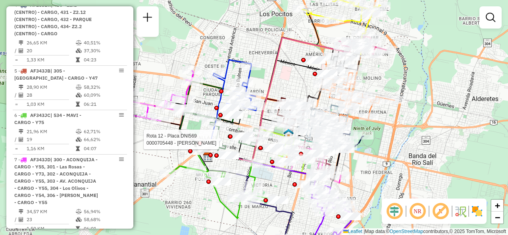
click at [390, 158] on div "Rota 12 - Placa DNI569 0000705448 - LURGO [PERSON_NAME] 4 - Placa AF253BR 00005…" at bounding box center [254, 117] width 508 height 235
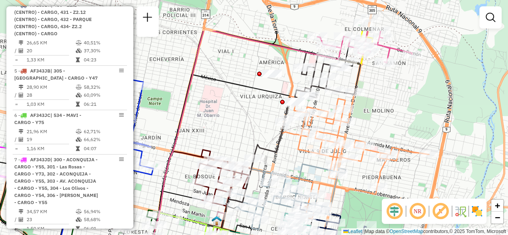
drag, startPoint x: 378, startPoint y: 65, endPoint x: 373, endPoint y: 97, distance: 32.2
click at [373, 97] on div "Janela de atendimento Grade de atendimento Capacidade Transportadoras Veículos …" at bounding box center [254, 117] width 508 height 235
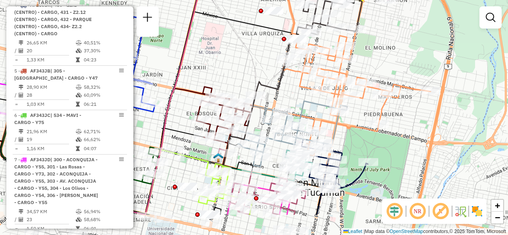
drag, startPoint x: 236, startPoint y: 119, endPoint x: 236, endPoint y: 73, distance: 45.6
click at [236, 73] on div "Janela de atendimento Grade de atendimento Capacidade Transportadoras Veículos …" at bounding box center [254, 117] width 508 height 235
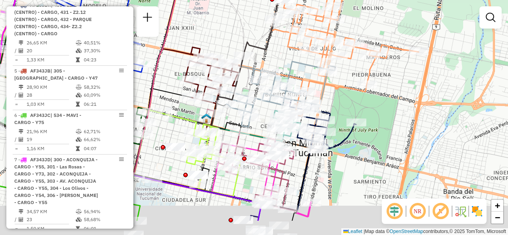
drag, startPoint x: 393, startPoint y: 179, endPoint x: 382, endPoint y: 131, distance: 49.9
click at [384, 134] on div "Janela de atendimento Grade de atendimento Capacidade Transportadoras Veículos …" at bounding box center [254, 117] width 508 height 235
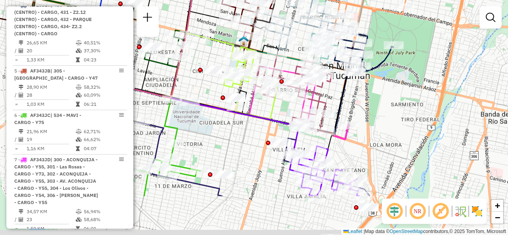
drag, startPoint x: 315, startPoint y: 171, endPoint x: 365, endPoint y: 94, distance: 91.2
click at [365, 94] on div "Janela de atendimento Grade de atendimento Capacidade Transportadoras Veículos …" at bounding box center [254, 117] width 508 height 235
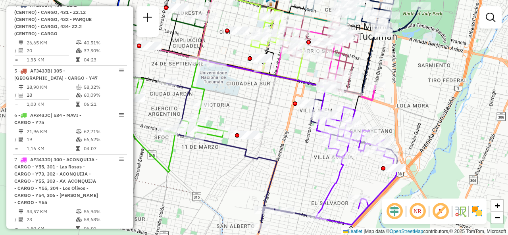
drag, startPoint x: 305, startPoint y: 170, endPoint x: 321, endPoint y: 88, distance: 83.8
click at [321, 89] on div "Janela de atendimento Grade de atendimento Capacidade Transportadoras Veículos …" at bounding box center [254, 117] width 508 height 235
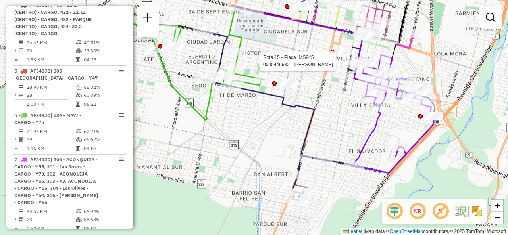
drag, startPoint x: 233, startPoint y: 92, endPoint x: 304, endPoint y: 194, distance: 123.2
click at [323, 215] on div "Rota 15 - Placa IMS945 0000449632 - MENDOZA [PERSON_NAME] de atendimento Grade …" at bounding box center [254, 117] width 508 height 235
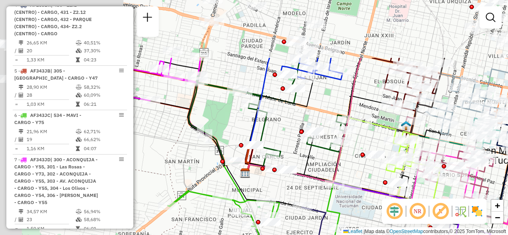
drag, startPoint x: 274, startPoint y: 106, endPoint x: 311, endPoint y: 201, distance: 102.6
click at [311, 201] on div "Rota 15 - Placa IMS945 0000449632 - MENDOZA [PERSON_NAME] de atendimento Grade …" at bounding box center [254, 117] width 508 height 235
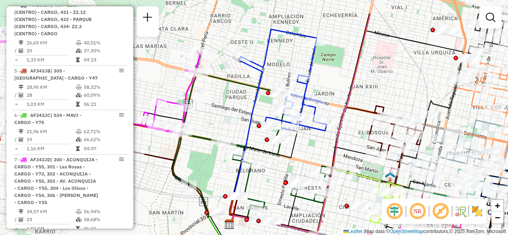
drag, startPoint x: 322, startPoint y: 115, endPoint x: 295, endPoint y: 156, distance: 49.3
click at [294, 159] on div "Rota 15 - Placa IMS945 0000449632 - MENDOZA [PERSON_NAME] Rota 15 - Placa IMS94…" at bounding box center [254, 117] width 508 height 235
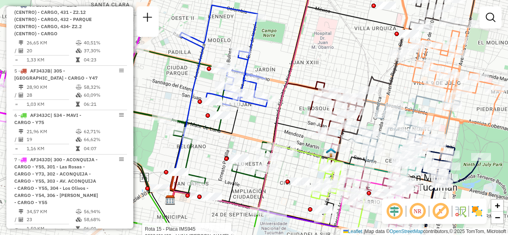
drag, startPoint x: 340, startPoint y: 165, endPoint x: 274, endPoint y: 131, distance: 74.0
click at [274, 131] on div "Rota 15 - Placa IMS945 0000449632 - MENDOZA [PERSON_NAME] Rota 15 - Placa IMS94…" at bounding box center [254, 117] width 508 height 235
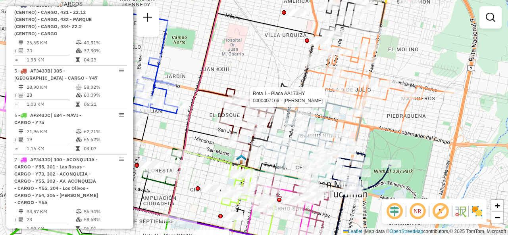
select select "**********"
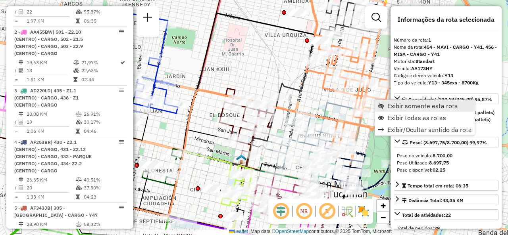
click at [392, 104] on span "Exibir somente esta rota" at bounding box center [422, 106] width 71 height 6
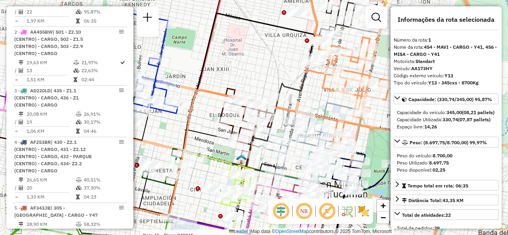
scroll to position [282, 0]
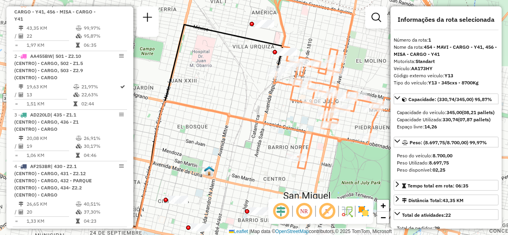
drag, startPoint x: 319, startPoint y: 136, endPoint x: 297, endPoint y: 131, distance: 22.6
click at [299, 131] on icon at bounding box center [176, 165] width 257 height 127
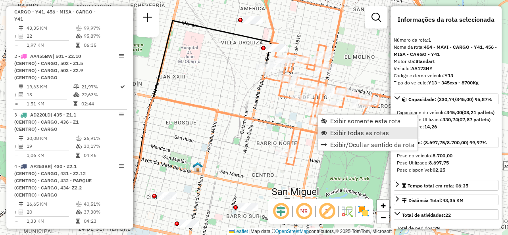
click at [327, 132] on span "Exibir todas as rotas" at bounding box center [324, 133] width 6 height 6
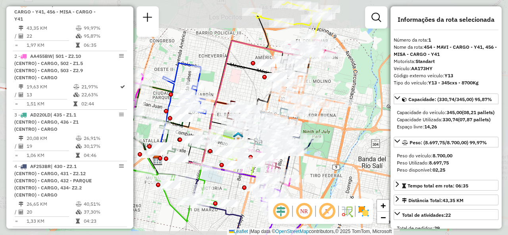
click at [244, 83] on div "Janela de atendimento Grade de atendimento Capacidade Transportadoras Veículos …" at bounding box center [254, 117] width 508 height 235
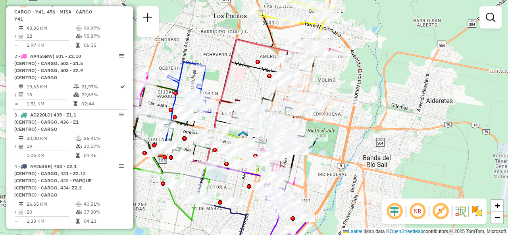
drag, startPoint x: 244, startPoint y: 83, endPoint x: 268, endPoint y: 71, distance: 27.5
click at [263, 77] on div "Janela de atendimento Grade de atendimento Capacidade Transportadoras Veículos …" at bounding box center [254, 117] width 508 height 235
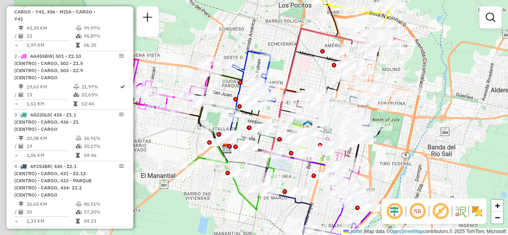
drag, startPoint x: 180, startPoint y: 104, endPoint x: 261, endPoint y: 97, distance: 81.6
click at [267, 100] on div "Janela de atendimento Grade de atendimento Capacidade Transportadoras Veículos …" at bounding box center [254, 117] width 508 height 235
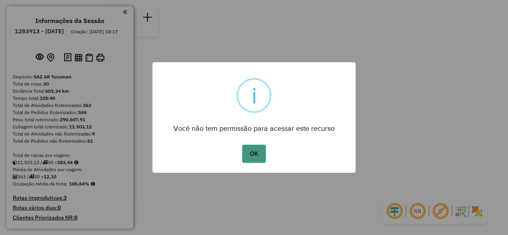
click at [248, 151] on button "OK" at bounding box center [253, 154] width 23 height 18
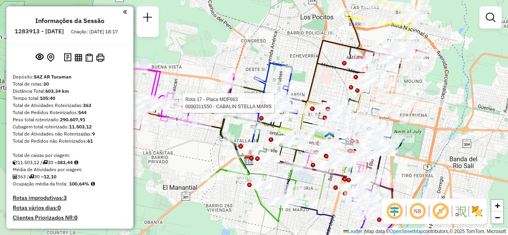
select select "**********"
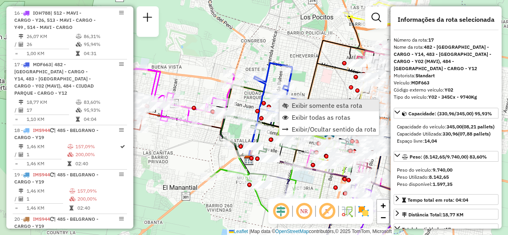
scroll to position [1155, 0]
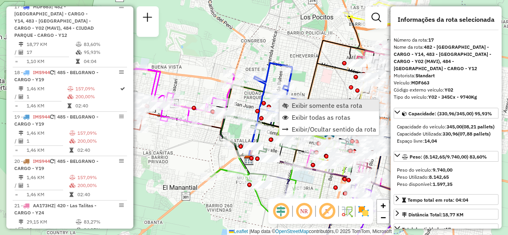
click at [294, 104] on span "Exibir somente esta rota" at bounding box center [327, 105] width 71 height 6
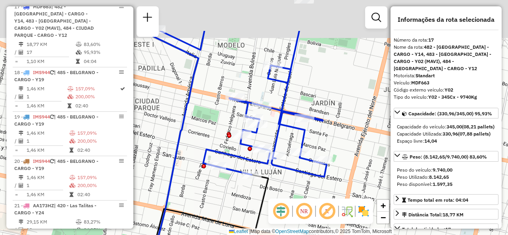
drag, startPoint x: 317, startPoint y: 42, endPoint x: 314, endPoint y: 121, distance: 78.6
click at [314, 121] on div "Janela de atendimento Grade de atendimento Capacidade Transportadoras Veículos …" at bounding box center [254, 117] width 508 height 235
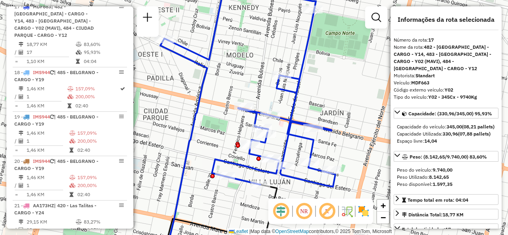
drag, startPoint x: 321, startPoint y: 102, endPoint x: 332, endPoint y: 86, distance: 18.6
click at [332, 86] on div "Janela de atendimento Grade de atendimento Capacidade Transportadoras Veículos …" at bounding box center [254, 117] width 508 height 235
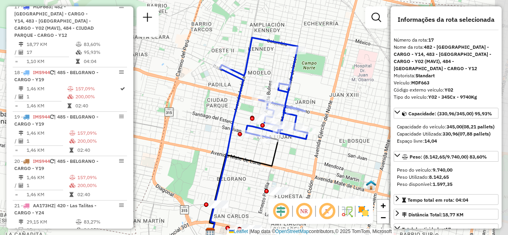
drag, startPoint x: 336, startPoint y: 83, endPoint x: 304, endPoint y: 91, distance: 33.0
click at [304, 91] on div "Janela de atendimento Grade de atendimento Capacidade Transportadoras Veículos …" at bounding box center [254, 117] width 508 height 235
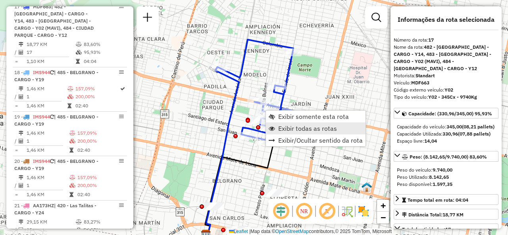
click at [275, 125] on link "Exibir todas as rotas" at bounding box center [316, 129] width 100 height 12
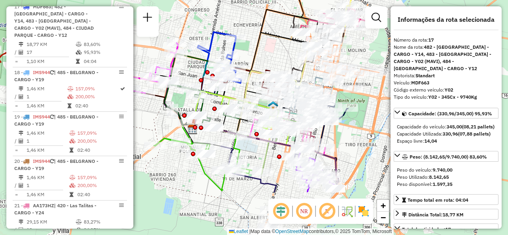
drag, startPoint x: 304, startPoint y: 131, endPoint x: 259, endPoint y: 64, distance: 80.5
click at [259, 64] on div "Janela de atendimento Grade de atendimento Capacidade Transportadoras Veículos …" at bounding box center [254, 117] width 508 height 235
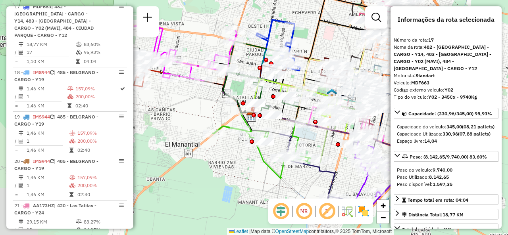
drag, startPoint x: 200, startPoint y: 192, endPoint x: 259, endPoint y: 179, distance: 59.6
click at [259, 179] on div "Janela de atendimento Grade de atendimento Capacidade Transportadoras Veículos …" at bounding box center [254, 117] width 508 height 235
click at [190, 105] on div "Janela de atendimento Grade de atendimento Capacidade Transportadoras Veículos …" at bounding box center [254, 117] width 508 height 235
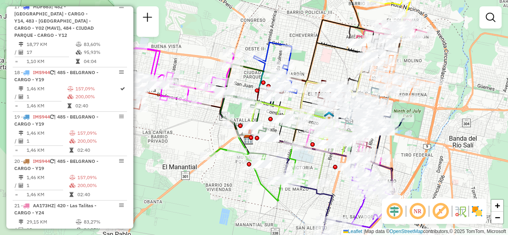
drag, startPoint x: 212, startPoint y: 105, endPoint x: 176, endPoint y: 113, distance: 36.9
click at [169, 116] on div "Janela de atendimento Grade de atendimento Capacidade Transportadoras Veículos …" at bounding box center [254, 117] width 508 height 235
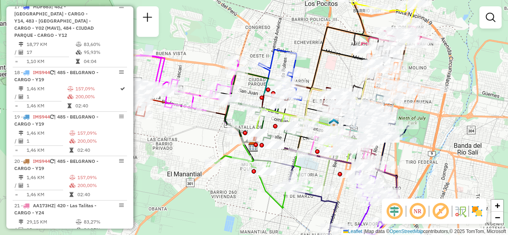
drag, startPoint x: 374, startPoint y: 132, endPoint x: 407, endPoint y: 151, distance: 38.7
click at [407, 151] on div "Janela de atendimento Grade de atendimento Capacidade Transportadoras Veículos …" at bounding box center [254, 117] width 508 height 235
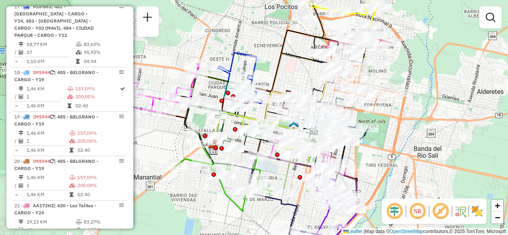
drag, startPoint x: 342, startPoint y: 72, endPoint x: 310, endPoint y: 87, distance: 35.7
click at [300, 75] on div "Janela de atendimento Grade de atendimento Capacidade Transportadoras Veículos …" at bounding box center [254, 117] width 508 height 235
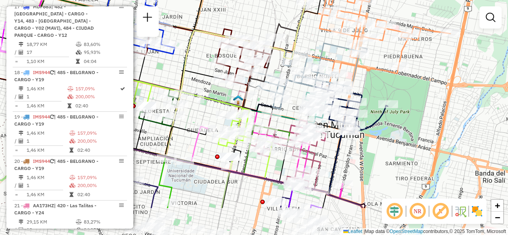
drag, startPoint x: 294, startPoint y: 162, endPoint x: 293, endPoint y: 111, distance: 51.2
click at [293, 111] on div "Janela de atendimento Grade de atendimento Capacidade Transportadoras Veículos …" at bounding box center [254, 117] width 508 height 235
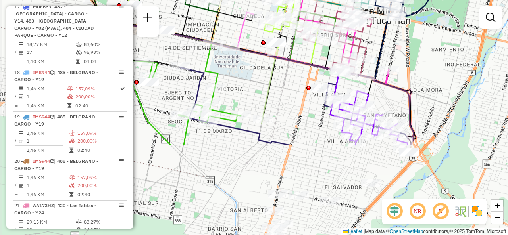
drag, startPoint x: 361, startPoint y: 150, endPoint x: 395, endPoint y: 27, distance: 127.1
click at [395, 27] on div "Janela de atendimento Grade de atendimento Capacidade Transportadoras Veículos …" at bounding box center [254, 117] width 508 height 235
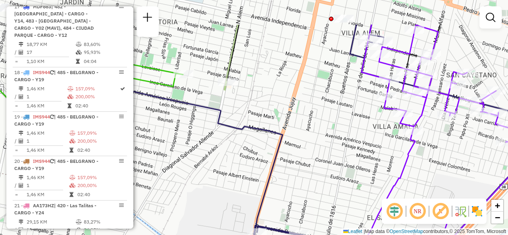
drag, startPoint x: 314, startPoint y: 35, endPoint x: 290, endPoint y: 121, distance: 90.1
click at [290, 119] on div "Janela de atendimento Grade de atendimento Capacidade Transportadoras Veículos …" at bounding box center [254, 117] width 508 height 235
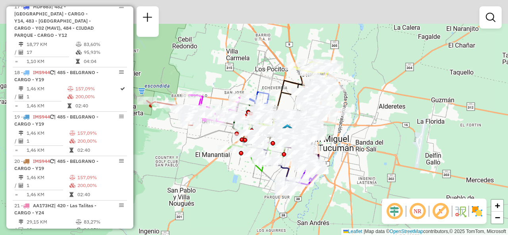
drag, startPoint x: 204, startPoint y: 116, endPoint x: 236, endPoint y: 174, distance: 65.5
click at [237, 169] on div "Janela de atendimento Grade de atendimento Capacidade Transportadoras Veículos …" at bounding box center [254, 117] width 508 height 235
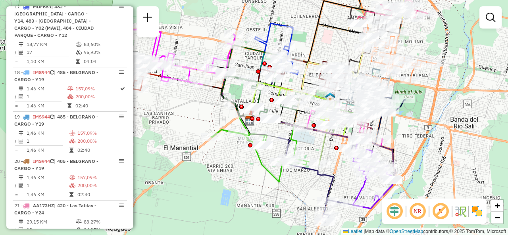
drag, startPoint x: 254, startPoint y: 166, endPoint x: 233, endPoint y: 197, distance: 36.9
click at [233, 197] on div "Janela de atendimento Grade de atendimento Capacidade Transportadoras Veículos …" at bounding box center [254, 117] width 508 height 235
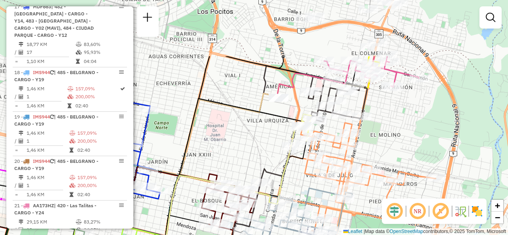
drag, startPoint x: 330, startPoint y: 67, endPoint x: 254, endPoint y: 186, distance: 141.9
click at [254, 186] on div "Janela de atendimento Grade de atendimento Capacidade Transportadoras Veículos …" at bounding box center [254, 117] width 508 height 235
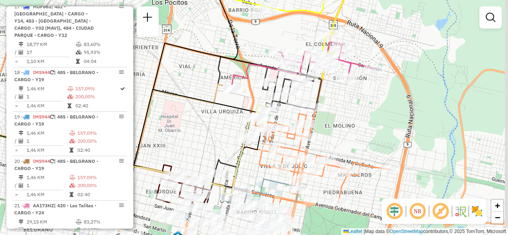
drag, startPoint x: 257, startPoint y: 106, endPoint x: 233, endPoint y: 58, distance: 53.9
click at [233, 58] on icon at bounding box center [219, 123] width 193 height 160
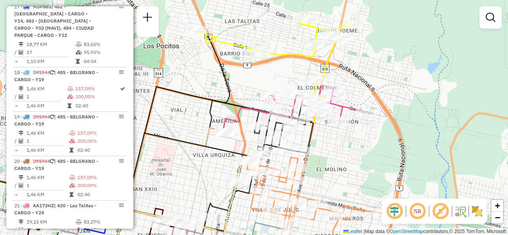
drag, startPoint x: 248, startPoint y: 40, endPoint x: 240, endPoint y: 84, distance: 44.4
click at [240, 84] on div "Janela de atendimento Grade de atendimento Capacidade Transportadoras Veículos …" at bounding box center [254, 117] width 508 height 235
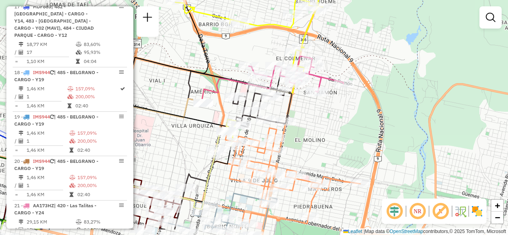
drag, startPoint x: 341, startPoint y: 145, endPoint x: 330, endPoint y: 125, distance: 23.1
click at [330, 125] on div "Janela de atendimento Grade de atendimento Capacidade Transportadoras Veículos …" at bounding box center [254, 117] width 508 height 235
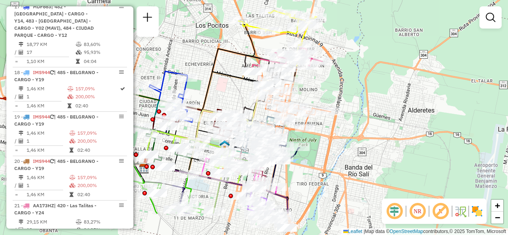
drag, startPoint x: 238, startPoint y: 131, endPoint x: 220, endPoint y: 87, distance: 47.9
click at [220, 87] on div "Janela de atendimento Grade de atendimento Capacidade Transportadoras Veículos …" at bounding box center [254, 117] width 508 height 235
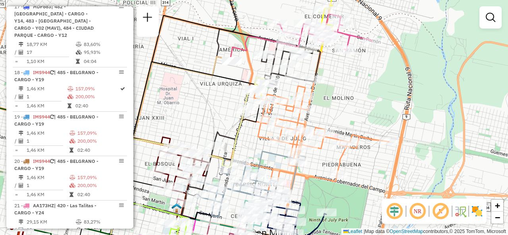
drag, startPoint x: 241, startPoint y: 106, endPoint x: 198, endPoint y: 117, distance: 44.8
click at [198, 117] on div "Janela de atendimento Grade de atendimento Capacidade Transportadoras Veículos …" at bounding box center [254, 117] width 508 height 235
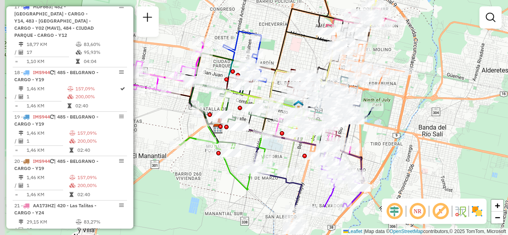
drag, startPoint x: 185, startPoint y: 100, endPoint x: 302, endPoint y: 48, distance: 127.5
click at [302, 48] on div "Janela de atendimento Grade de atendimento Capacidade Transportadoras Veículos …" at bounding box center [254, 117] width 508 height 235
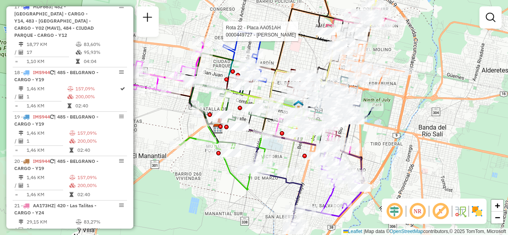
click at [295, 59] on div "Rota 22 - Placa AA051AH 0000449727 - MARIN FACUNDO LEANDRO Rota 11 - Placa HPU7…" at bounding box center [254, 117] width 508 height 235
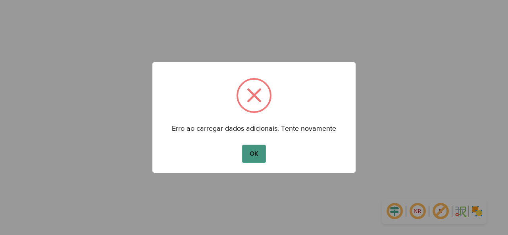
click at [259, 159] on button "OK" at bounding box center [253, 154] width 23 height 18
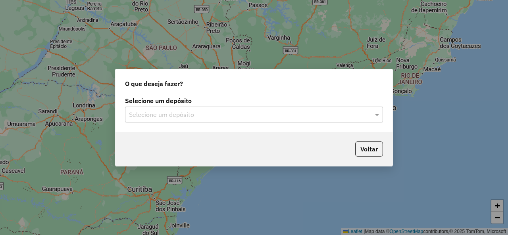
click at [368, 113] on div at bounding box center [254, 115] width 258 height 10
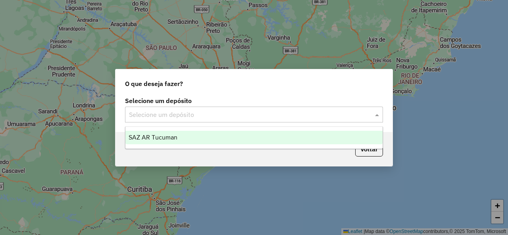
click at [223, 140] on div "SAZ AR Tucuman" at bounding box center [253, 137] width 257 height 13
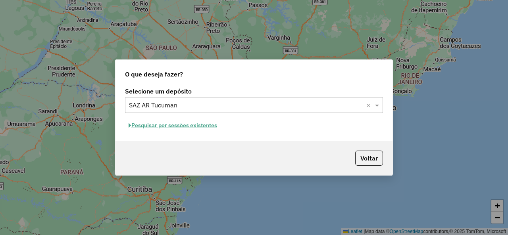
click at [182, 129] on button "Pesquisar por sessões existentes" at bounding box center [173, 125] width 96 height 12
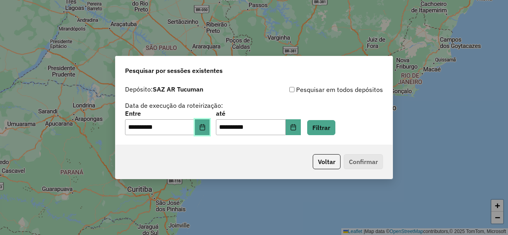
click at [204, 131] on icon "Choose Date" at bounding box center [202, 127] width 6 height 6
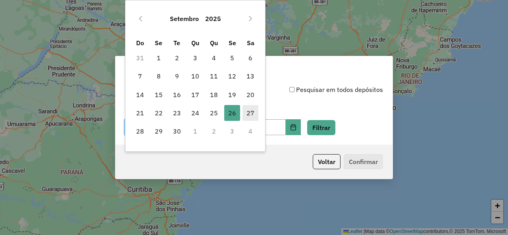
click at [245, 114] on span "27" at bounding box center [250, 113] width 16 height 16
type input "**********"
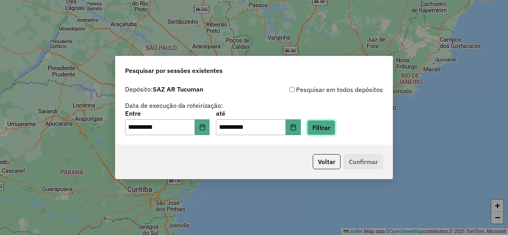
click at [329, 127] on button "Filtrar" at bounding box center [321, 127] width 28 height 15
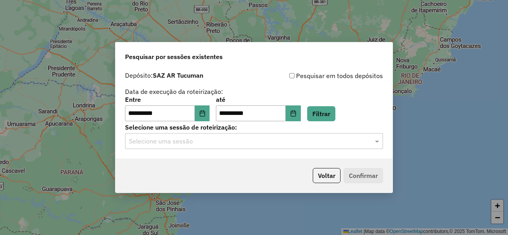
click at [260, 146] on div "Selecione uma sessão" at bounding box center [254, 141] width 258 height 16
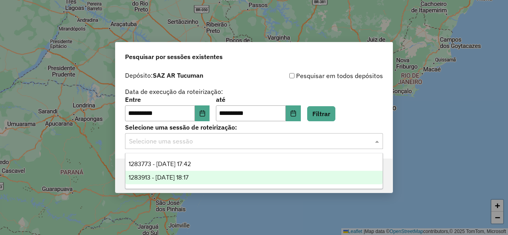
click at [208, 175] on div "1283913 - [DATE] 18:17" at bounding box center [253, 177] width 257 height 13
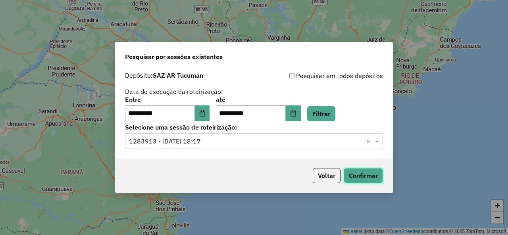
click at [359, 175] on button "Confirmar" at bounding box center [363, 175] width 39 height 15
click at [328, 112] on button "Filtrar" at bounding box center [321, 113] width 28 height 15
click at [378, 139] on span at bounding box center [378, 141] width 10 height 10
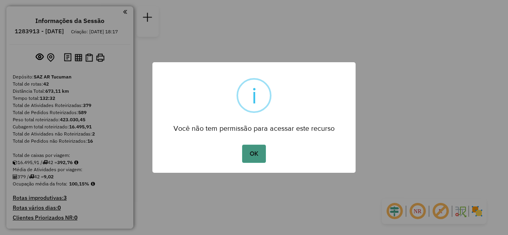
click at [258, 152] on button "OK" at bounding box center [253, 154] width 23 height 18
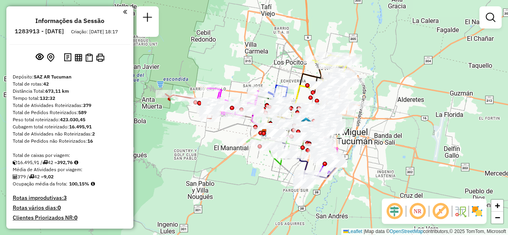
drag, startPoint x: 278, startPoint y: 80, endPoint x: 259, endPoint y: 85, distance: 19.8
click at [259, 85] on div "Janela de atendimento Grade de atendimento Capacidade Transportadoras Veículos …" at bounding box center [254, 117] width 508 height 235
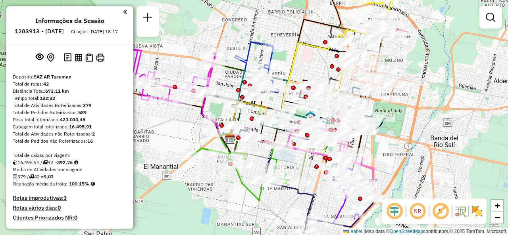
drag, startPoint x: 286, startPoint y: 85, endPoint x: 298, endPoint y: 80, distance: 12.3
click at [298, 80] on icon at bounding box center [290, 100] width 120 height 88
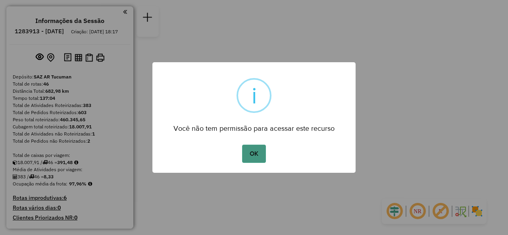
click at [255, 152] on button "OK" at bounding box center [253, 154] width 23 height 18
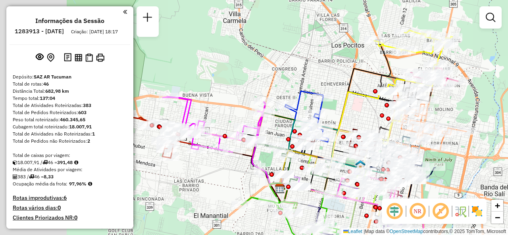
drag, startPoint x: 249, startPoint y: 76, endPoint x: 290, endPoint y: 46, distance: 51.3
click at [368, 97] on icon at bounding box center [334, 141] width 108 height 104
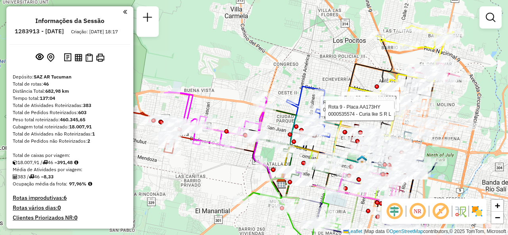
click at [333, 69] on div "Rota 22 - Placa HYG000 0000466459 - Lekis Rota 9 - Placa AA173HY 0000432114 - S…" at bounding box center [254, 117] width 508 height 235
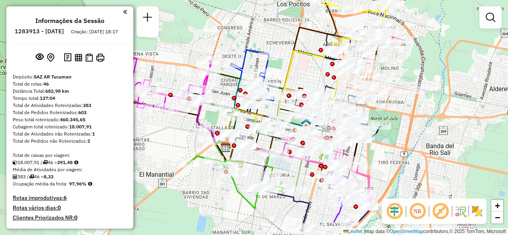
drag, startPoint x: 332, startPoint y: 69, endPoint x: 276, endPoint y: 33, distance: 66.8
click at [276, 33] on div "Janela de atendimento Grade de atendimento Capacidade Transportadoras Veículos …" at bounding box center [254, 117] width 508 height 235
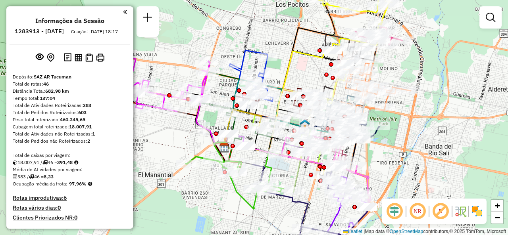
drag, startPoint x: 311, startPoint y: 74, endPoint x: 301, endPoint y: 75, distance: 10.0
click at [301, 75] on div "Janela de atendimento Grade de atendimento Capacidade Transportadoras Veículos …" at bounding box center [254, 117] width 508 height 235
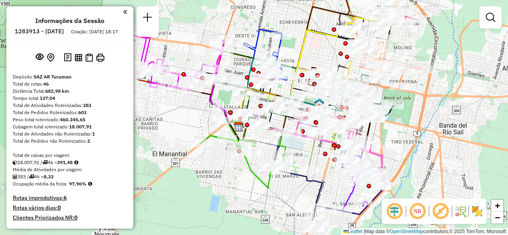
drag, startPoint x: 287, startPoint y: 65, endPoint x: 310, endPoint y: 44, distance: 31.2
click at [310, 44] on div "Janela de atendimento Grade de atendimento Capacidade Transportadoras Veículos …" at bounding box center [254, 117] width 508 height 235
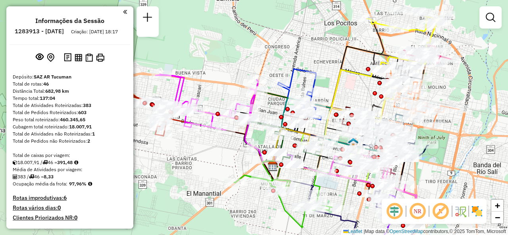
drag, startPoint x: 183, startPoint y: 126, endPoint x: 216, endPoint y: 167, distance: 53.6
click at [219, 169] on div "Janela de atendimento Grade de atendimento Capacidade Transportadoras Veículos …" at bounding box center [254, 117] width 508 height 235
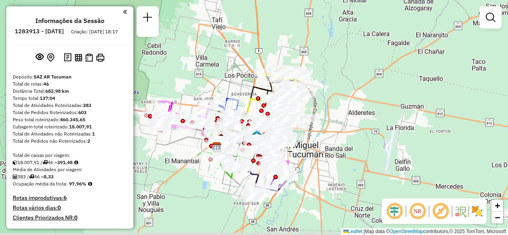
drag, startPoint x: 206, startPoint y: 165, endPoint x: 180, endPoint y: 146, distance: 32.4
click at [180, 146] on div "Janela de atendimento Grade de atendimento Capacidade Transportadoras Veículos …" at bounding box center [254, 117] width 508 height 235
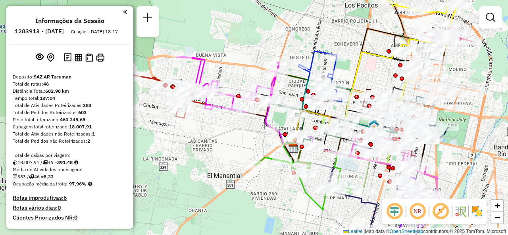
drag, startPoint x: 188, startPoint y: 157, endPoint x: 229, endPoint y: 159, distance: 40.9
click at [229, 159] on div "Janela de atendimento Grade de atendimento Capacidade Transportadoras Veículos …" at bounding box center [254, 117] width 508 height 235
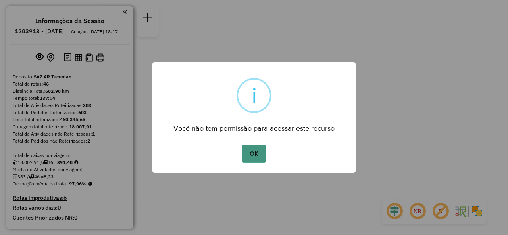
click at [254, 157] on button "OK" at bounding box center [253, 154] width 23 height 18
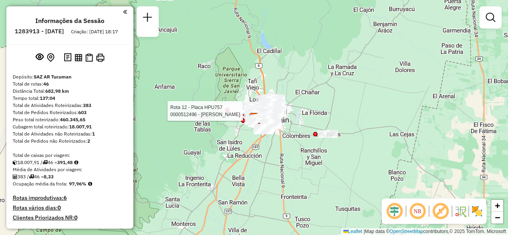
select select "**********"
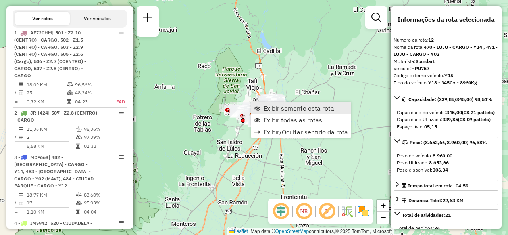
click at [263, 110] on span "Exibir somente esta rota" at bounding box center [298, 108] width 71 height 6
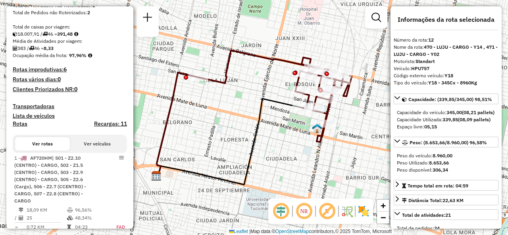
scroll to position [159, 0]
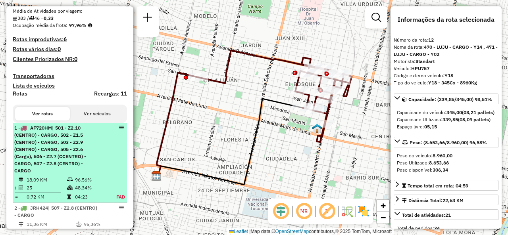
click at [98, 141] on div "1 - AF720HM | 501 - Z2.10 (CENTRO) - CARGO, 502 - Z1.5 (CENTRO) - CARGO, 503 - …" at bounding box center [69, 150] width 111 height 50
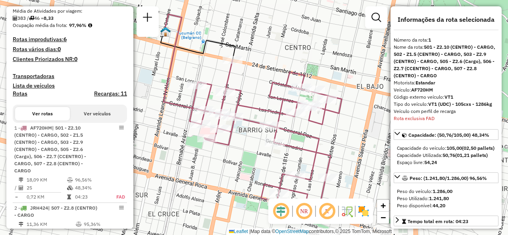
scroll to position [282, 0]
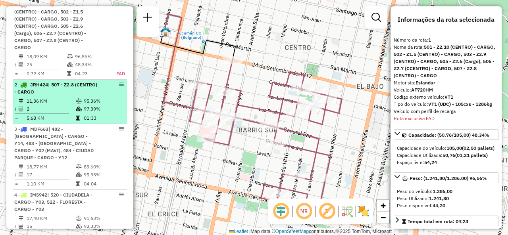
click at [84, 105] on td "95,36%" at bounding box center [103, 101] width 40 height 8
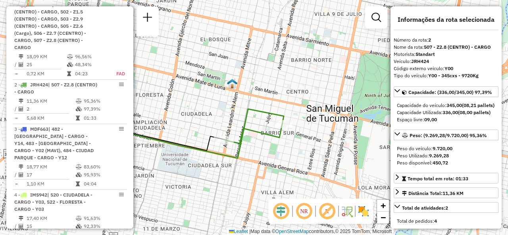
drag, startPoint x: 342, startPoint y: 123, endPoint x: 300, endPoint y: 135, distance: 43.8
click at [300, 135] on div "Janela de atendimento Grade de atendimento Capacidade Transportadoras Veículos …" at bounding box center [254, 117] width 508 height 235
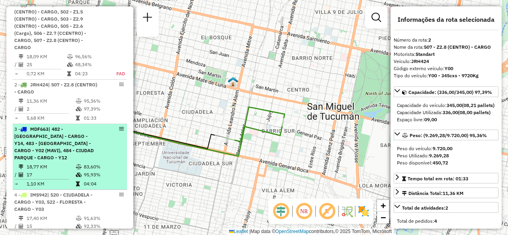
click at [79, 156] on div "3 - MDF663 | 482 - [GEOGRAPHIC_DATA] - CARGO - Y14, 483 - [GEOGRAPHIC_DATA] - C…" at bounding box center [56, 144] width 84 height 36
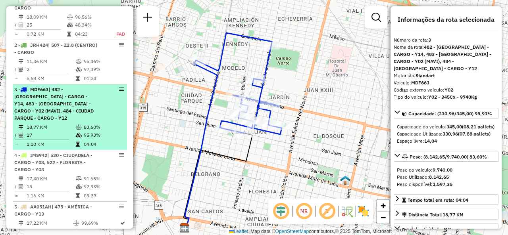
scroll to position [401, 0]
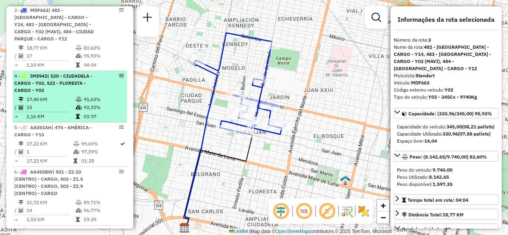
click at [80, 99] on td at bounding box center [79, 100] width 8 height 8
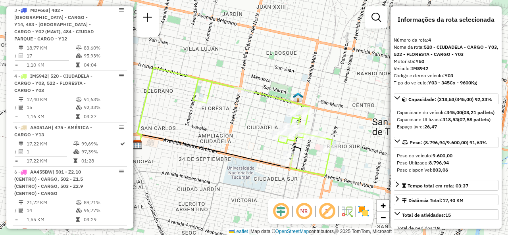
drag, startPoint x: 271, startPoint y: 143, endPoint x: 211, endPoint y: 130, distance: 61.7
click at [211, 130] on div "Rota 4 - Placa IMS942 0000507188 - Autoservicio Capo Sa Janela de atendimento G…" at bounding box center [254, 117] width 508 height 235
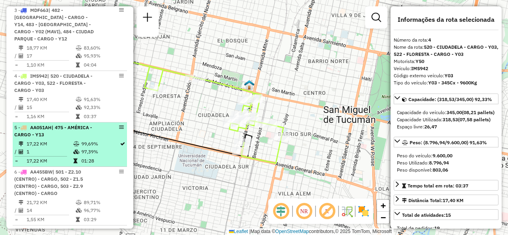
click at [49, 148] on td "1" at bounding box center [49, 152] width 47 height 8
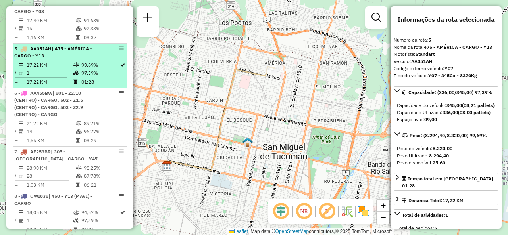
scroll to position [480, 0]
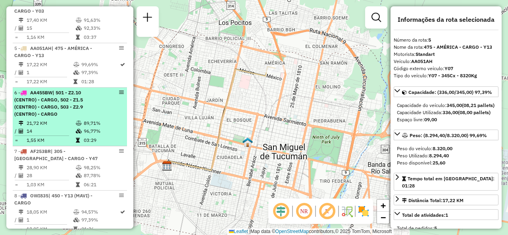
click at [75, 119] on td at bounding box center [79, 123] width 8 height 8
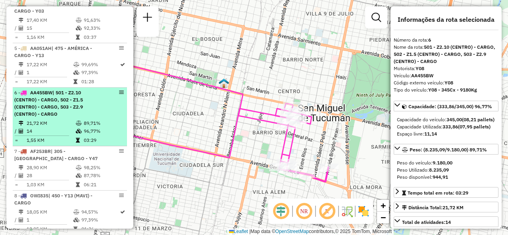
scroll to position [520, 0]
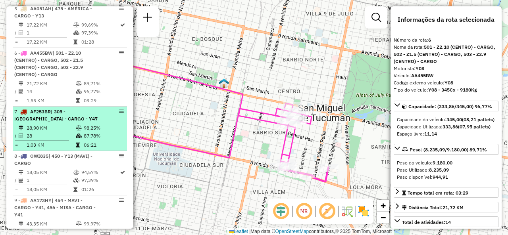
click at [62, 135] on td "28" at bounding box center [50, 136] width 49 height 8
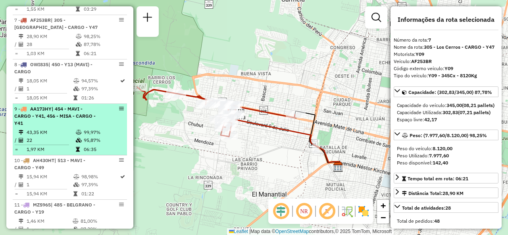
scroll to position [639, 0]
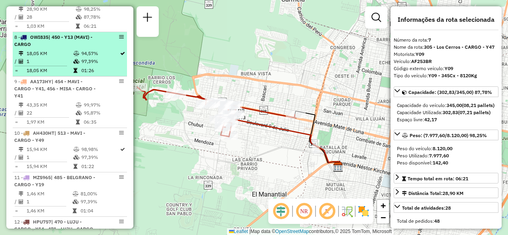
click at [52, 42] on div "8 - OWI835 | 450 - Y13 (MAVI) - CARGO" at bounding box center [56, 41] width 84 height 14
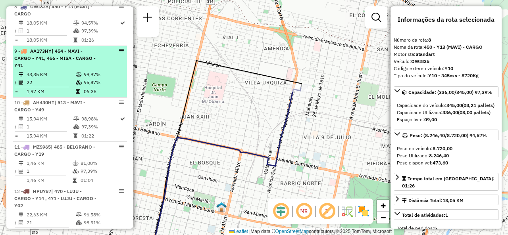
scroll to position [679, 0]
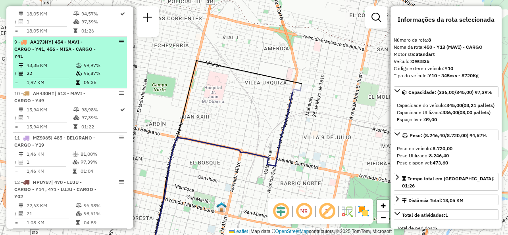
click at [70, 59] on li "9 - AA173HY | 454 - MAVI - CARGO - Y41, 456 - MISA - CARGO - Y41 43,35 KM 99,97…" at bounding box center [70, 63] width 114 height 52
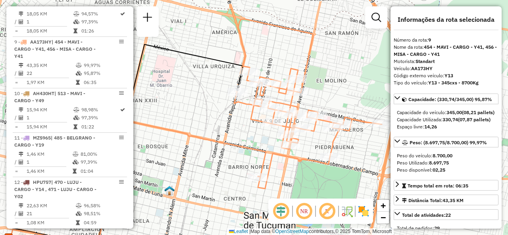
drag, startPoint x: 338, startPoint y: 106, endPoint x: 313, endPoint y: 93, distance: 28.2
click at [313, 93] on div "Janela de atendimento Grade de atendimento Capacidade Transportadoras Veículos …" at bounding box center [254, 117] width 508 height 235
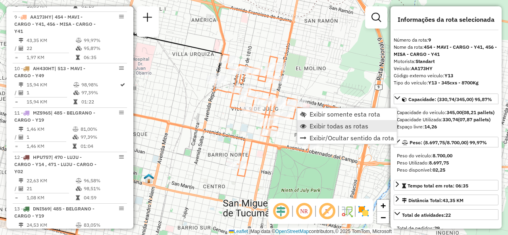
scroll to position [708, 0]
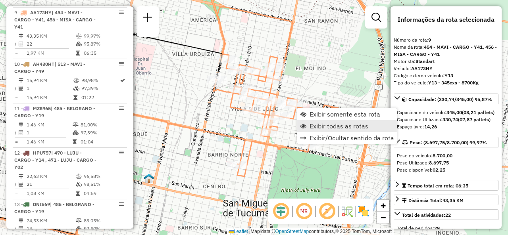
click at [312, 125] on span "Exibir todas as rotas" at bounding box center [338, 126] width 59 height 6
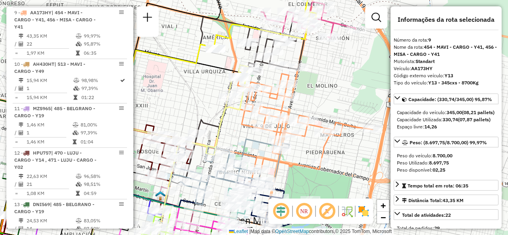
drag, startPoint x: 308, startPoint y: 56, endPoint x: 309, endPoint y: 73, distance: 17.9
click at [319, 69] on div "Janela de atendimento Grade de atendimento Capacidade Transportadoras Veículos …" at bounding box center [254, 117] width 508 height 235
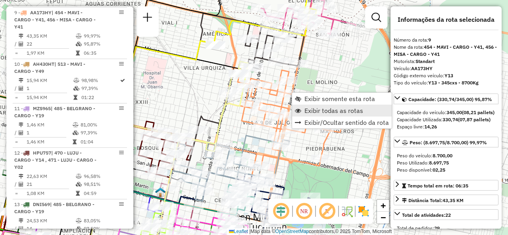
click at [303, 114] on link "Exibir todas as rotas" at bounding box center [342, 111] width 100 height 12
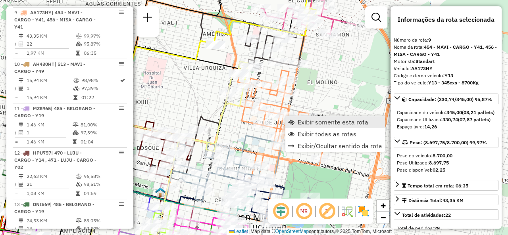
click at [299, 117] on link "Exibir somente esta rota" at bounding box center [335, 122] width 100 height 12
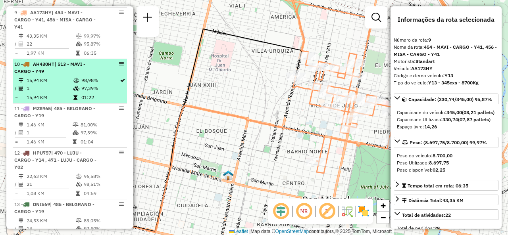
click at [75, 72] on div "10 - AH430HT | 513 - MAVI - CARGO - Y49" at bounding box center [56, 68] width 84 height 14
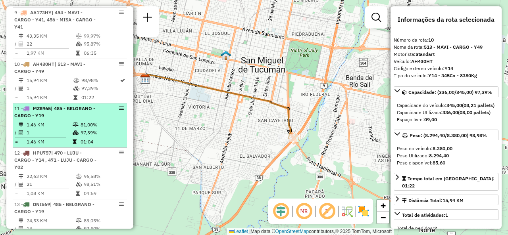
click at [81, 116] on div "11 - MZS965 | 485 - BELGRANO - CARGO - Y19" at bounding box center [56, 112] width 84 height 14
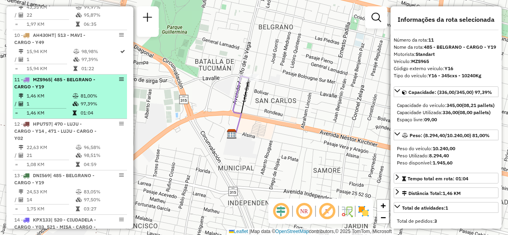
scroll to position [748, 0]
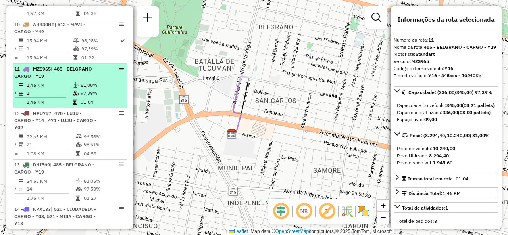
click at [69, 129] on div "12 - HPU757 | 470 - LUJU - CARGO - Y14 , 471 - LUJU - CARGO - Y02" at bounding box center [56, 120] width 84 height 21
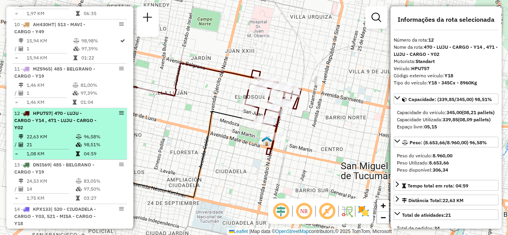
click at [53, 133] on td "22,63 KM" at bounding box center [50, 137] width 49 height 8
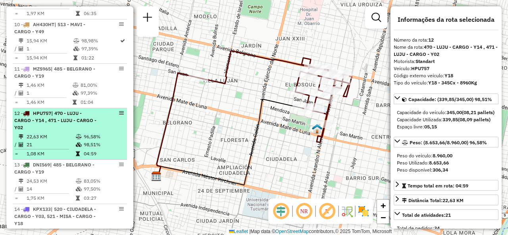
scroll to position [827, 0]
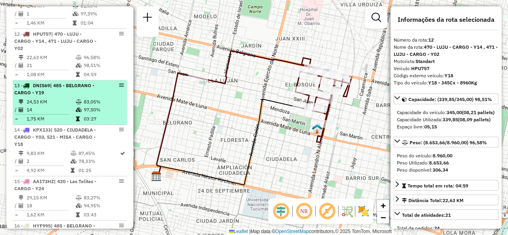
click at [48, 103] on td "24,53 KM" at bounding box center [50, 102] width 49 height 8
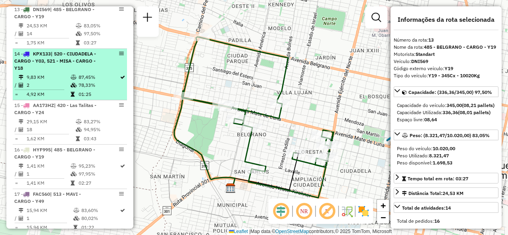
scroll to position [907, 0]
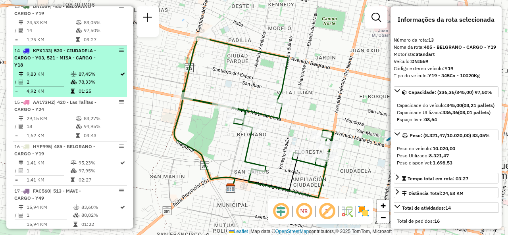
click at [37, 66] on div "14 - KPX133 | 520 - CIUDADELA - CARGO - Y03, 521 - MISA - CARGO - Y18" at bounding box center [56, 57] width 84 height 21
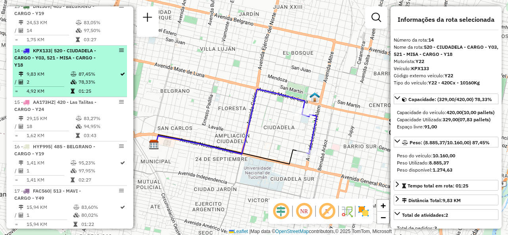
click at [67, 82] on td "2" at bounding box center [48, 82] width 44 height 8
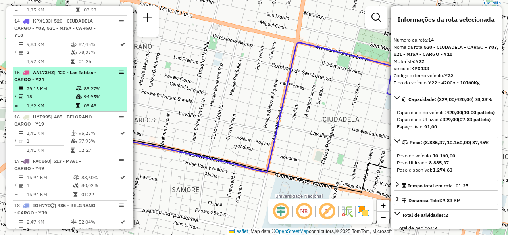
scroll to position [946, 0]
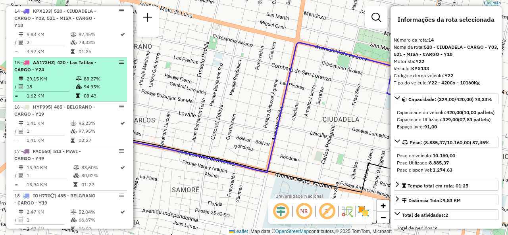
click at [73, 83] on td "18" at bounding box center [50, 87] width 49 height 8
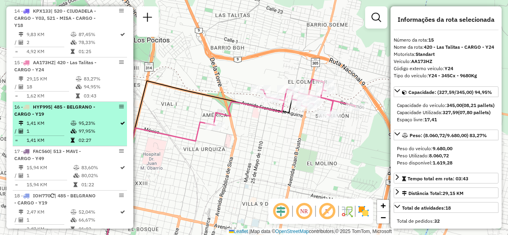
click at [73, 114] on div "16 - HYF995 | 485 - BELGRANO - CARGO - Y19" at bounding box center [56, 111] width 84 height 14
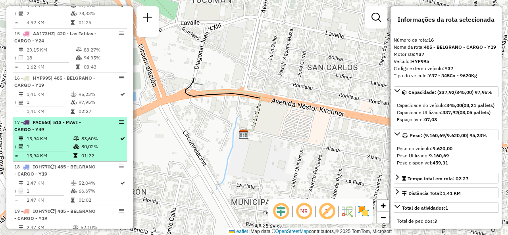
scroll to position [986, 0]
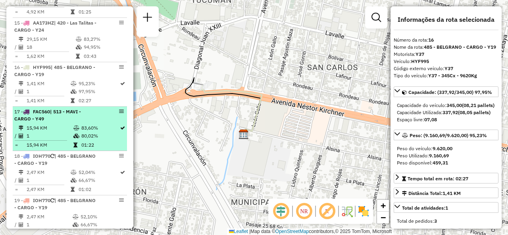
click at [55, 116] on div "17 - FAC560 | 513 - MAVI - CARGO - Y49" at bounding box center [56, 115] width 84 height 14
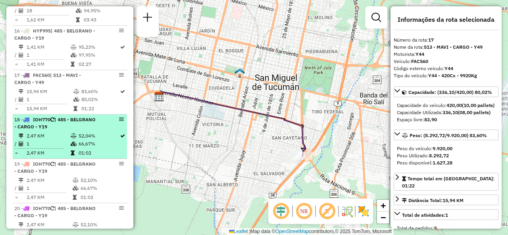
scroll to position [1065, 0]
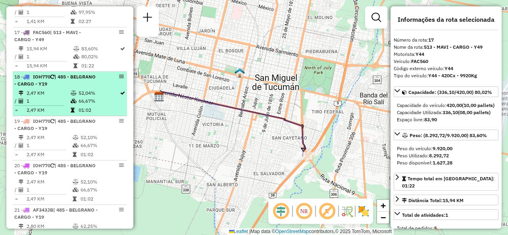
click at [80, 97] on td "66,67%" at bounding box center [98, 101] width 41 height 8
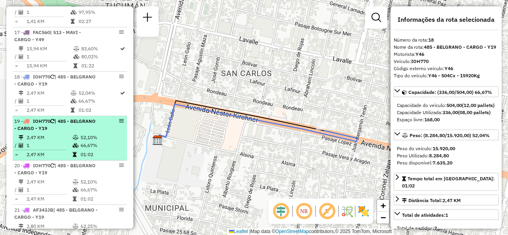
click at [80, 131] on li "19 - IOH770 | 485 - BELGRANO - CARGO - Y19 2,47 KM 52,10% / 1 66,67% = 2,47 KM …" at bounding box center [70, 138] width 114 height 44
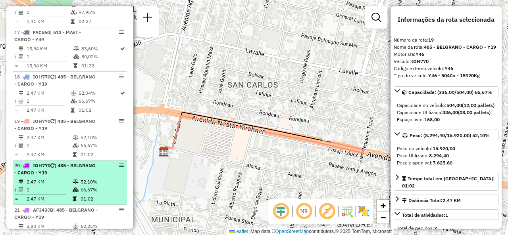
click at [68, 178] on td "2,47 KM" at bounding box center [49, 182] width 46 height 8
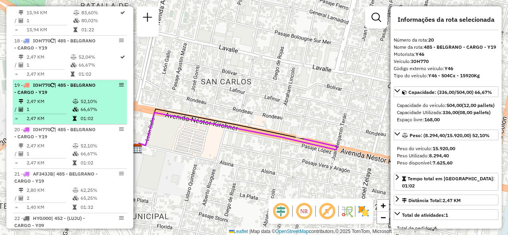
scroll to position [1145, 0]
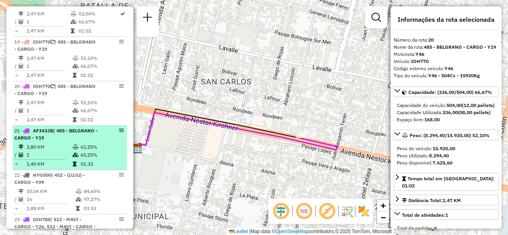
click at [61, 143] on td "2,80 KM" at bounding box center [49, 147] width 46 height 8
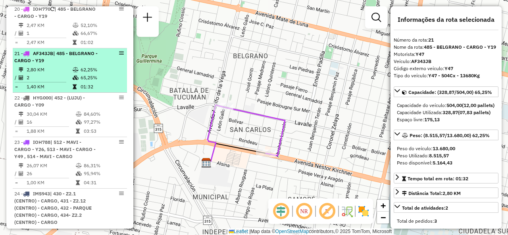
scroll to position [1264, 0]
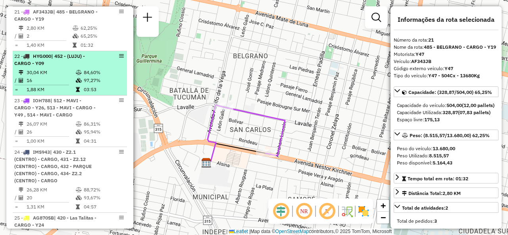
click at [46, 77] on td "16" at bounding box center [50, 81] width 49 height 8
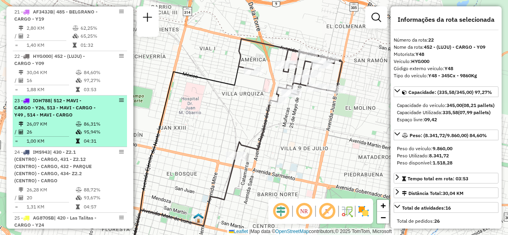
click at [74, 113] on div "23 - IOH788 | 512 - MAVI - CARGO - Y26, 513 - MAVI - CARGO - Y49 , 514 - MAVI -…" at bounding box center [56, 107] width 84 height 21
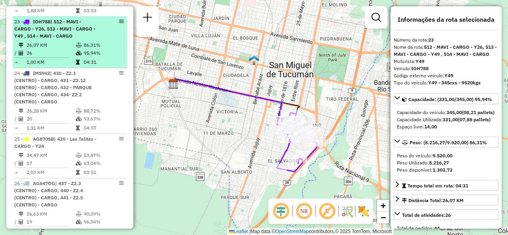
scroll to position [1343, 0]
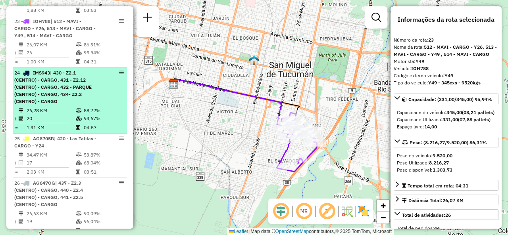
click at [69, 101] on div "24 - IMS943 | 430 - Z2.1 (CENTRO) - CARGO, 431 - Z2.12 (CENTRO) - CARGO, 432 - …" at bounding box center [56, 87] width 84 height 36
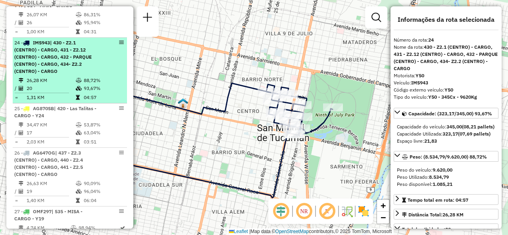
scroll to position [1383, 0]
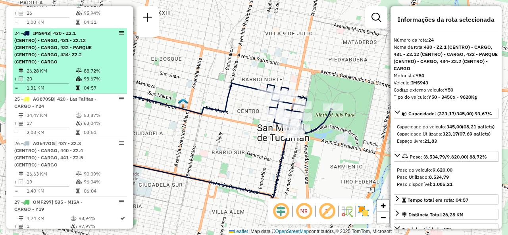
click at [52, 115] on td "34,47 KM" at bounding box center [50, 115] width 49 height 8
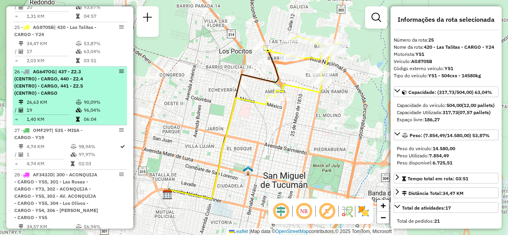
scroll to position [1462, 0]
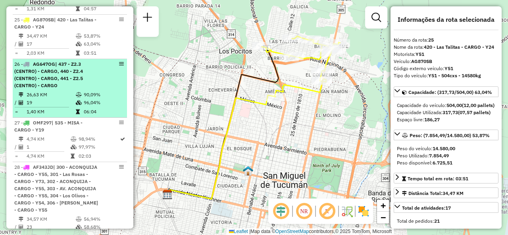
click at [58, 86] on li "26 - AG647OG | 437 - Z2.3 (CENTRO) - CARGO, 440 - Z2.4 (CENTRO) - CARGO, 441 - …" at bounding box center [70, 88] width 114 height 59
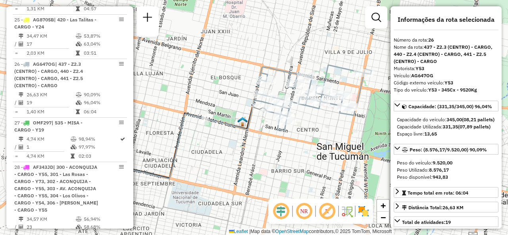
drag, startPoint x: 348, startPoint y: 123, endPoint x: 311, endPoint y: 123, distance: 36.9
click at [311, 123] on div "Janela de atendimento Grade de atendimento Capacidade Transportadoras Veículos …" at bounding box center [254, 117] width 508 height 235
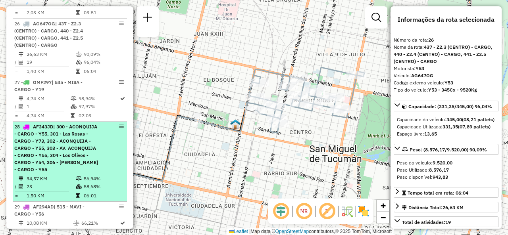
scroll to position [1541, 0]
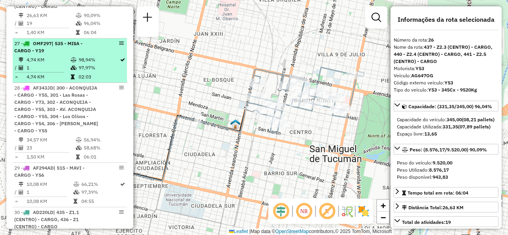
click at [62, 51] on li "27 - OMF297 | 535 - MISA - CARGO - Y19 4,74 KM 98,94% / 1 97,97% = 4,74 KM 02:03" at bounding box center [70, 60] width 114 height 44
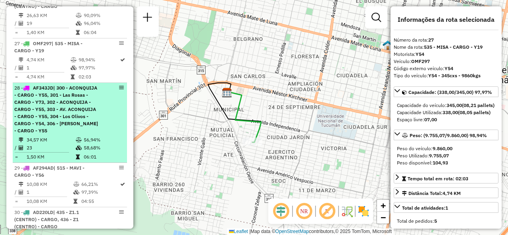
scroll to position [1621, 0]
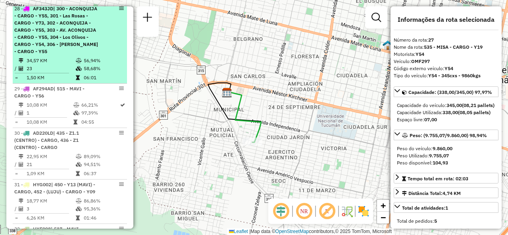
click at [74, 49] on div "28 - AF343JD | 300 - ACONQUIJA - CARGO - Y55, 301 - Las Rosas - CARGO - Y73, 30…" at bounding box center [56, 30] width 84 height 50
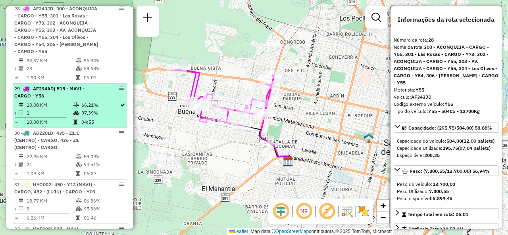
scroll to position [1660, 0]
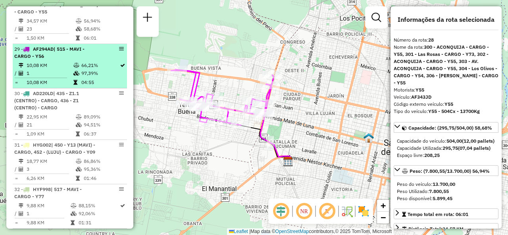
click at [77, 54] on div "29 - AF294AD | 515 - MAVI - CARGO - Y56" at bounding box center [56, 53] width 84 height 14
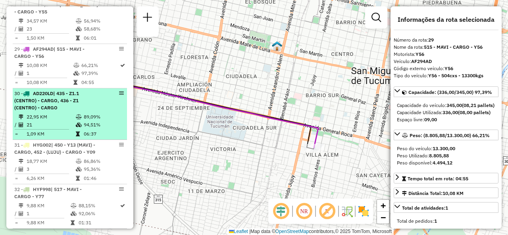
scroll to position [1700, 0]
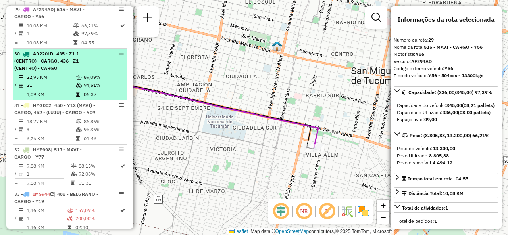
click at [75, 73] on td at bounding box center [79, 77] width 8 height 8
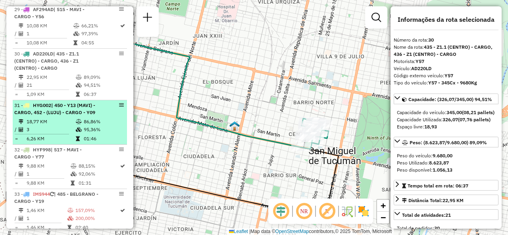
click at [83, 110] on span "| 450 - Y13 (MAVI) - CARGO, 452 - (LUJU) - CARGO - Y09" at bounding box center [54, 108] width 81 height 13
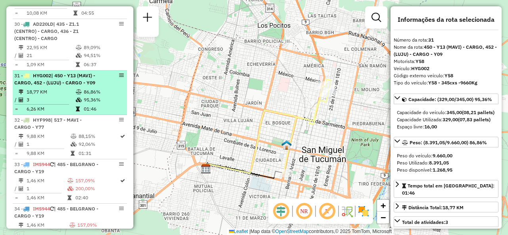
scroll to position [1740, 0]
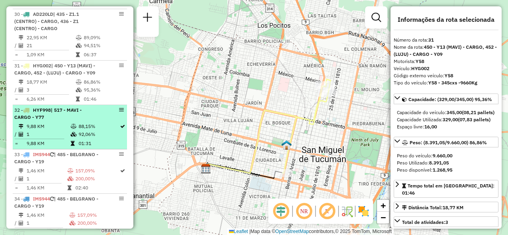
click at [85, 120] on div "32 - HYF998 | 517 - MAVI - CARGO - Y77" at bounding box center [56, 114] width 84 height 14
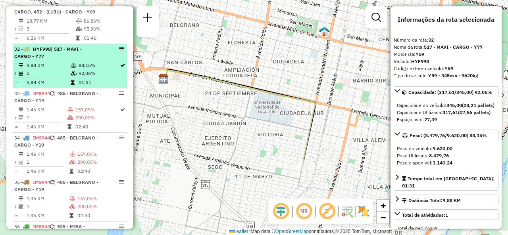
scroll to position [1819, 0]
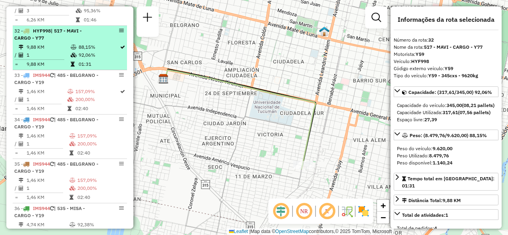
click at [71, 109] on td at bounding box center [71, 109] width 8 height 8
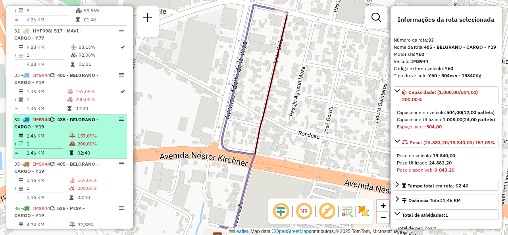
click at [59, 119] on div "34 - IMS944 | 485 - BELGRANO - CARGO - Y19" at bounding box center [56, 123] width 84 height 14
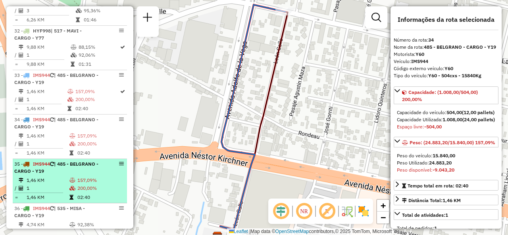
click at [63, 173] on span "| 485 - BELGRANO - CARGO - Y19" at bounding box center [56, 167] width 84 height 13
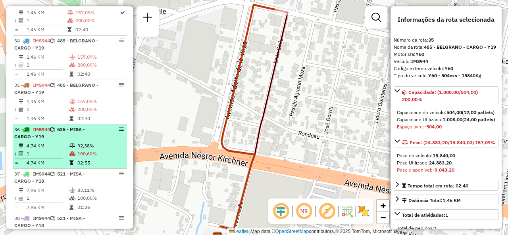
scroll to position [1898, 0]
click at [63, 161] on td "4,74 KM" at bounding box center [47, 163] width 43 height 8
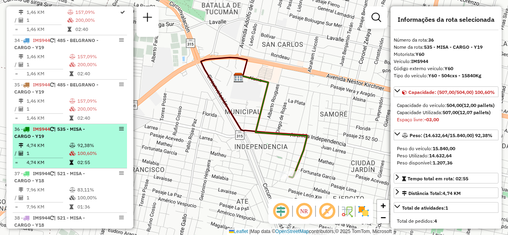
scroll to position [1938, 0]
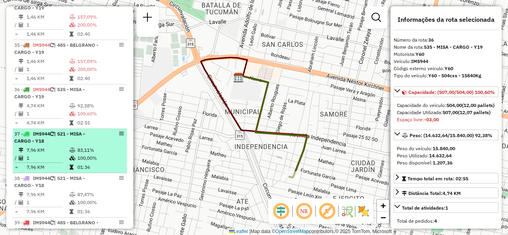
click at [86, 158] on td "100,00%" at bounding box center [100, 158] width 46 height 8
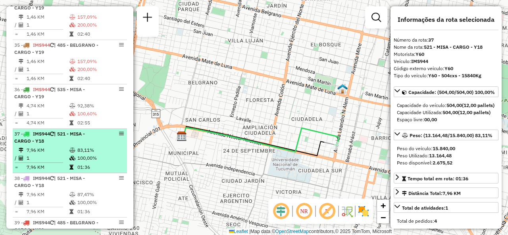
scroll to position [1978, 0]
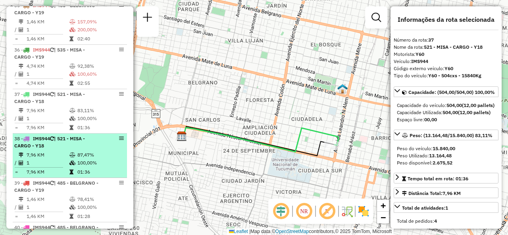
click at [60, 158] on td "7,96 KM" at bounding box center [47, 155] width 43 height 8
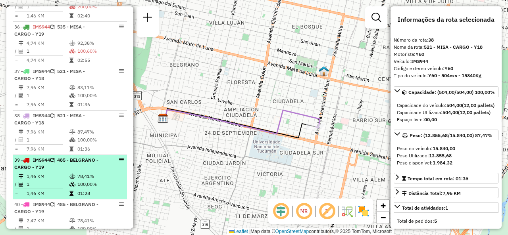
scroll to position [2017, 0]
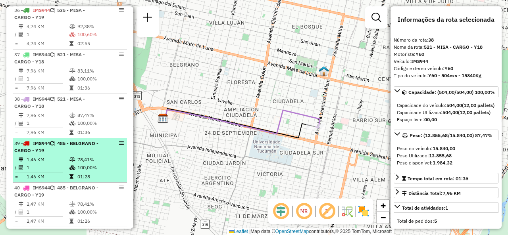
click at [71, 152] on span "| 485 - BELGRANO - CARGO - Y19" at bounding box center [56, 146] width 84 height 13
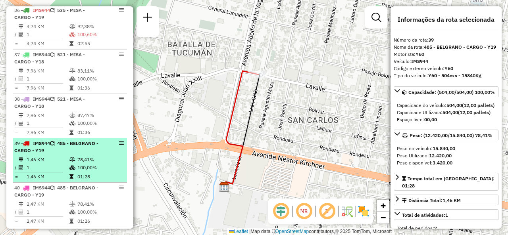
scroll to position [2057, 0]
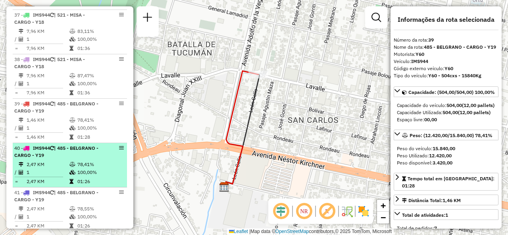
click at [52, 167] on td "2,47 KM" at bounding box center [47, 165] width 43 height 8
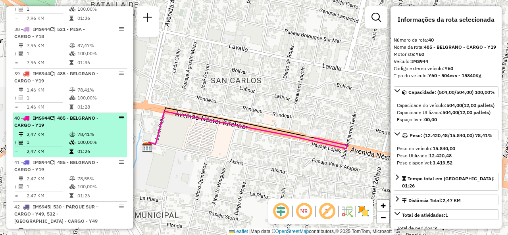
scroll to position [2097, 0]
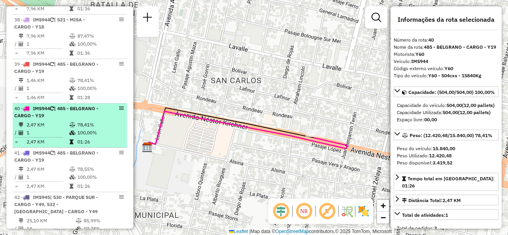
click at [73, 171] on icon at bounding box center [72, 169] width 6 height 5
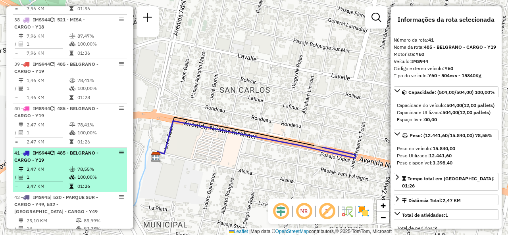
scroll to position [2136, 0]
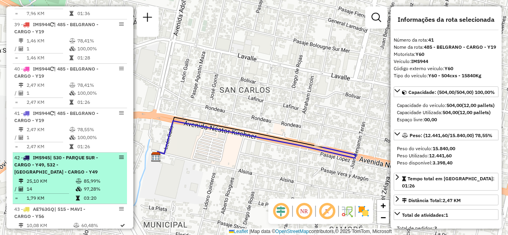
click at [73, 161] on span "| 530 - PARQUE SUR - CARGO - Y49, 532 - [GEOGRAPHIC_DATA] - CARGO - Y49" at bounding box center [56, 165] width 84 height 20
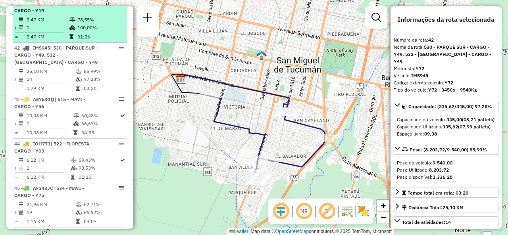
scroll to position [2255, 0]
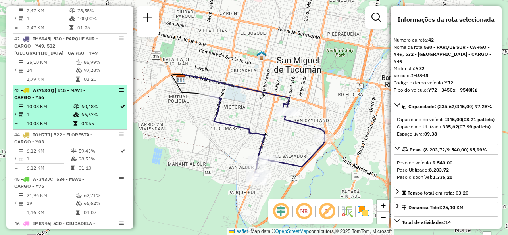
click at [67, 104] on td "10,08 KM" at bounding box center [49, 107] width 47 height 8
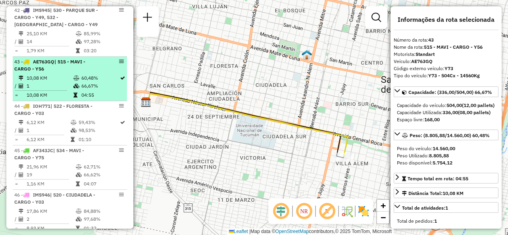
scroll to position [2295, 0]
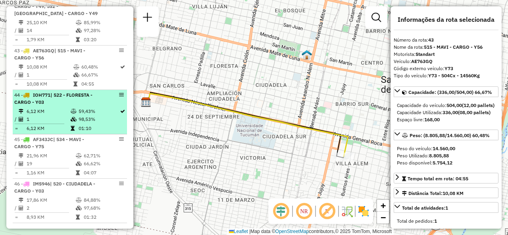
click at [67, 119] on td "1" at bounding box center [48, 119] width 44 height 8
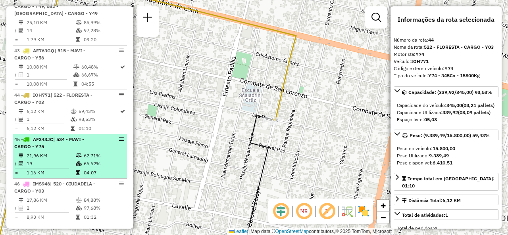
scroll to position [2374, 0]
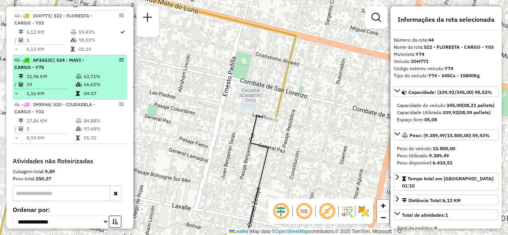
click at [71, 71] on div "45 - AF343JC | 534 - MAVI - CARGO - Y75" at bounding box center [56, 64] width 84 height 14
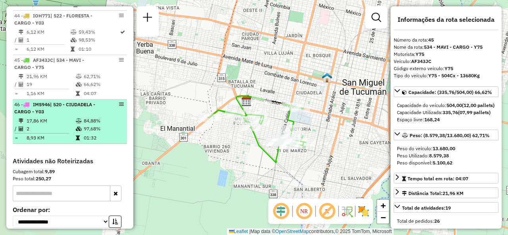
click at [64, 121] on td "17,86 KM" at bounding box center [50, 121] width 49 height 8
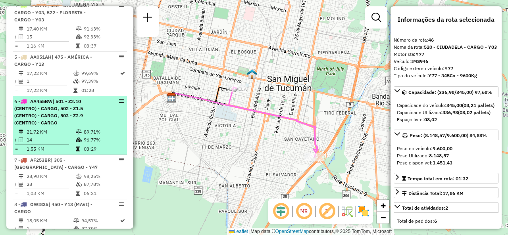
scroll to position [553, 0]
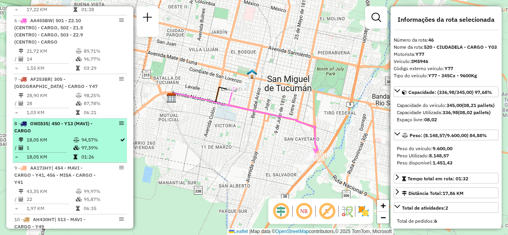
click at [58, 146] on td "1" at bounding box center [49, 148] width 47 height 8
